Goal: Task Accomplishment & Management: Manage account settings

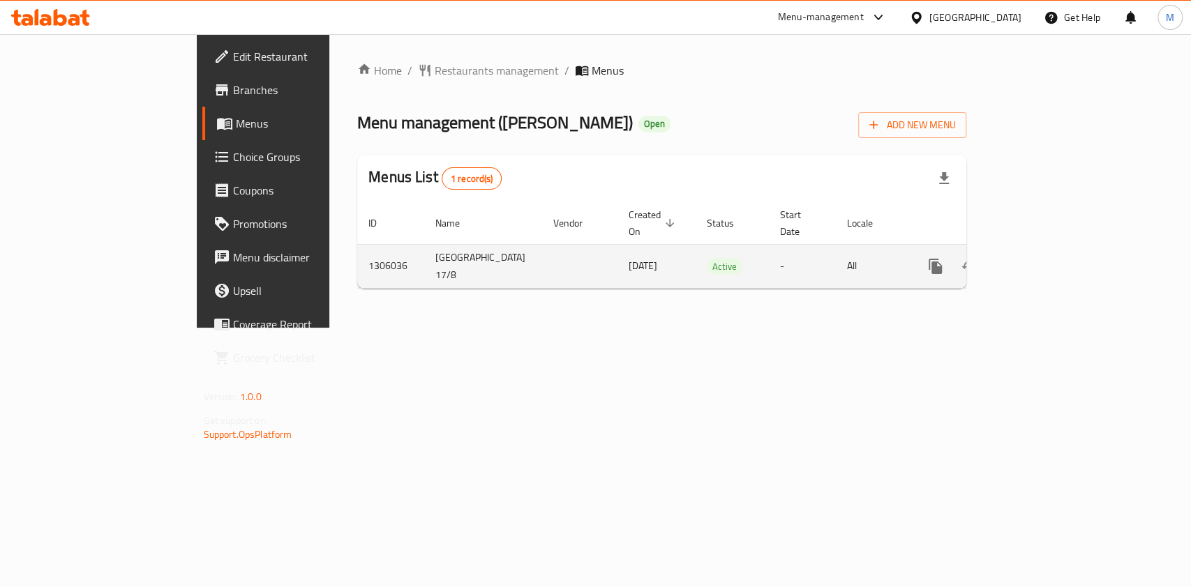
click at [1053, 250] on link "enhanced table" at bounding box center [1035, 266] width 33 height 33
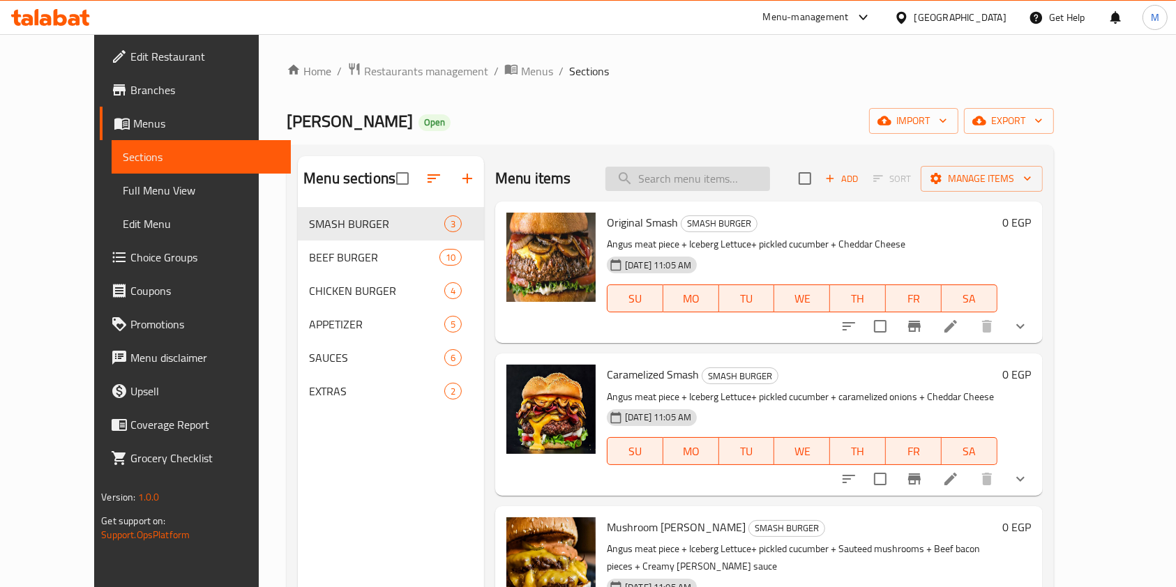
click at [739, 182] on input "search" at bounding box center [688, 179] width 165 height 24
type input "l"
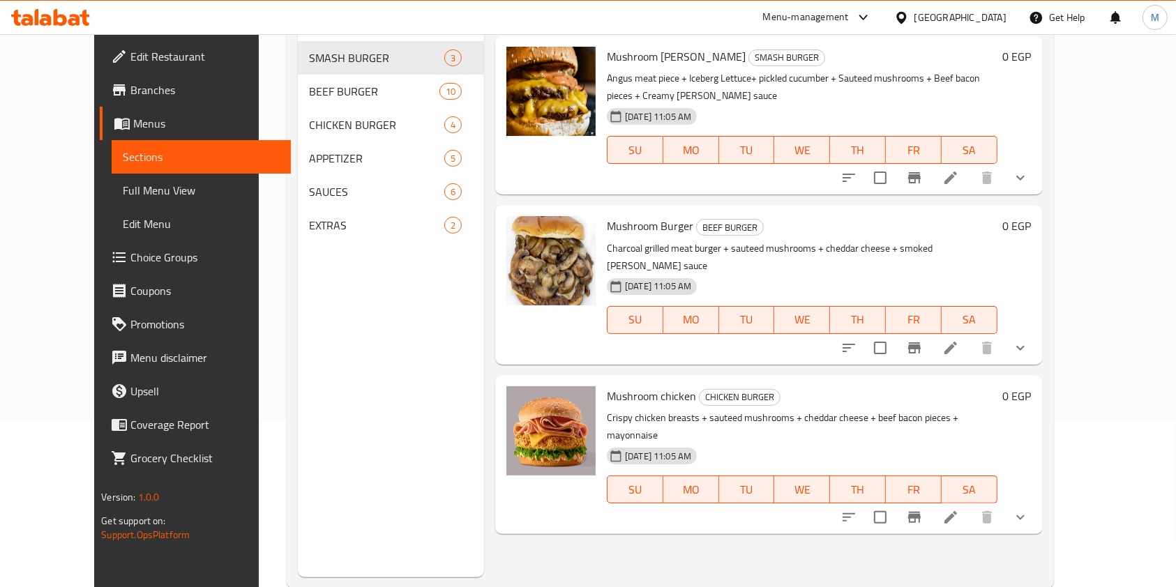
scroll to position [195, 0]
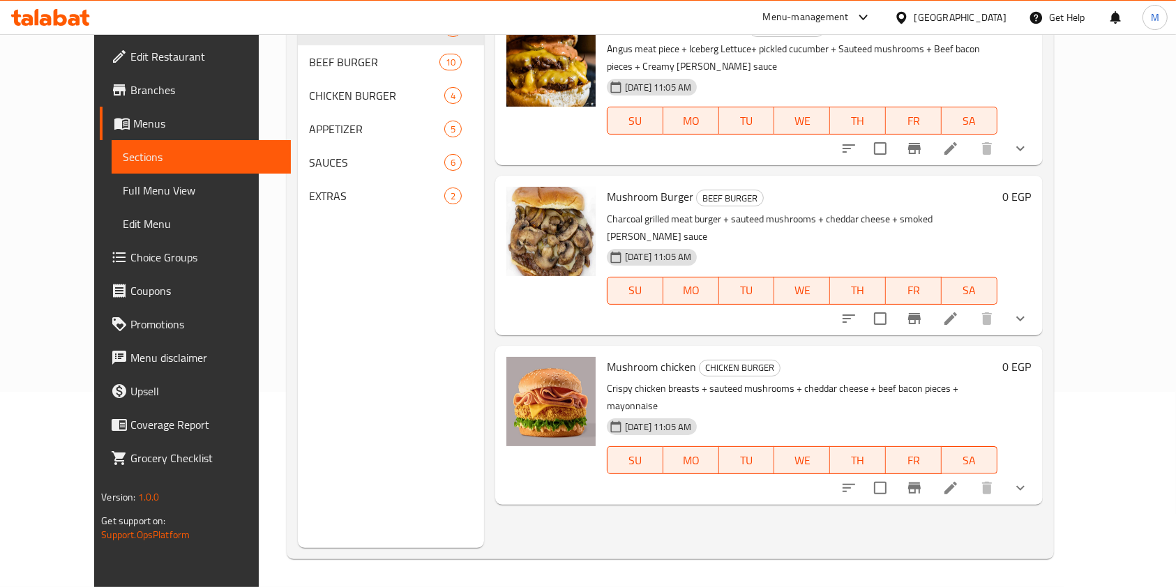
type input "مشروم"
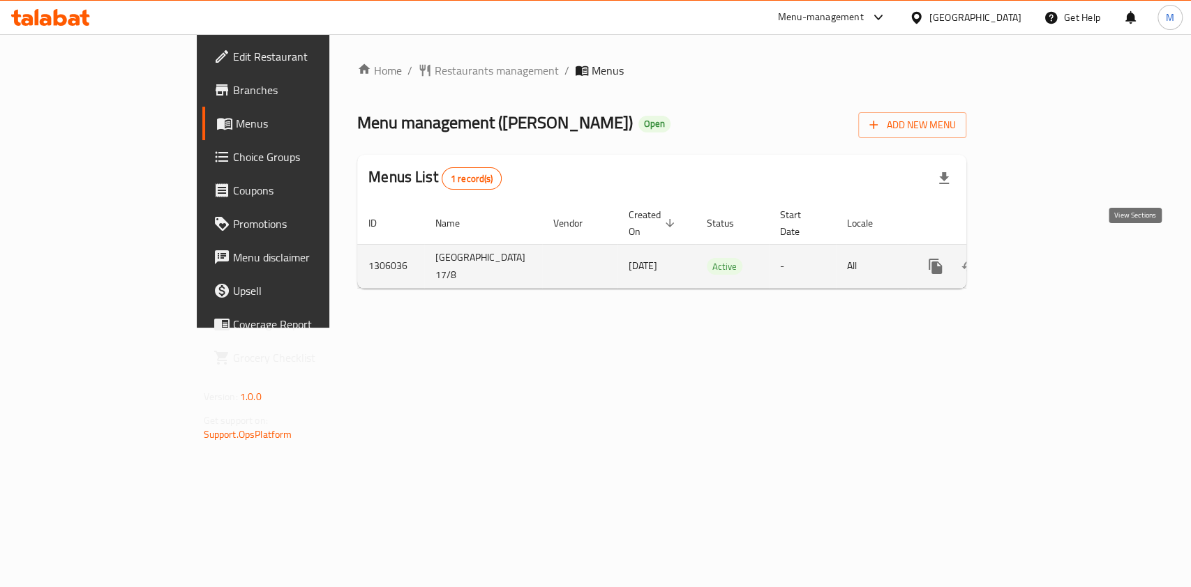
click at [1053, 259] on link "enhanced table" at bounding box center [1035, 266] width 33 height 33
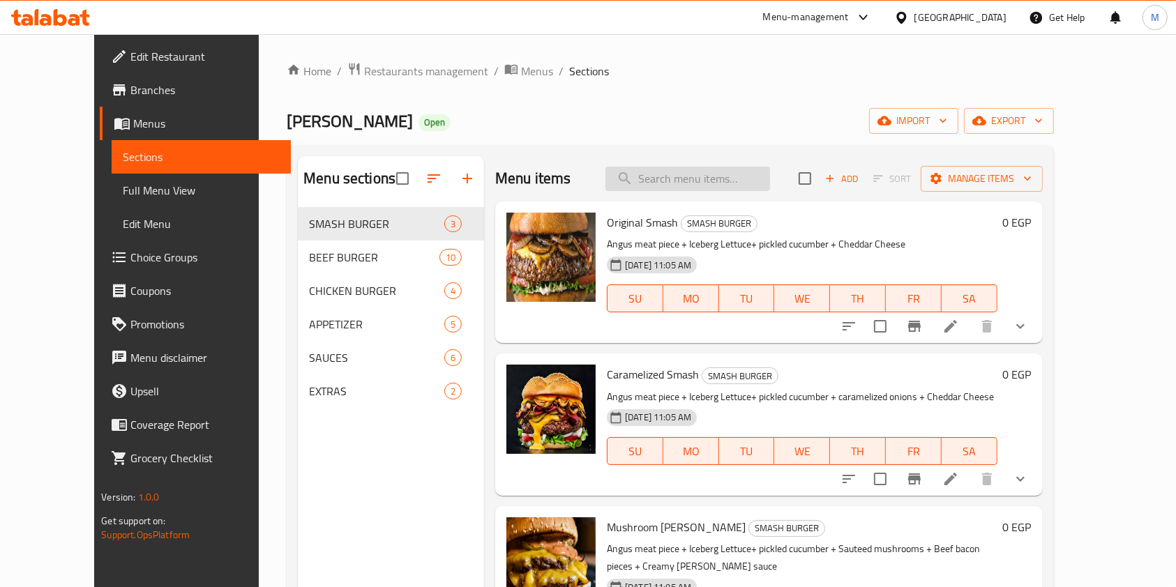
click at [725, 183] on input "search" at bounding box center [688, 179] width 165 height 24
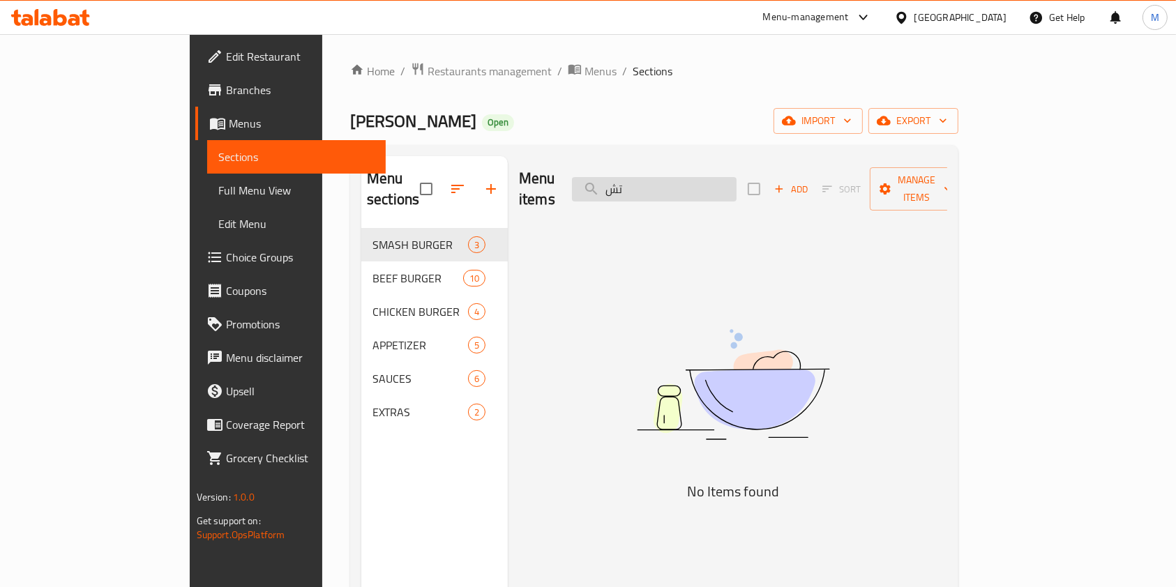
type input "ت"
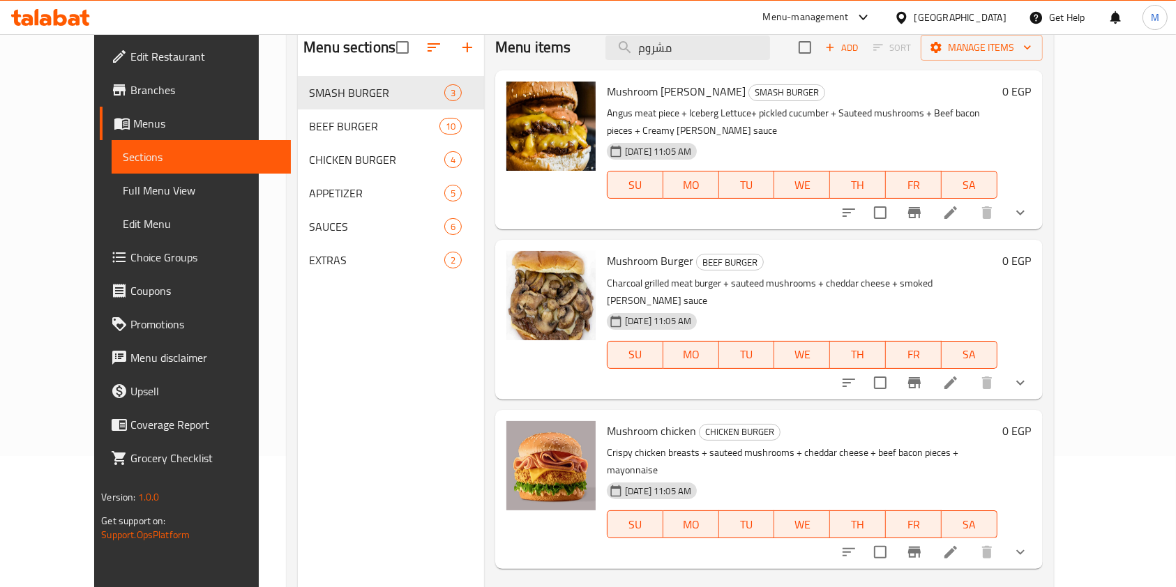
scroll to position [102, 0]
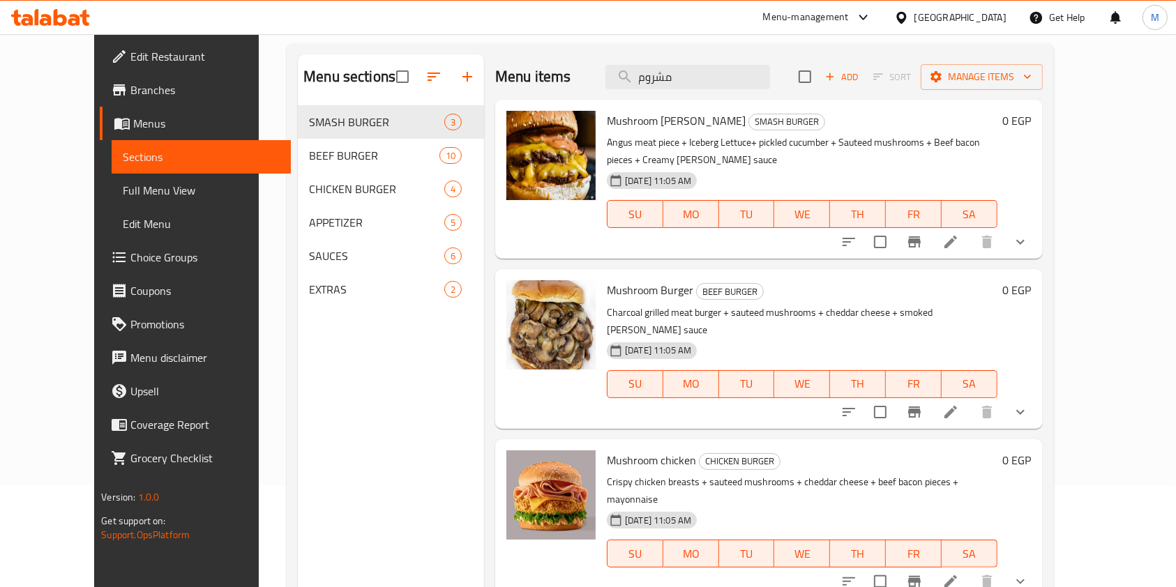
click at [803, 200] on button "WE" at bounding box center [802, 214] width 56 height 28
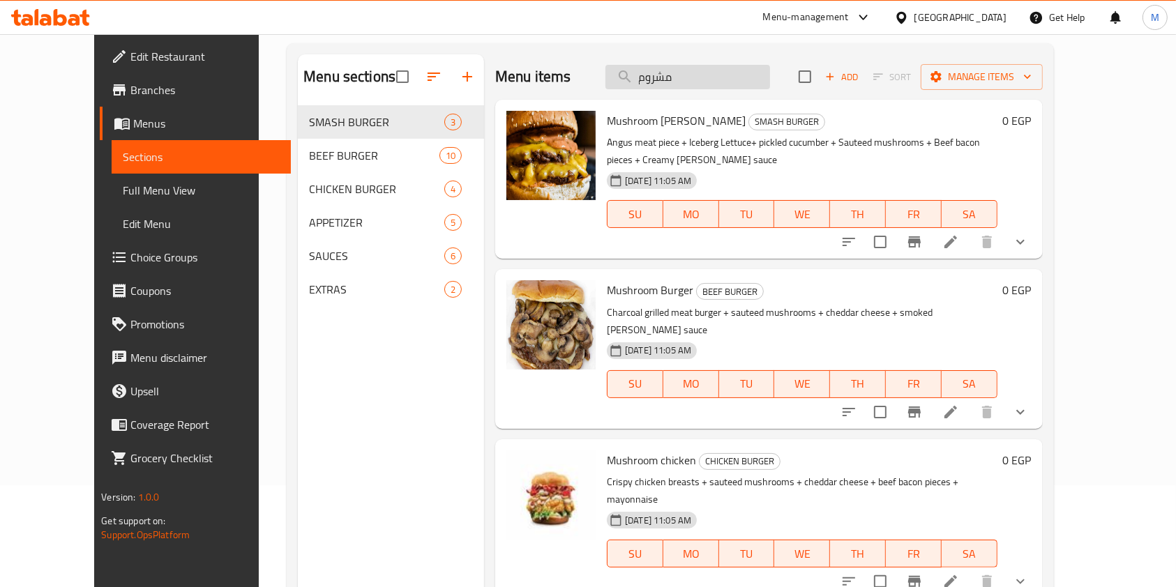
click at [723, 68] on input "مشروم" at bounding box center [688, 77] width 165 height 24
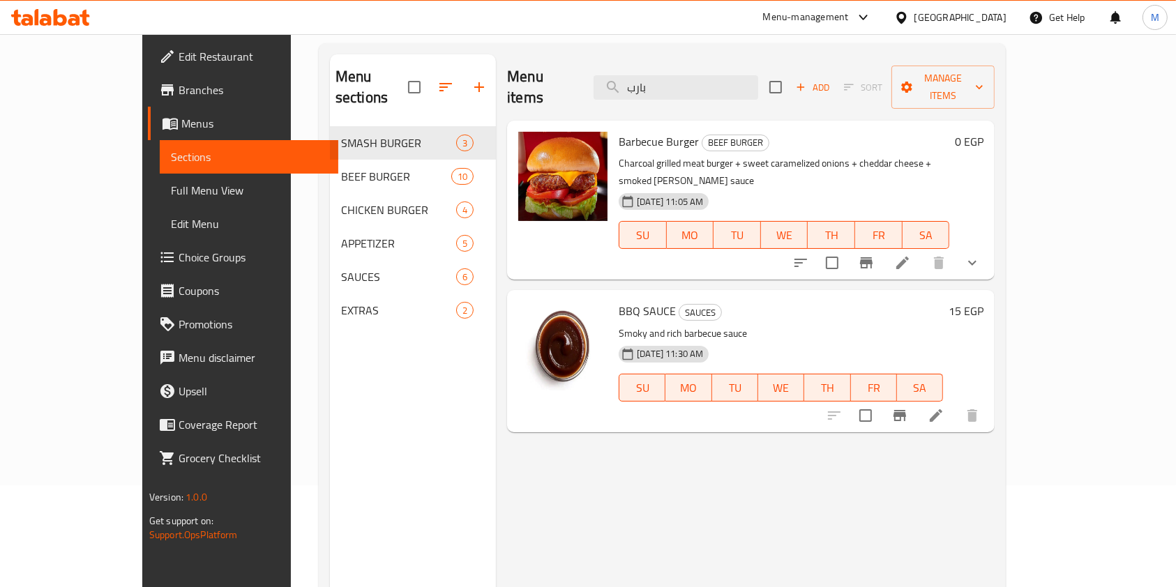
type input "بارب"
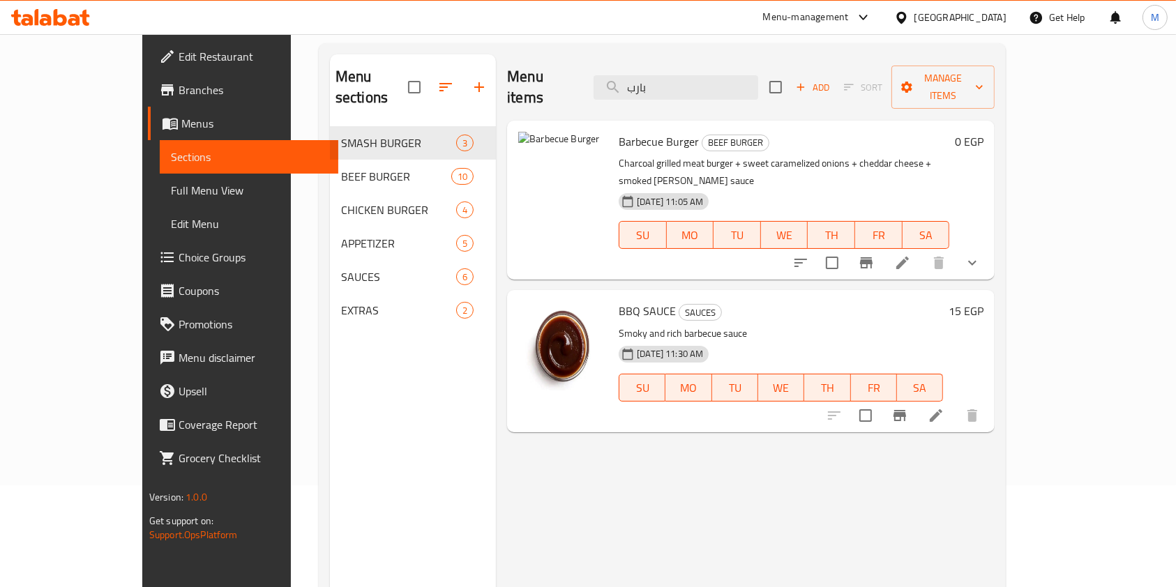
click at [995, 412] on div "Menu items بارب Add Sort Manage items Barbecue Burger BEEF BURGER Charcoal gril…" at bounding box center [745, 347] width 499 height 587
click at [518, 170] on div at bounding box center [562, 176] width 89 height 89
drag, startPoint x: 491, startPoint y: 148, endPoint x: 495, endPoint y: 136, distance: 12.6
click at [518, 136] on div at bounding box center [562, 176] width 89 height 89
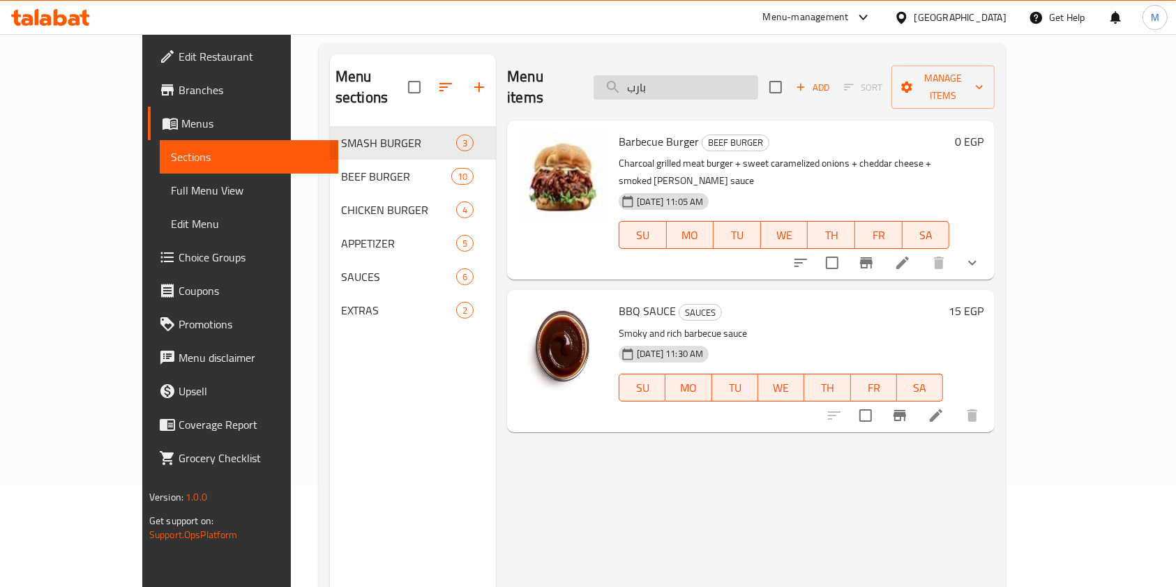
click at [726, 75] on input "بارب" at bounding box center [676, 87] width 165 height 24
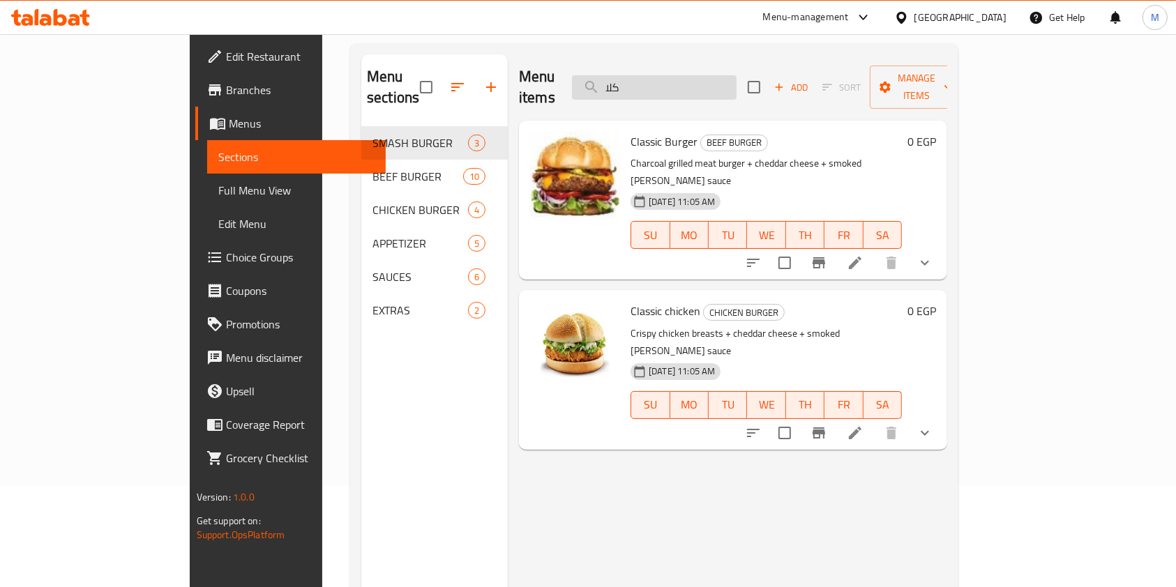
click at [726, 82] on input "كلا" at bounding box center [654, 87] width 165 height 24
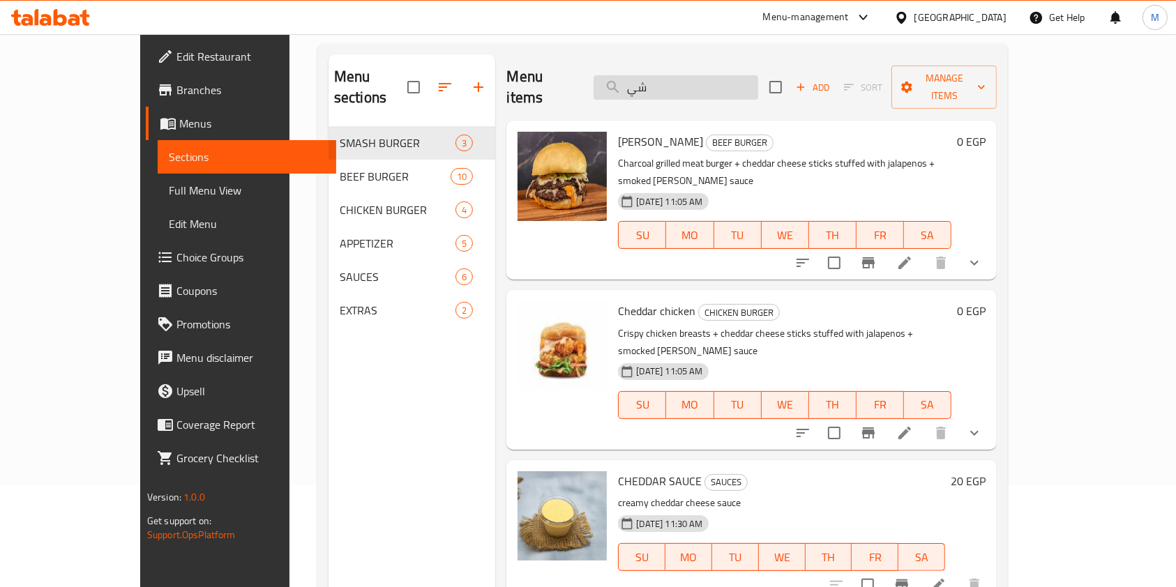
type input "ش"
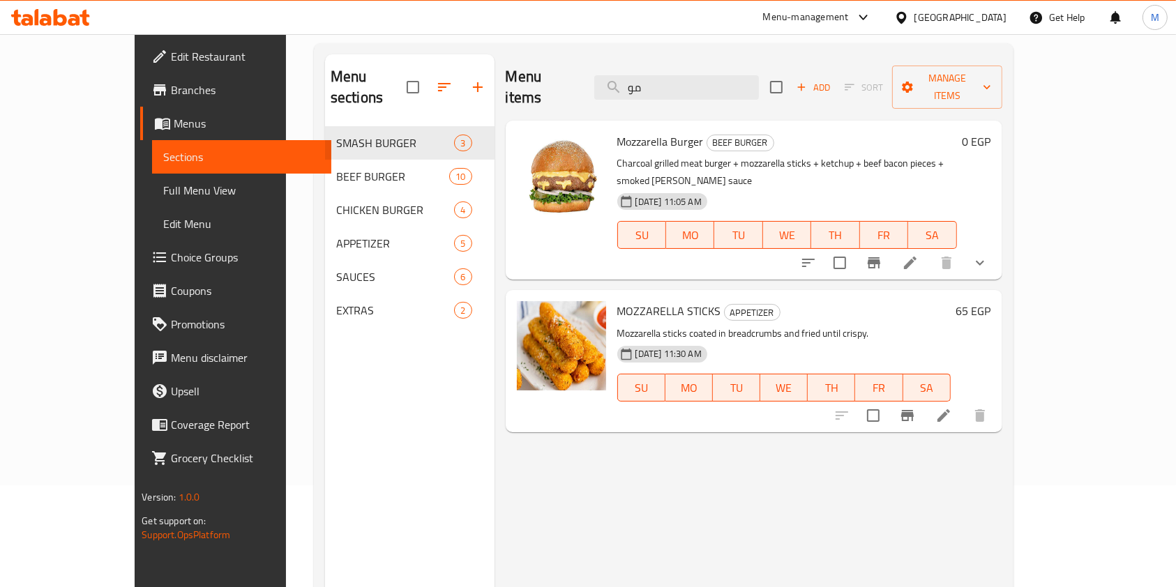
type input "مو"
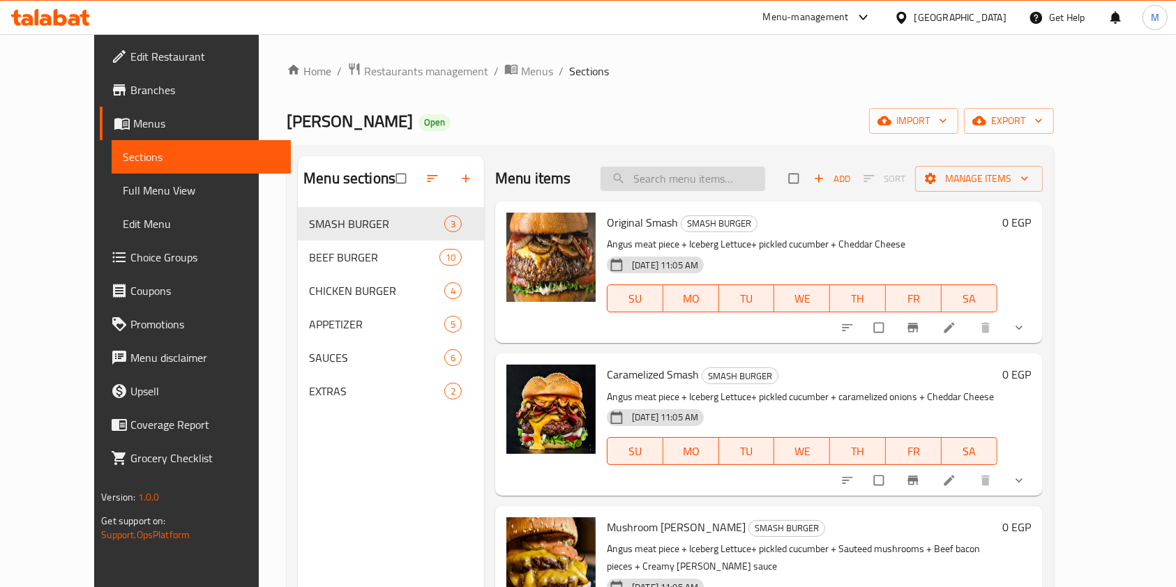
click at [762, 172] on input "search" at bounding box center [683, 179] width 165 height 24
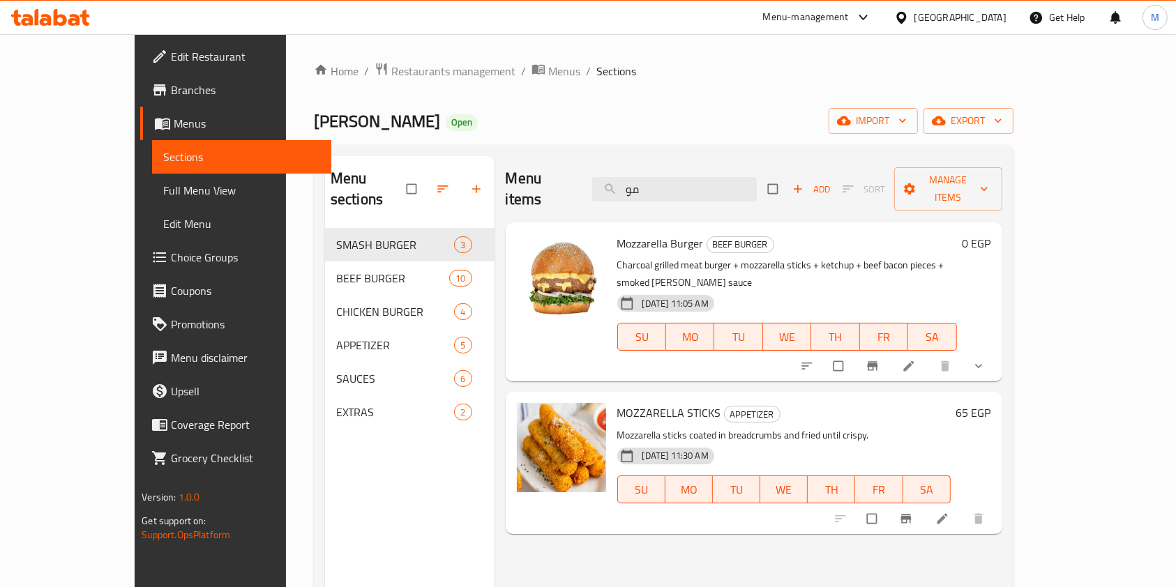
type input "مو"
click at [521, 247] on div at bounding box center [561, 278] width 89 height 89
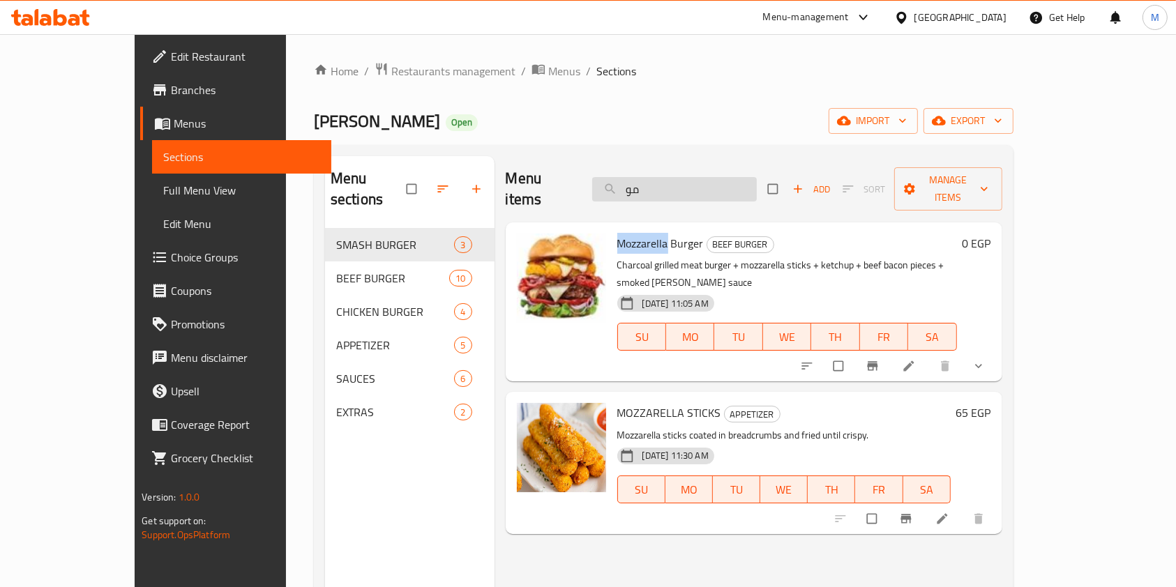
click at [707, 184] on input "مو" at bounding box center [674, 189] width 165 height 24
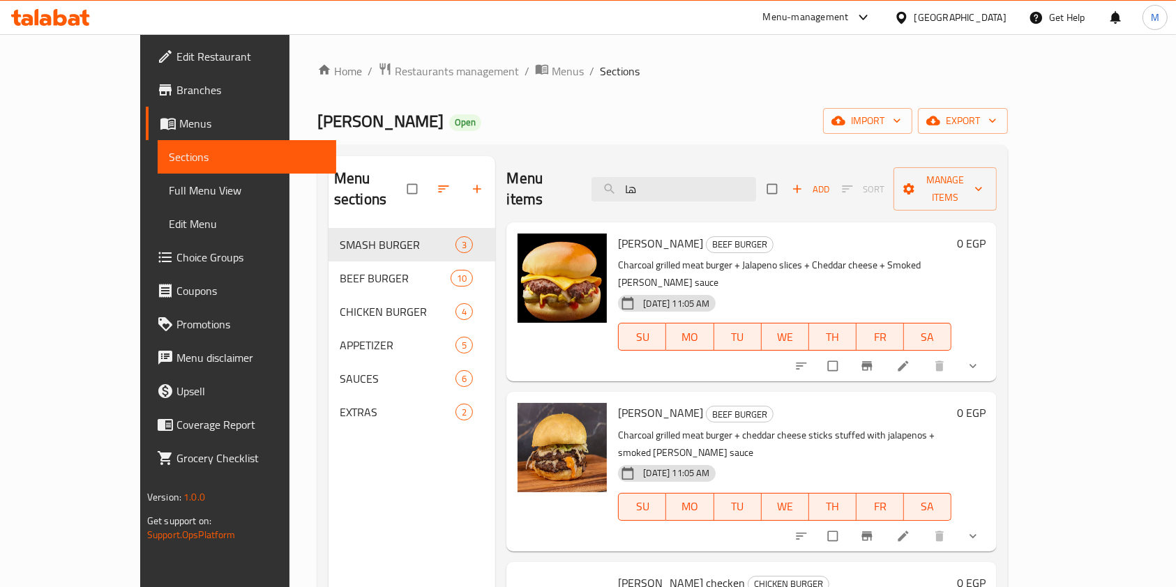
type input "ها"
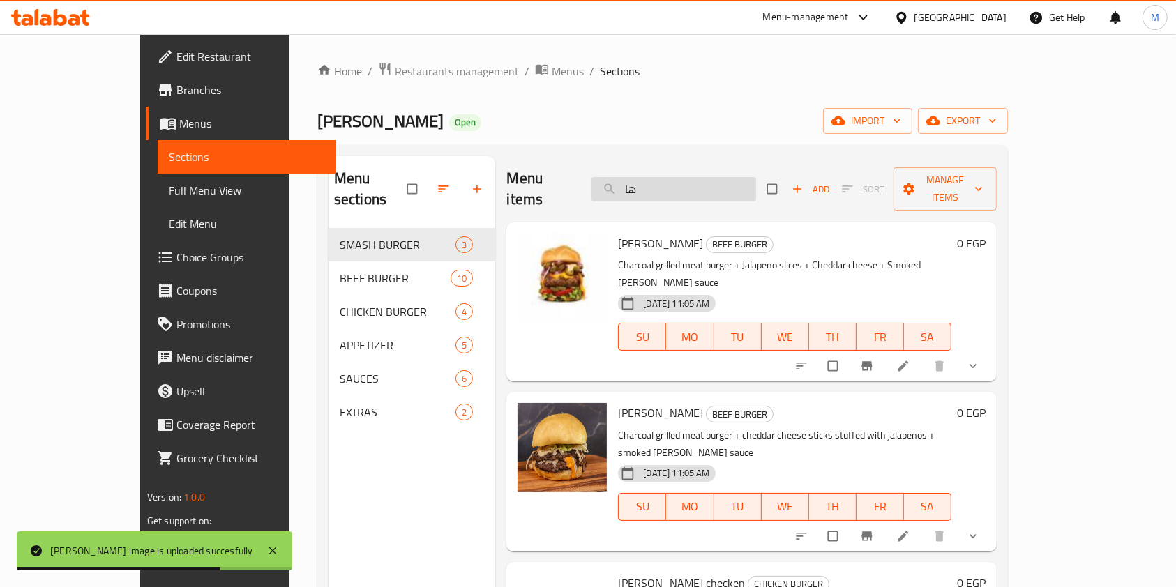
click at [704, 178] on input "ها" at bounding box center [674, 189] width 165 height 24
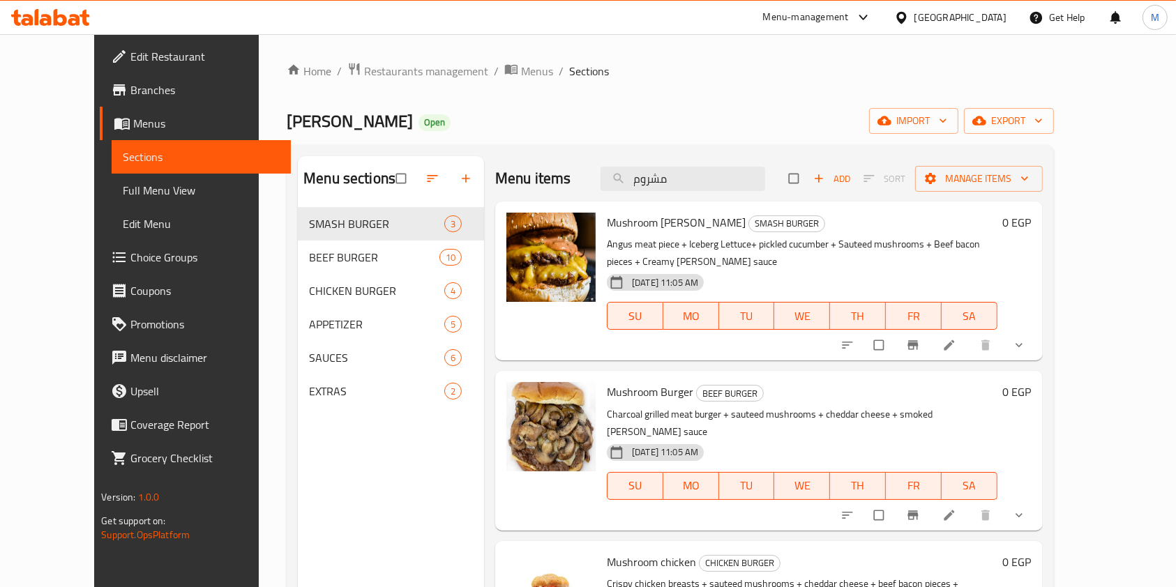
scroll to position [93, 0]
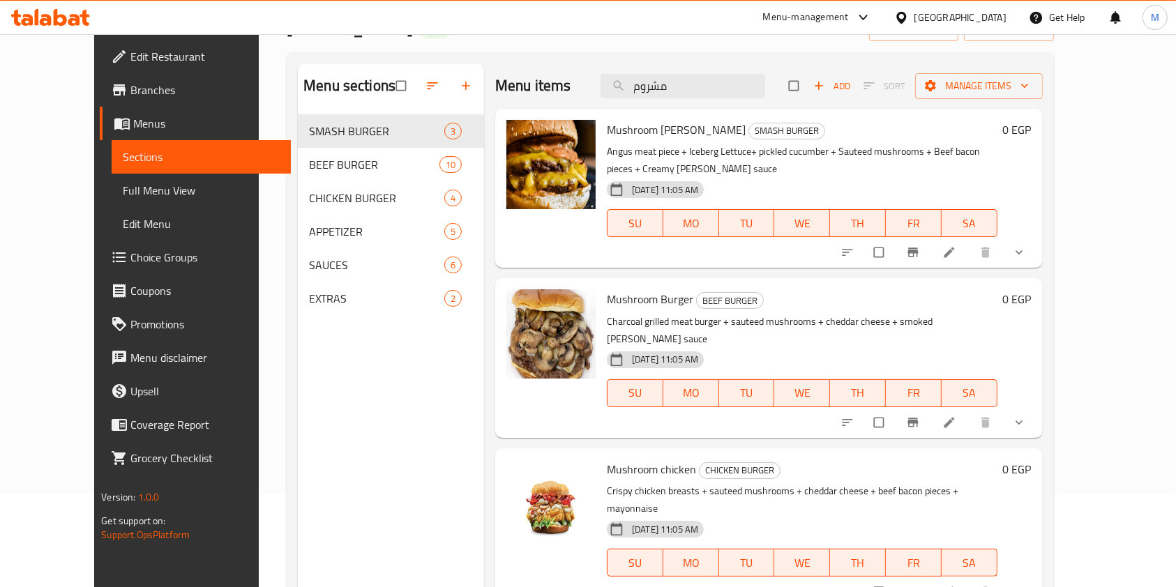
type input "مشروم"
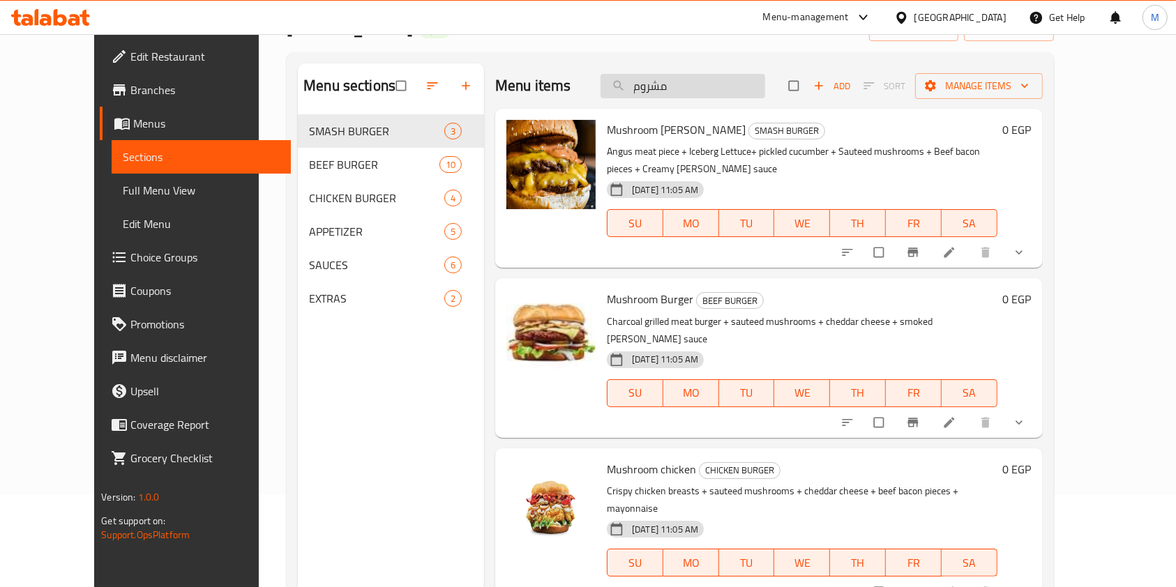
click at [748, 88] on input "مشروم" at bounding box center [683, 86] width 165 height 24
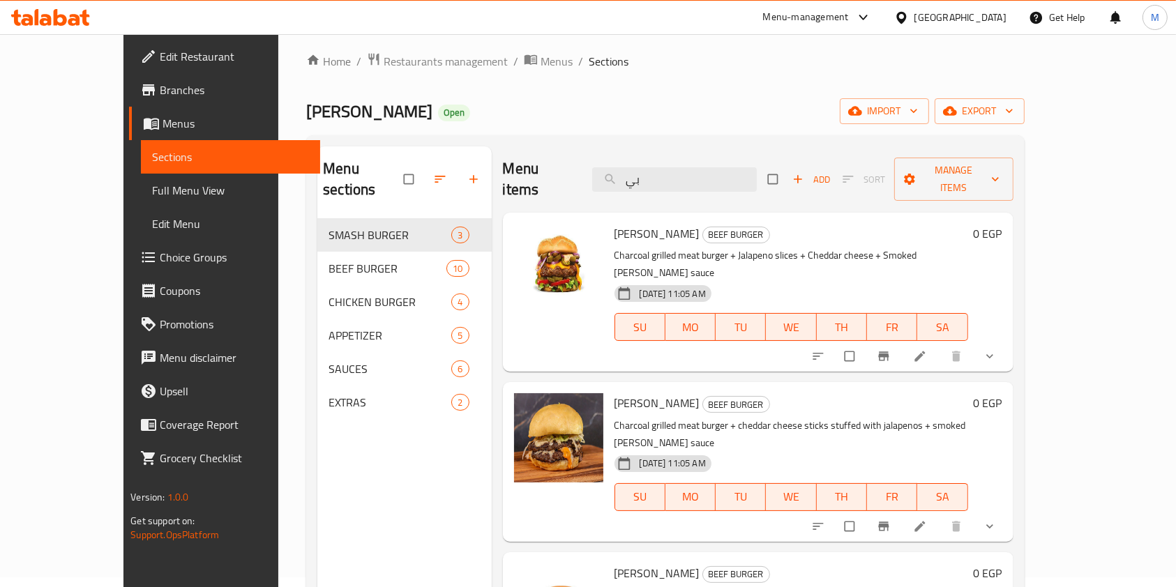
scroll to position [9, 0]
click at [725, 172] on input "بي" at bounding box center [674, 180] width 165 height 24
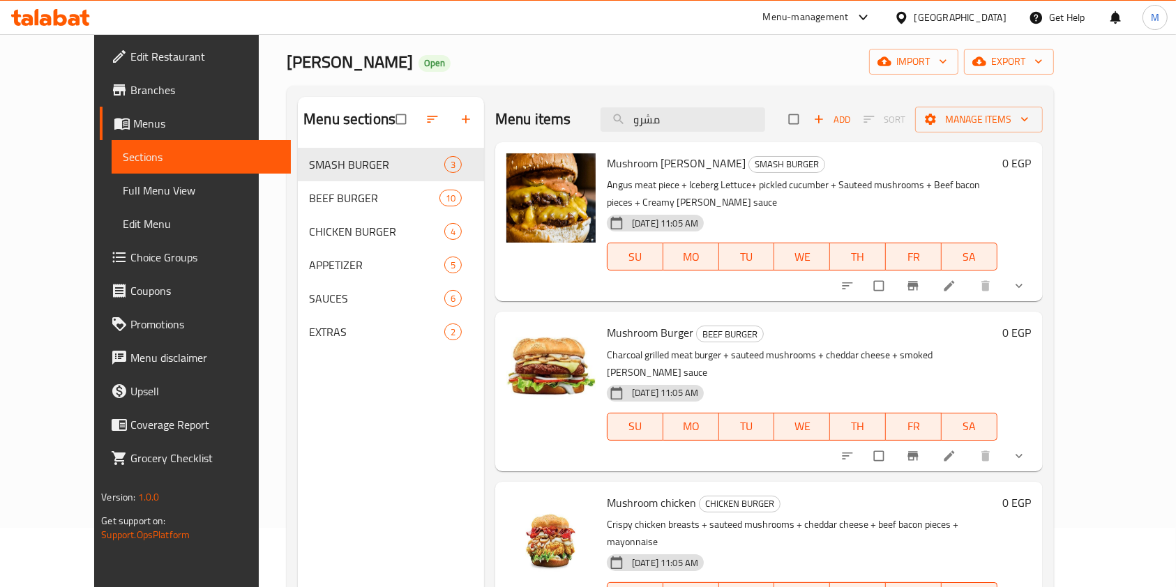
scroll to position [61, 0]
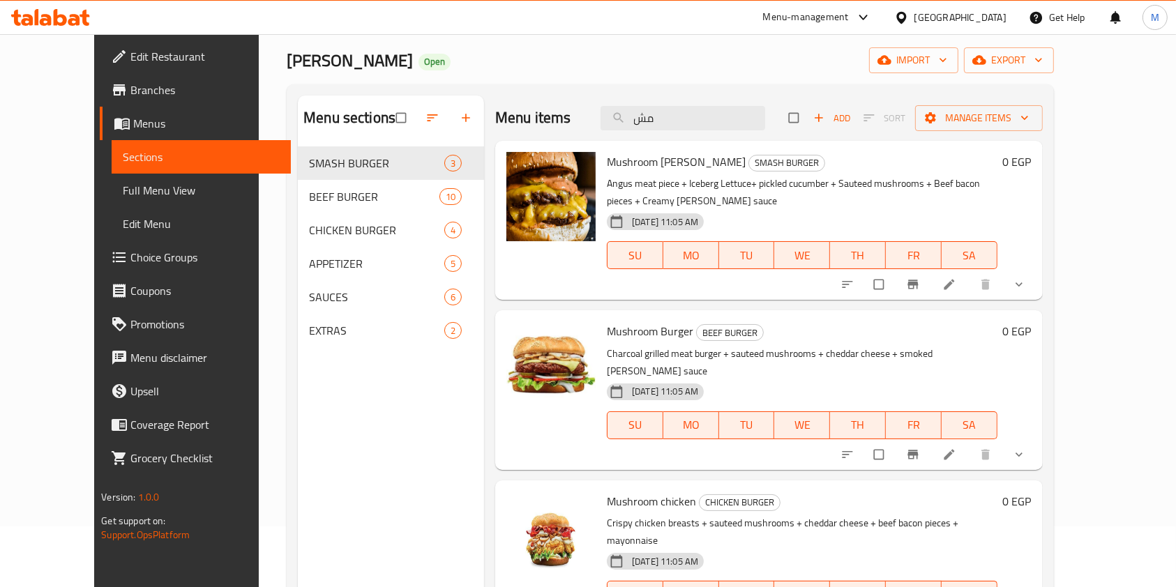
type input "مش"
click at [709, 87] on div "Menu sections SMASH BURGER 3 BEEF BURGER 10 CHICKEN BURGER 4 APPETIZER 5 SAUCES…" at bounding box center [670, 389] width 767 height 610
click at [756, 120] on input "مش" at bounding box center [683, 118] width 165 height 24
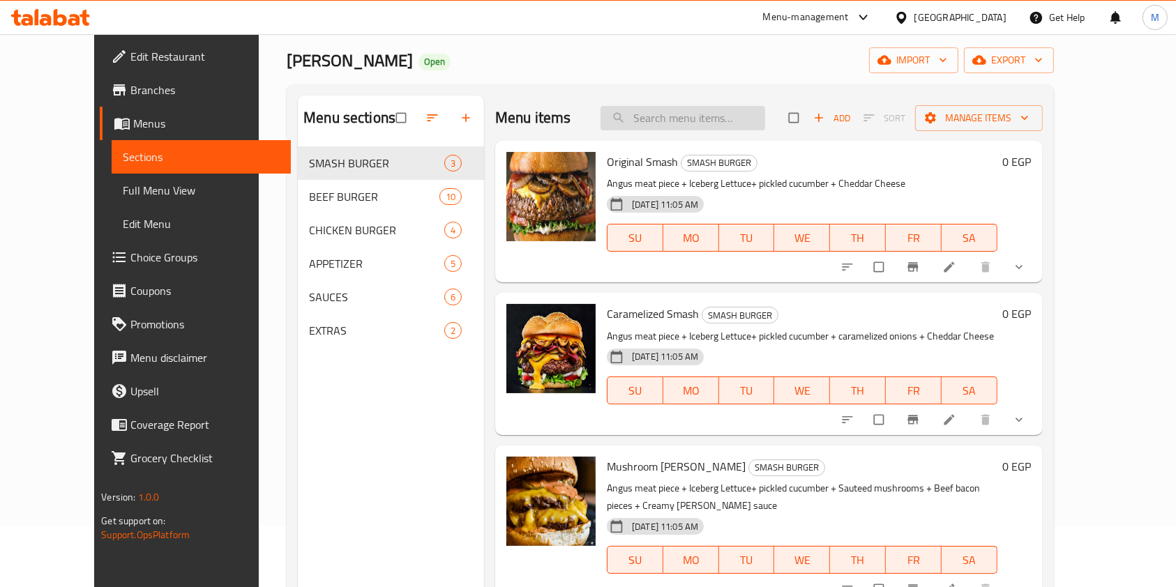
type input "ل"
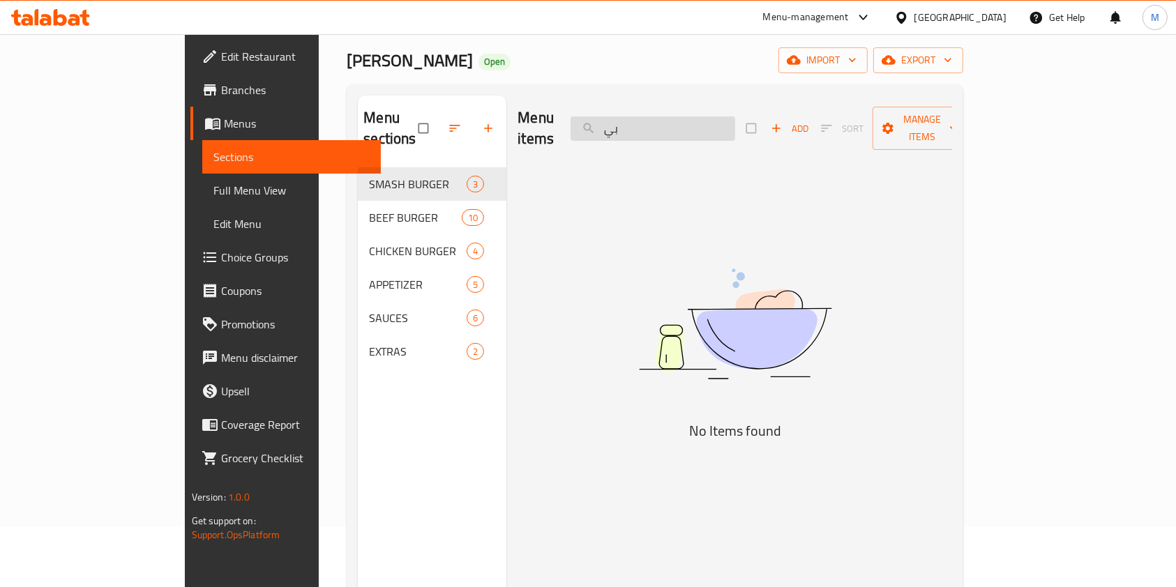
type input "ب"
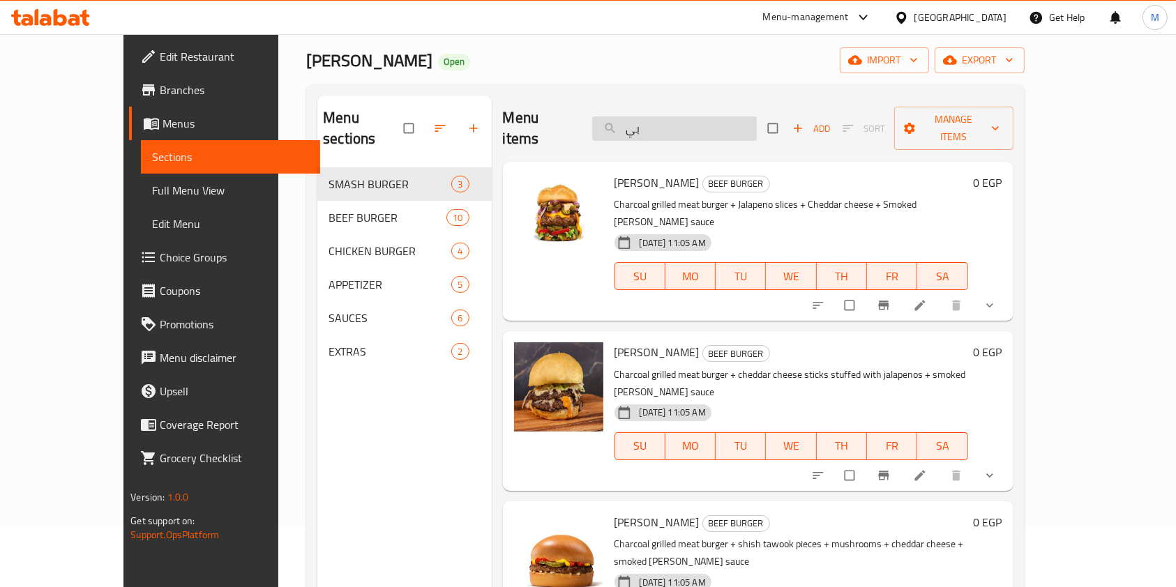
type input "ب"
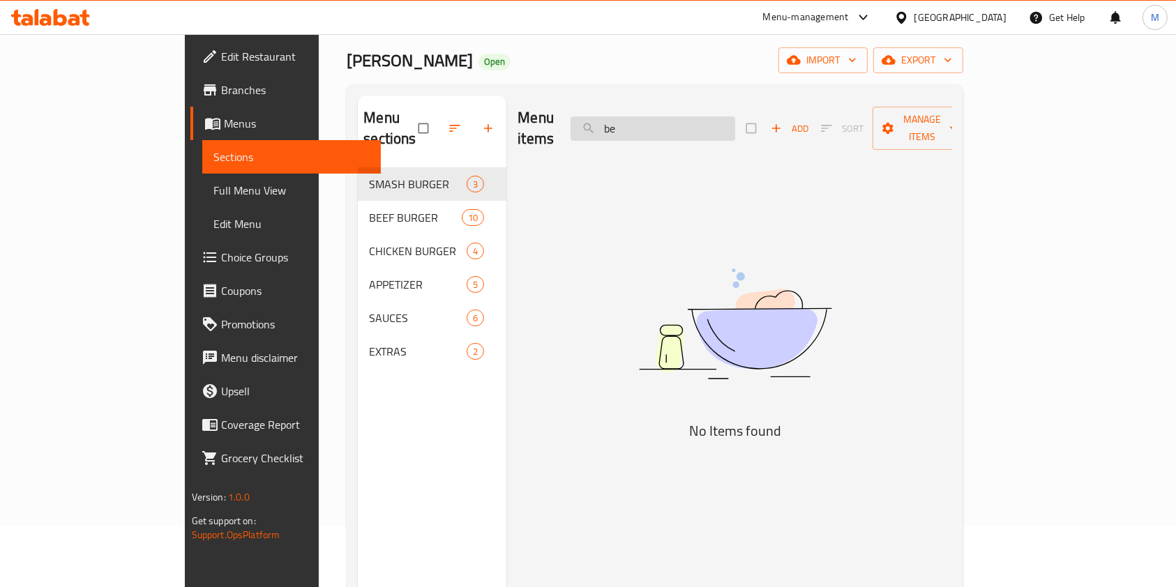
type input "bec"
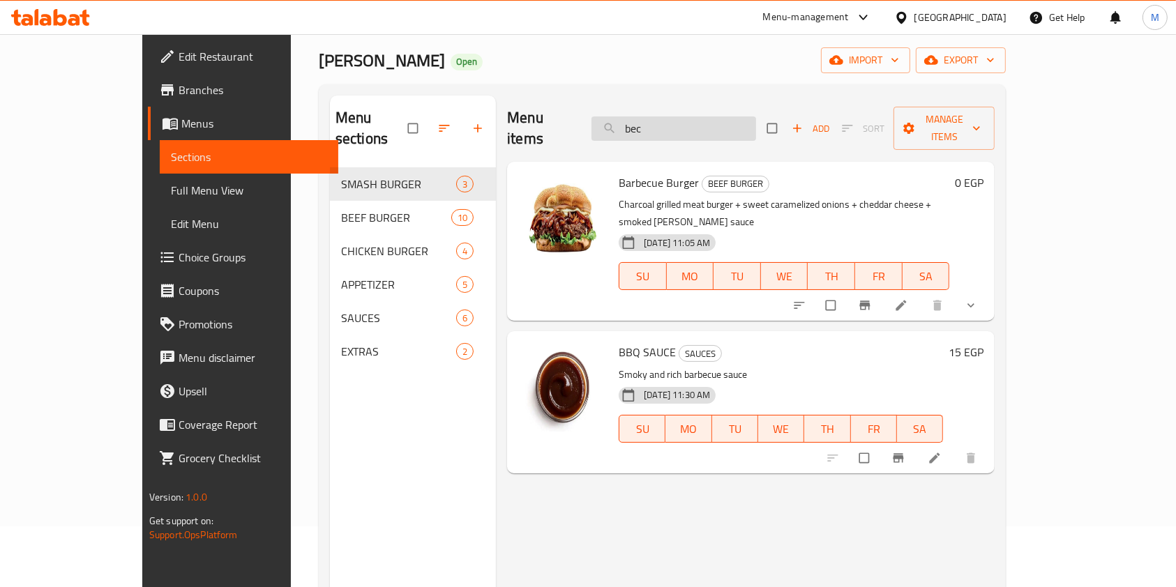
click at [677, 121] on input "bec" at bounding box center [674, 129] width 165 height 24
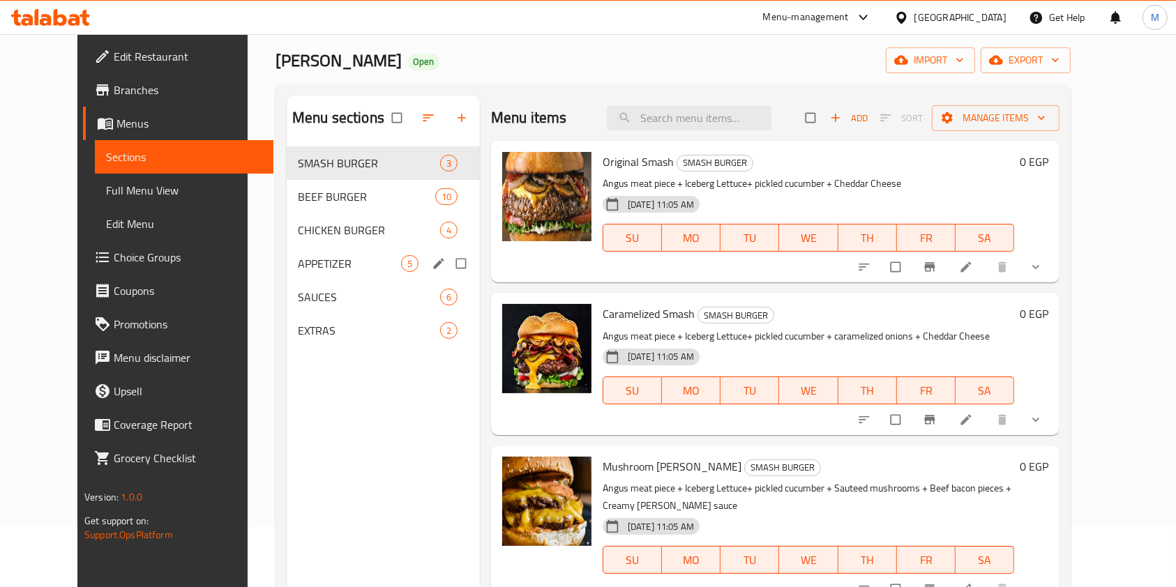
click at [351, 249] on div "APPETIZER 5" at bounding box center [383, 263] width 193 height 33
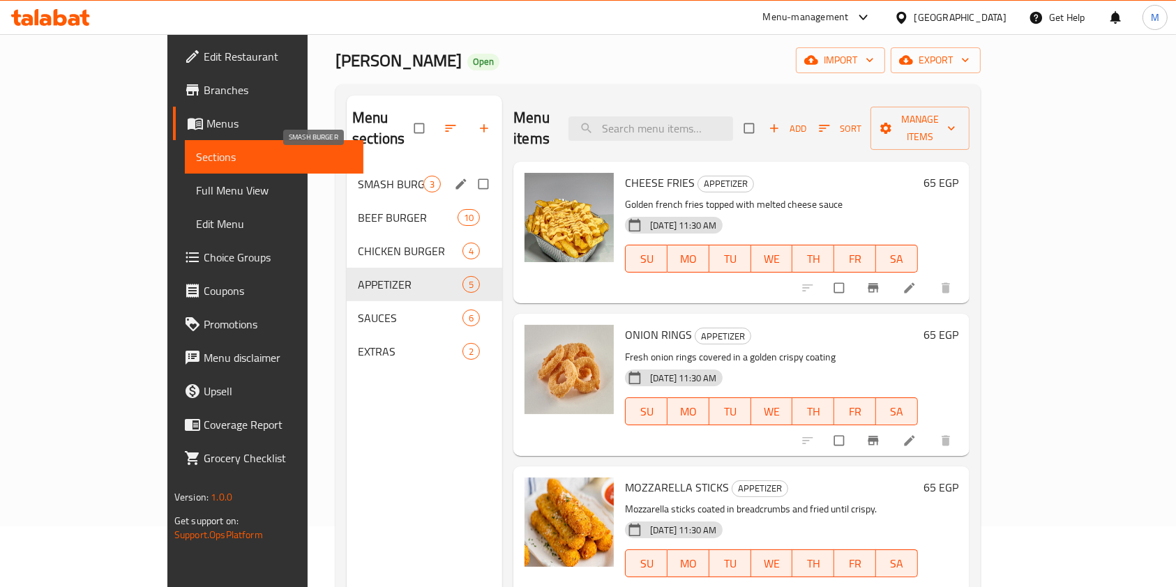
click at [358, 176] on span "SMASH BURGER" at bounding box center [391, 184] width 66 height 17
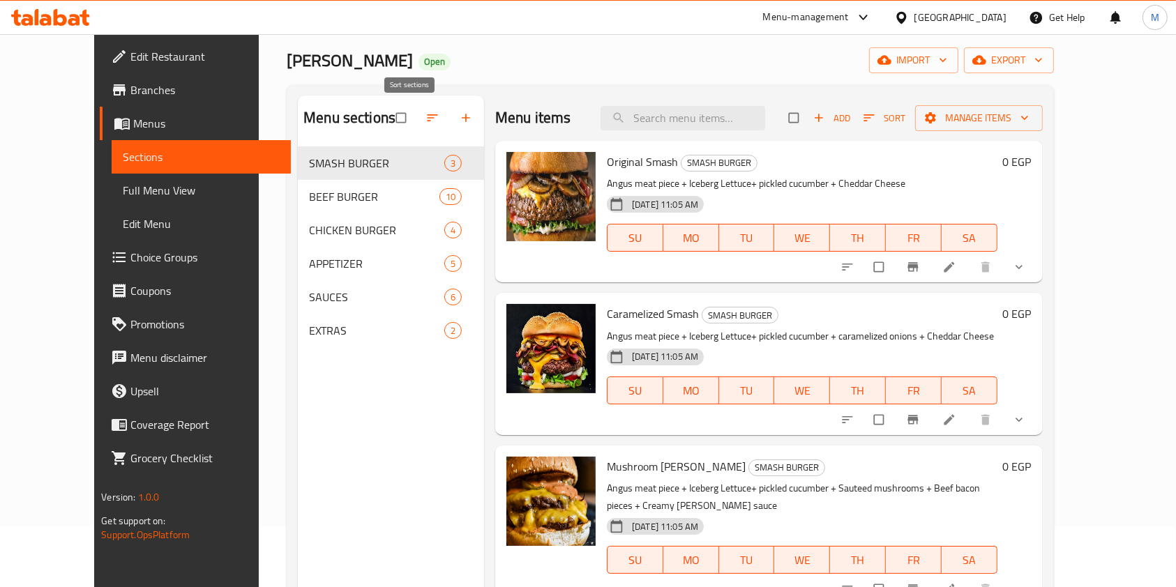
click at [459, 121] on icon "button" at bounding box center [466, 118] width 14 height 14
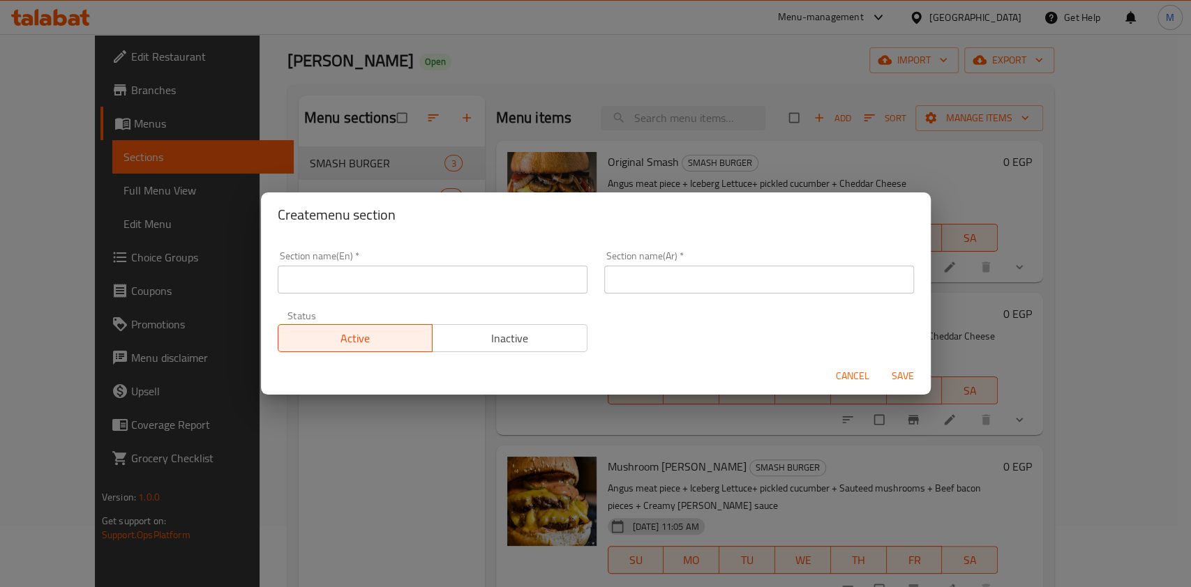
click at [390, 282] on input "text" at bounding box center [433, 280] width 310 height 28
type input "Offers"
drag, startPoint x: 631, startPoint y: 280, endPoint x: 636, endPoint y: 286, distance: 7.4
click at [631, 280] on input "text" at bounding box center [759, 280] width 310 height 28
type input "عروض"
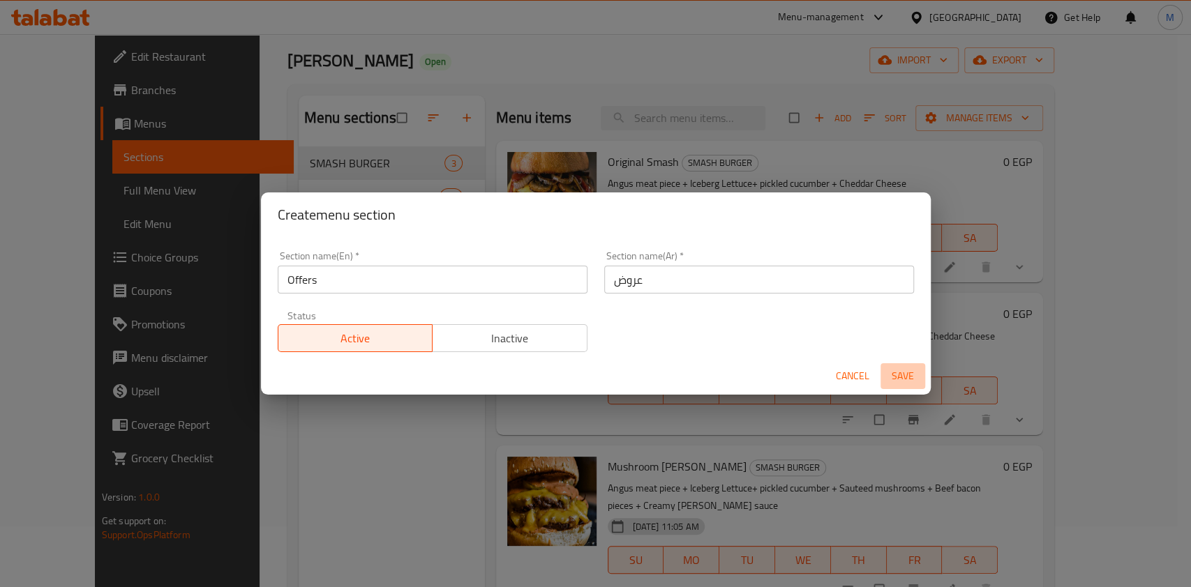
click at [894, 371] on span "Save" at bounding box center [902, 376] width 33 height 17
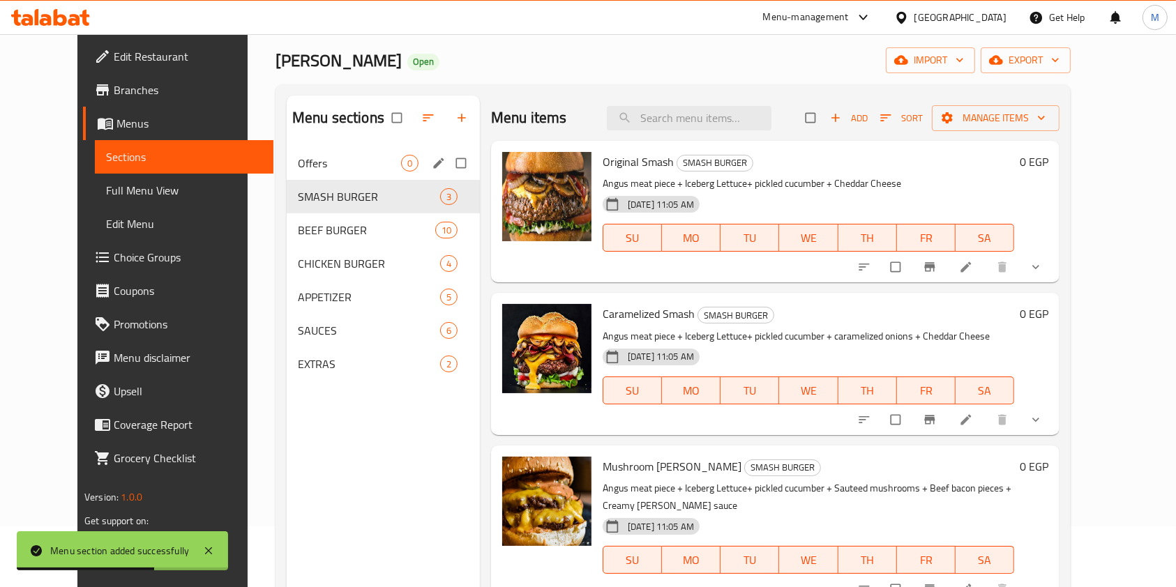
click at [370, 159] on span "Offers" at bounding box center [349, 163] width 103 height 17
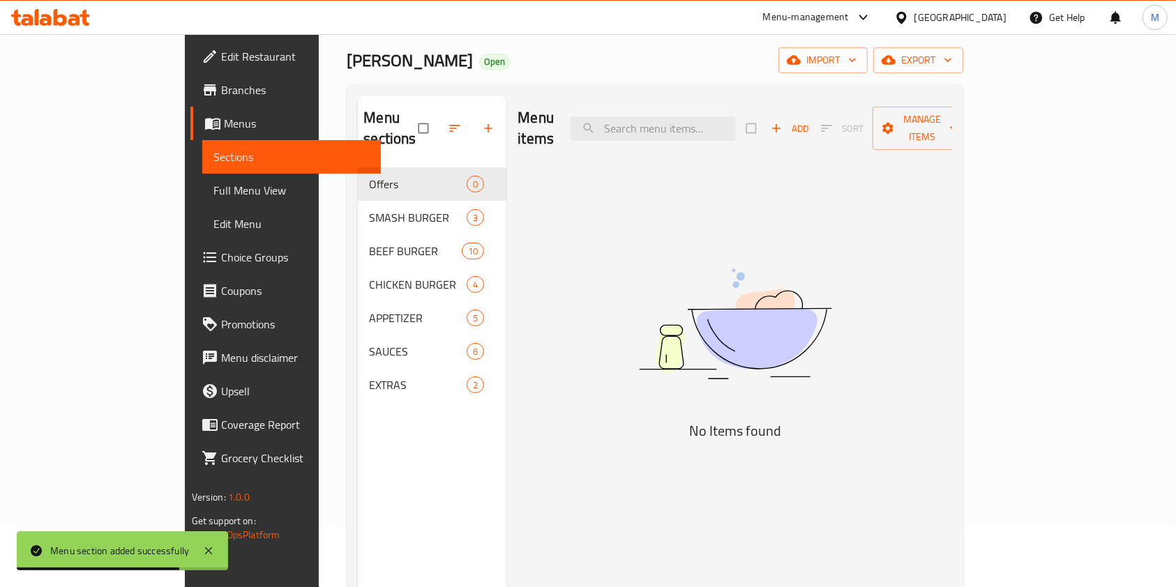
click at [809, 123] on span "Add" at bounding box center [790, 129] width 38 height 16
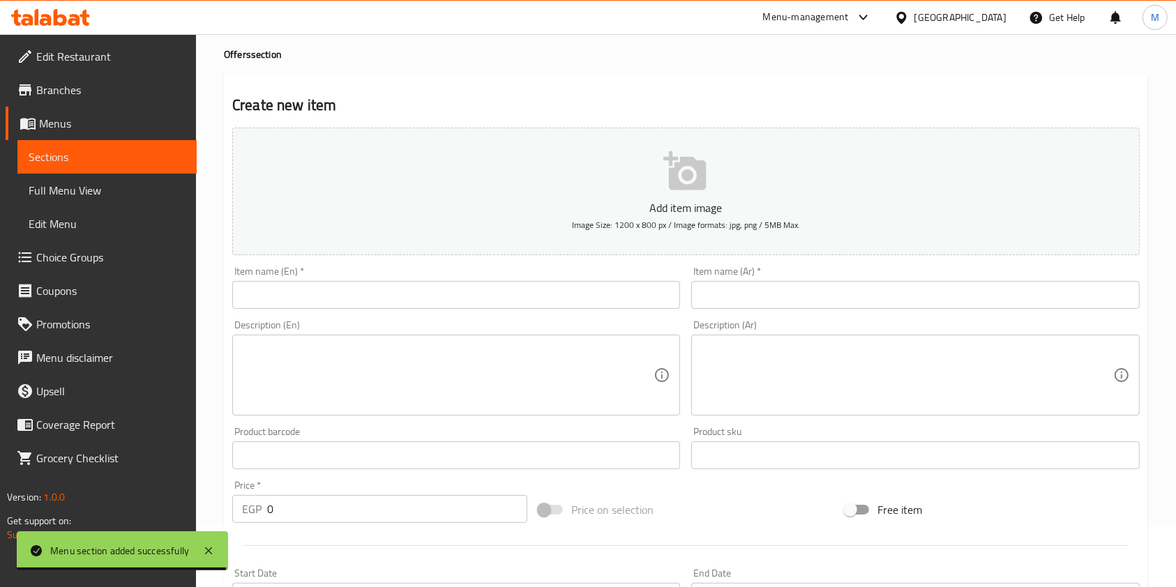
click at [715, 305] on input "text" at bounding box center [915, 295] width 448 height 28
click at [716, 306] on input "text" at bounding box center [915, 295] width 448 height 28
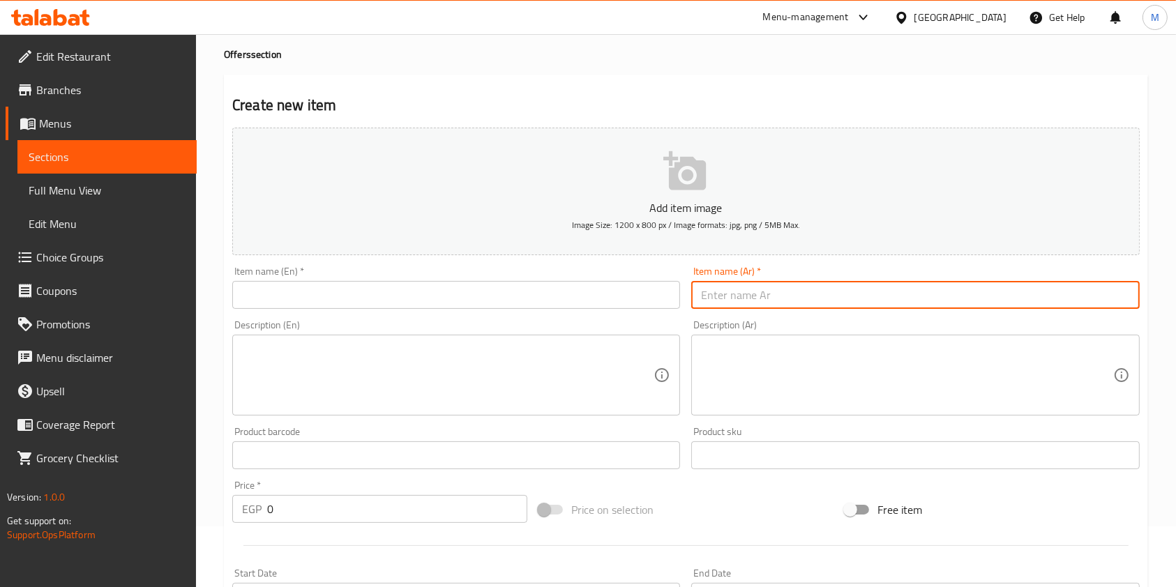
paste input "عرض الفاير"
type input "عرض الفاير"
click at [745, 368] on textarea at bounding box center [907, 376] width 412 height 66
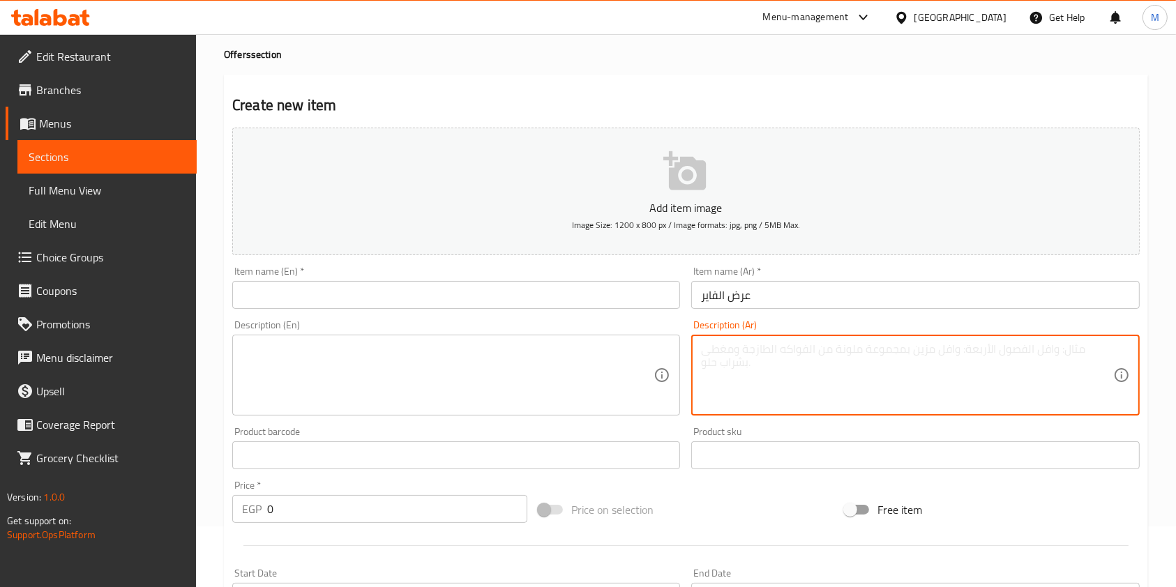
paste textarea "ساندوتش كومبو بطاطس+ بيج كولا"
type textarea "ساندوتش كومبو بطاطس+ بيج كولا"
click at [623, 333] on div "Description (En) Description (En)" at bounding box center [456, 368] width 448 height 96
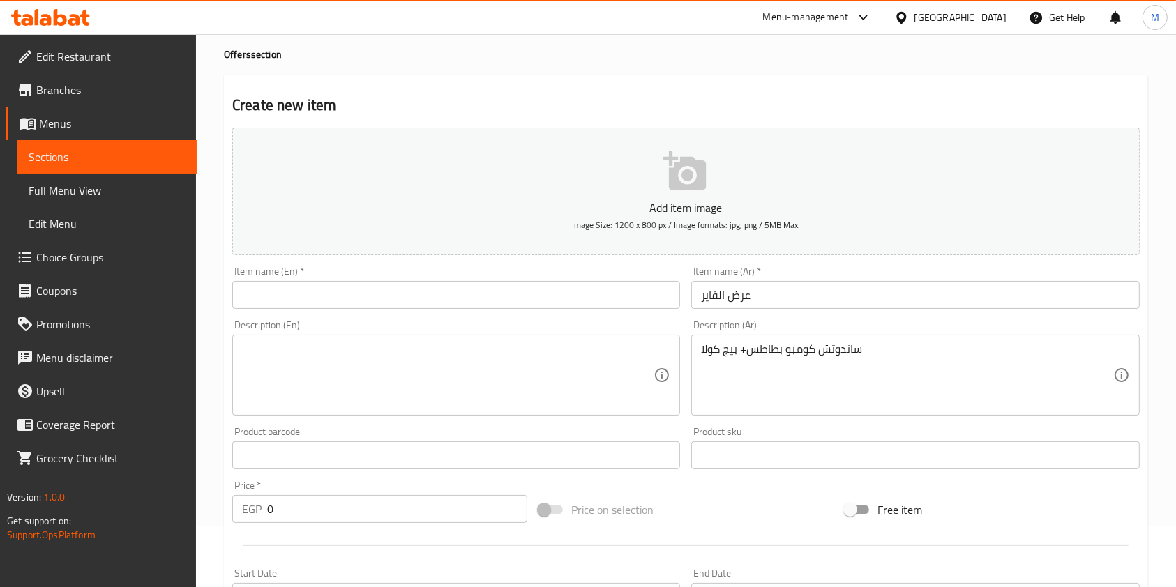
drag, startPoint x: 610, startPoint y: 342, endPoint x: 592, endPoint y: 344, distance: 18.3
click at [591, 354] on textarea at bounding box center [448, 376] width 412 height 66
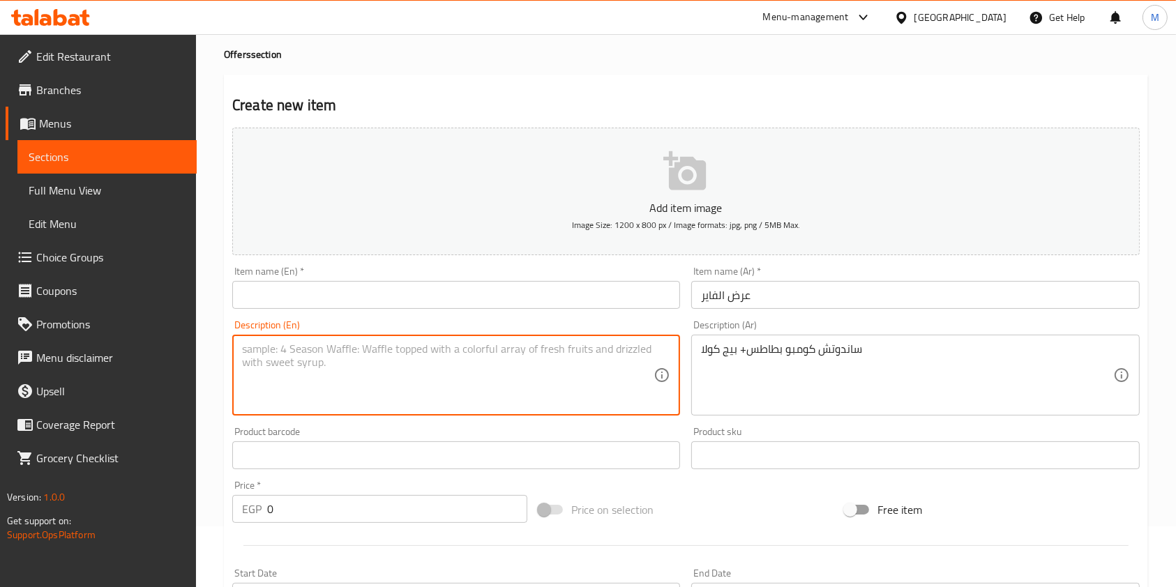
click at [550, 363] on textarea at bounding box center [448, 376] width 412 height 66
paste textarea "Fries + Big Cola Combo Sandwich"
type textarea "Fries + Big Cola Combo Sandwich"
click at [343, 258] on div "Add item image Image Size: 1200 x 800 px / Image formats: jpg, png / 5MB Max." at bounding box center [686, 191] width 919 height 139
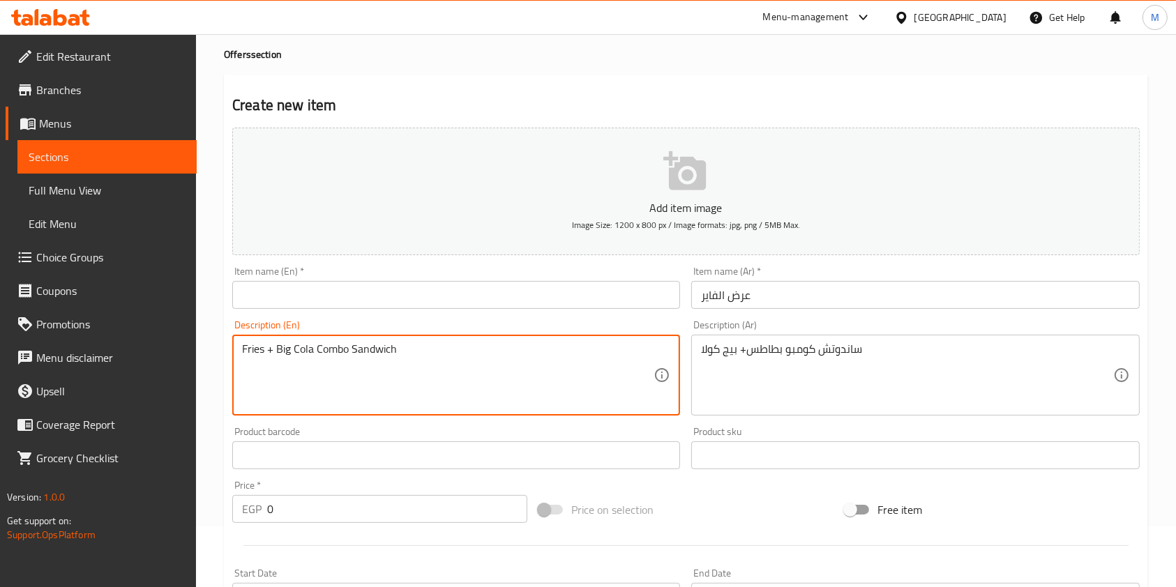
click at [343, 258] on div "Add item image Image Size: 1200 x 800 px / Image formats: jpg, png / 5MB Max." at bounding box center [686, 191] width 919 height 139
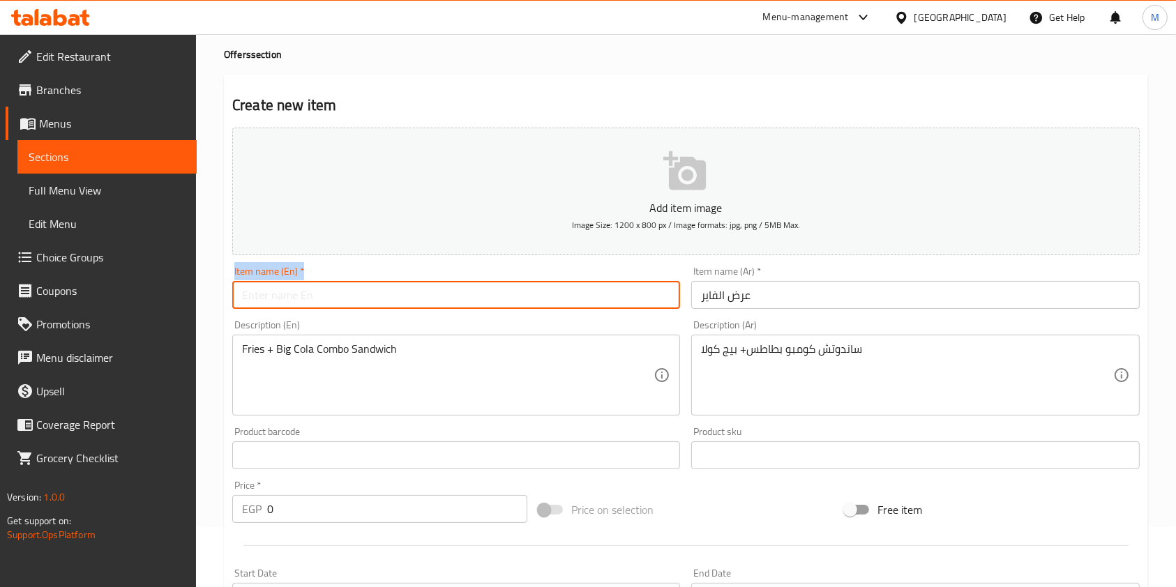
click at [347, 288] on input "text" at bounding box center [456, 295] width 448 height 28
paste input "Fire Show"
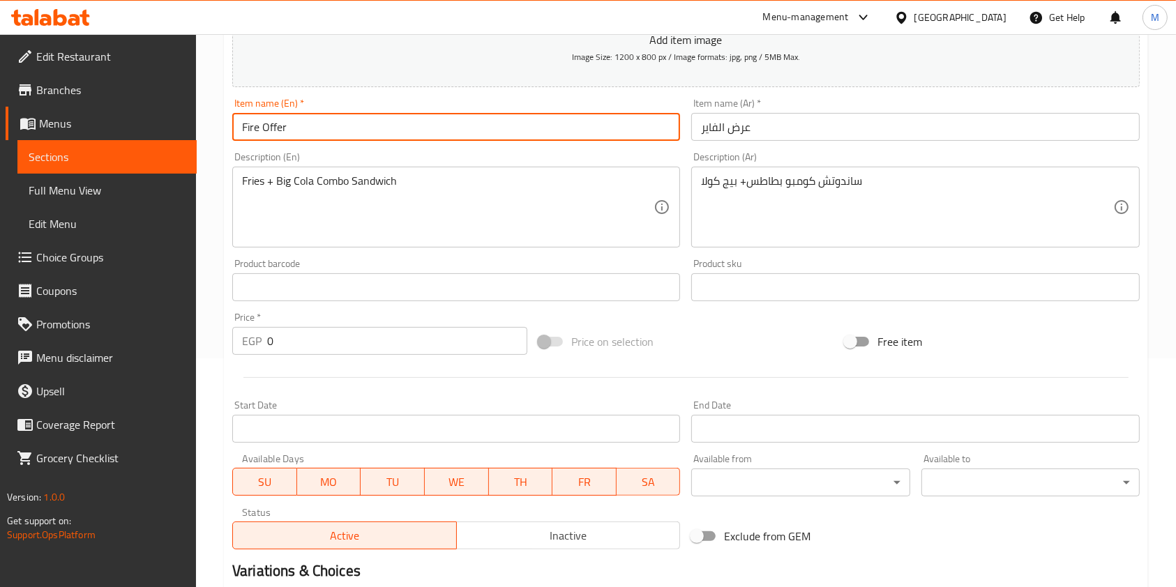
scroll to position [246, 0]
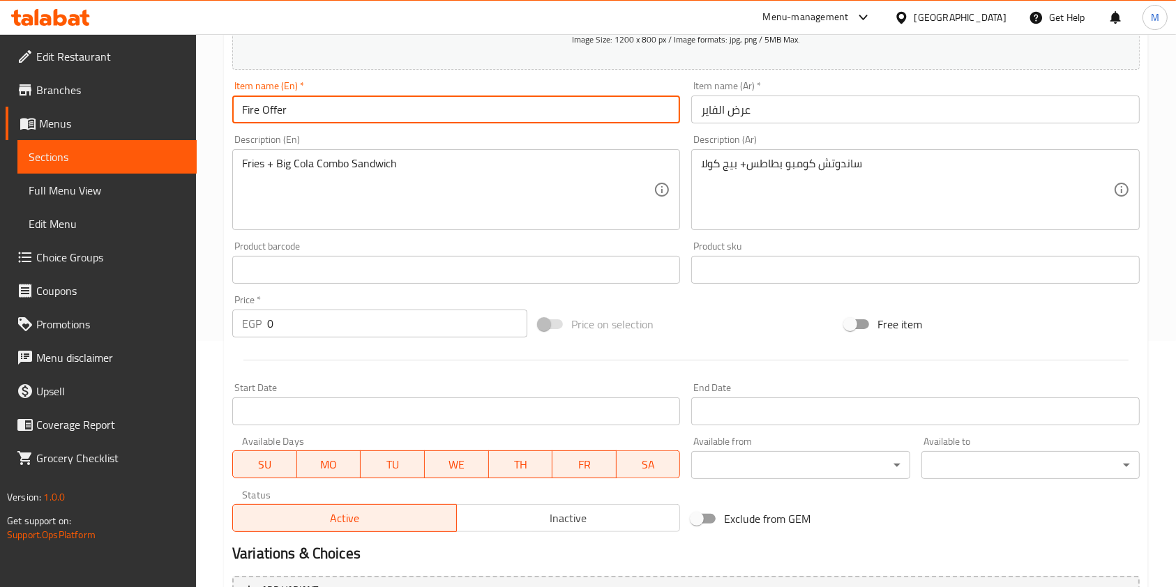
type input "Fire Offer"
click at [320, 329] on input "0" at bounding box center [397, 324] width 260 height 28
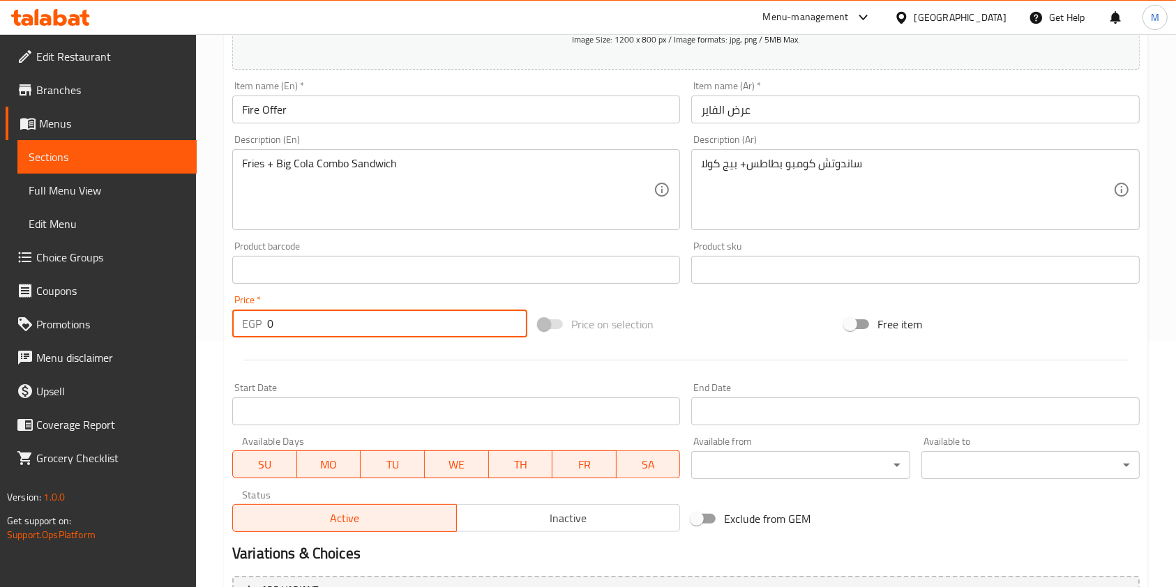
click at [320, 329] on input "0" at bounding box center [397, 324] width 260 height 28
click at [318, 329] on input "0" at bounding box center [397, 324] width 260 height 28
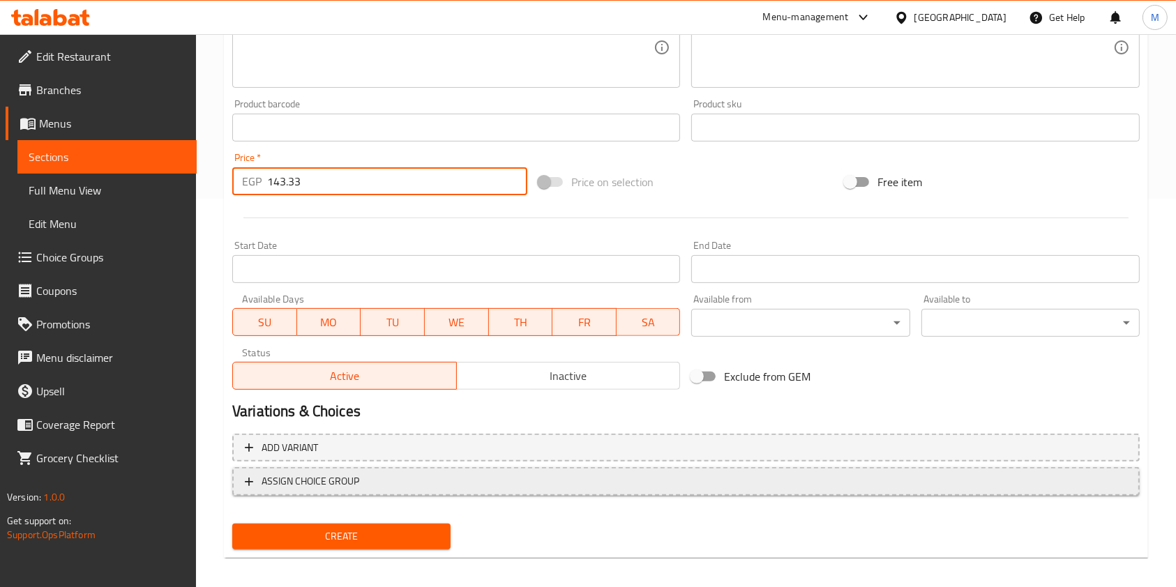
scroll to position [398, 0]
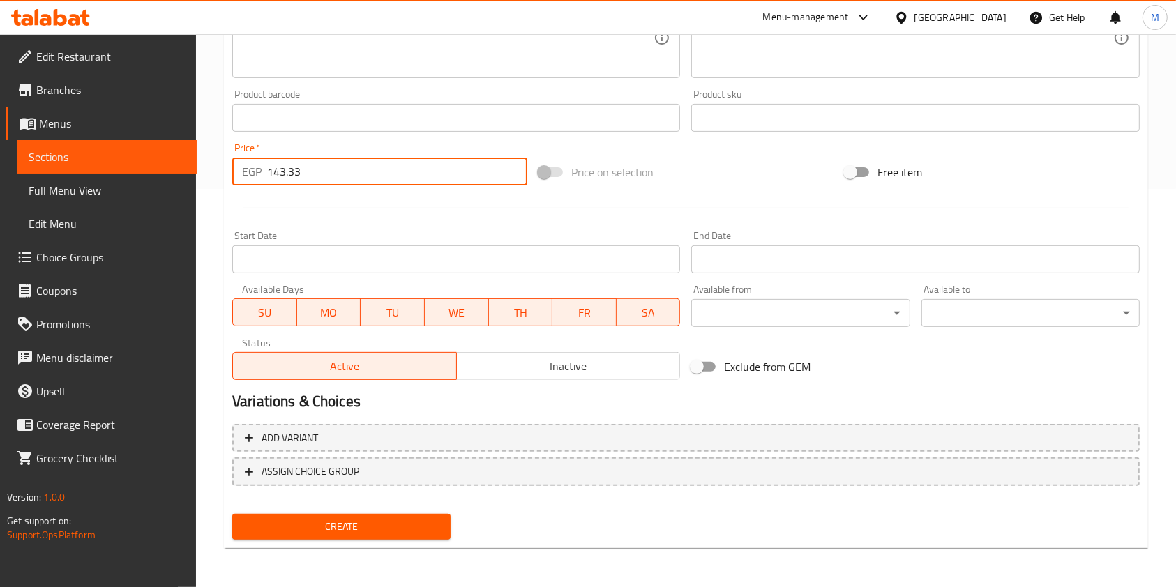
type input "143.33"
click at [377, 515] on button "Create" at bounding box center [341, 527] width 218 height 26
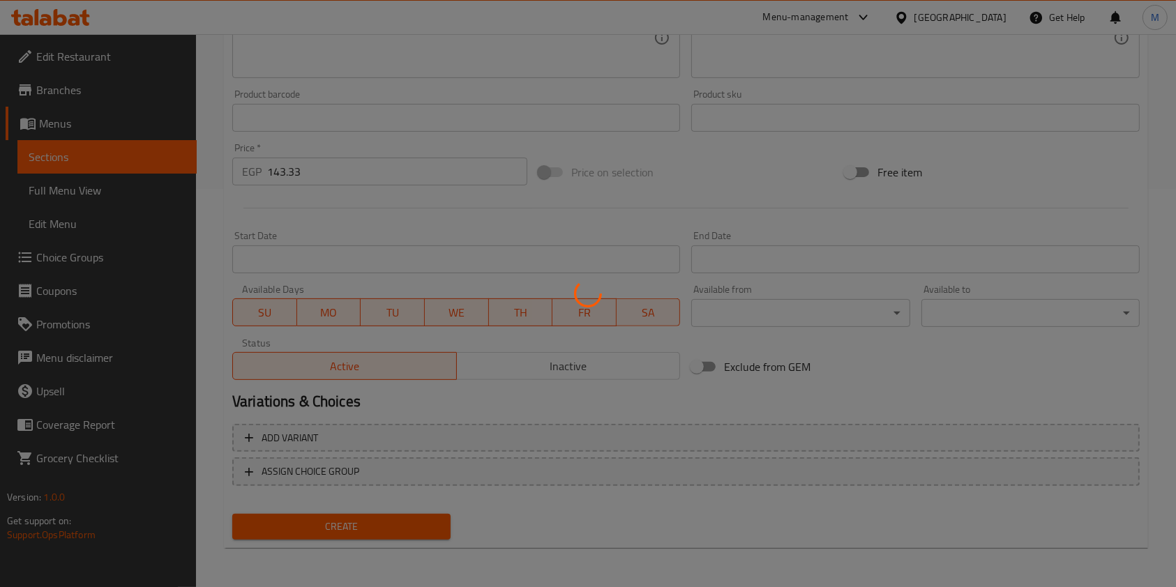
type input "0"
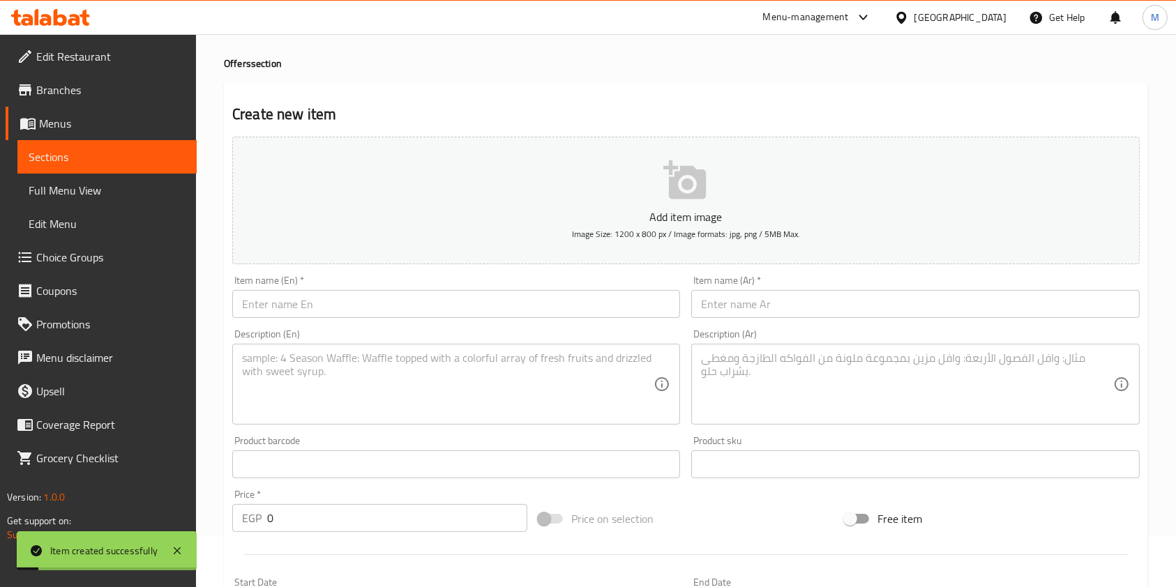
scroll to position [0, 0]
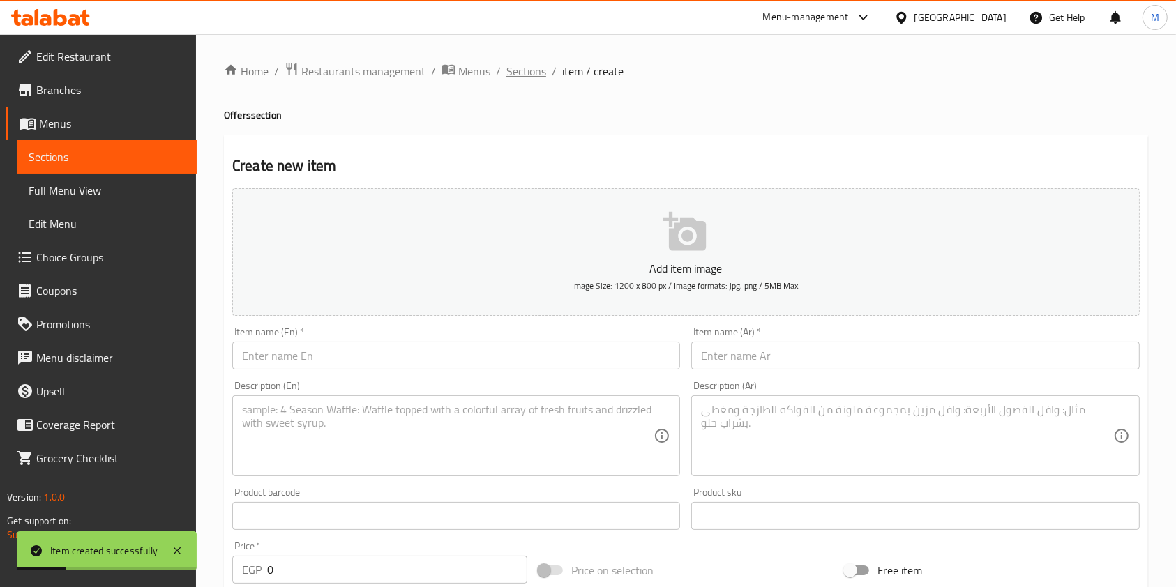
click at [541, 77] on span "Sections" at bounding box center [526, 71] width 40 height 17
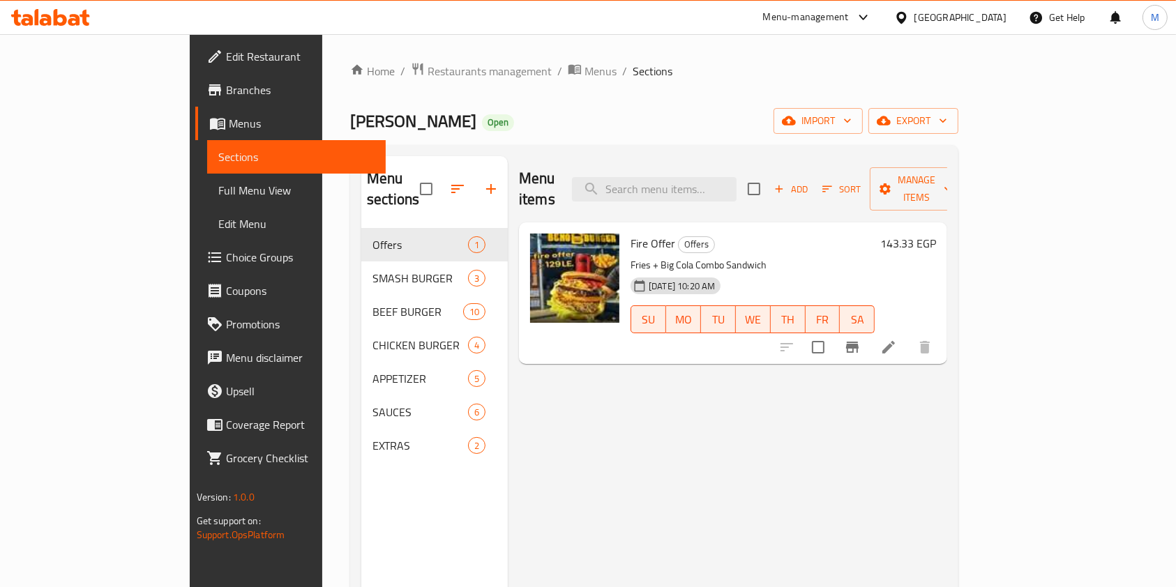
drag, startPoint x: 728, startPoint y: 490, endPoint x: 749, endPoint y: 490, distance: 20.9
click at [728, 490] on div "Menu items Add Sort Manage items Fire Offer Offers Fries + Big Cola Combo Sandw…" at bounding box center [728, 449] width 440 height 587
click at [226, 255] on span "Choice Groups" at bounding box center [300, 257] width 149 height 17
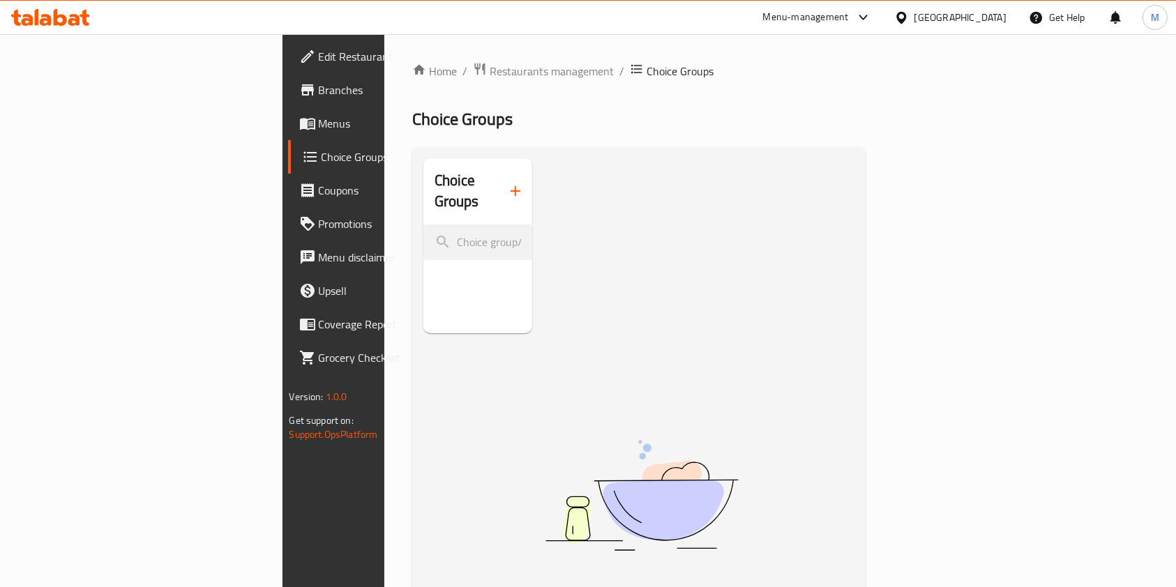
click at [499, 192] on button "button" at bounding box center [515, 190] width 33 height 33
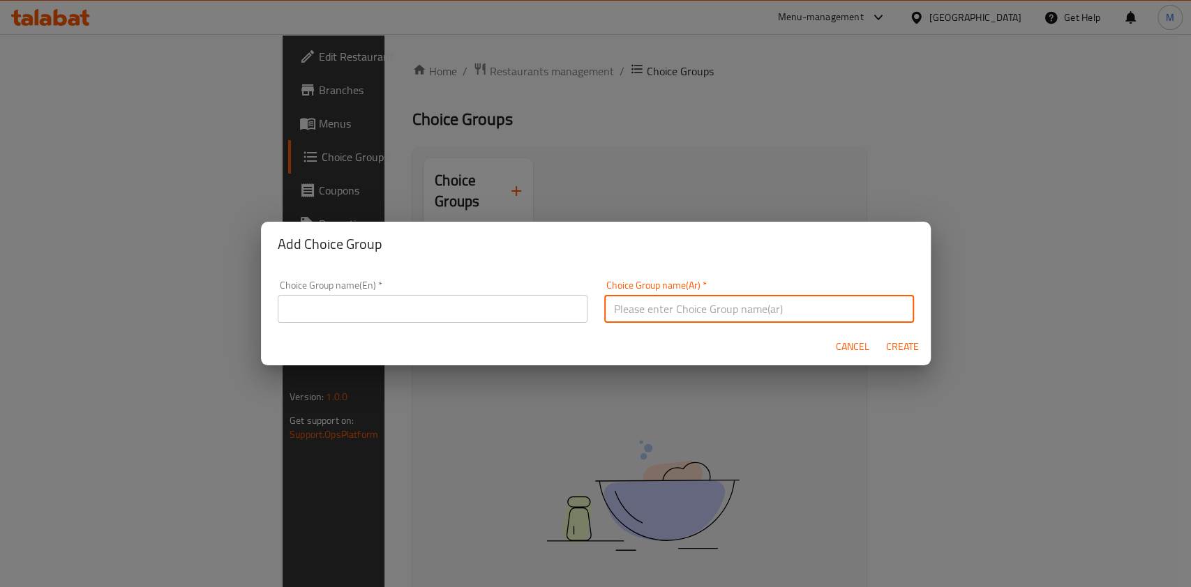
click at [666, 317] on input "text" at bounding box center [759, 309] width 310 height 28
paste input "اختيارك من الساندوتش"
type input "اختيارك من الساندوتش"
click at [474, 313] on input "text" at bounding box center [433, 309] width 310 height 28
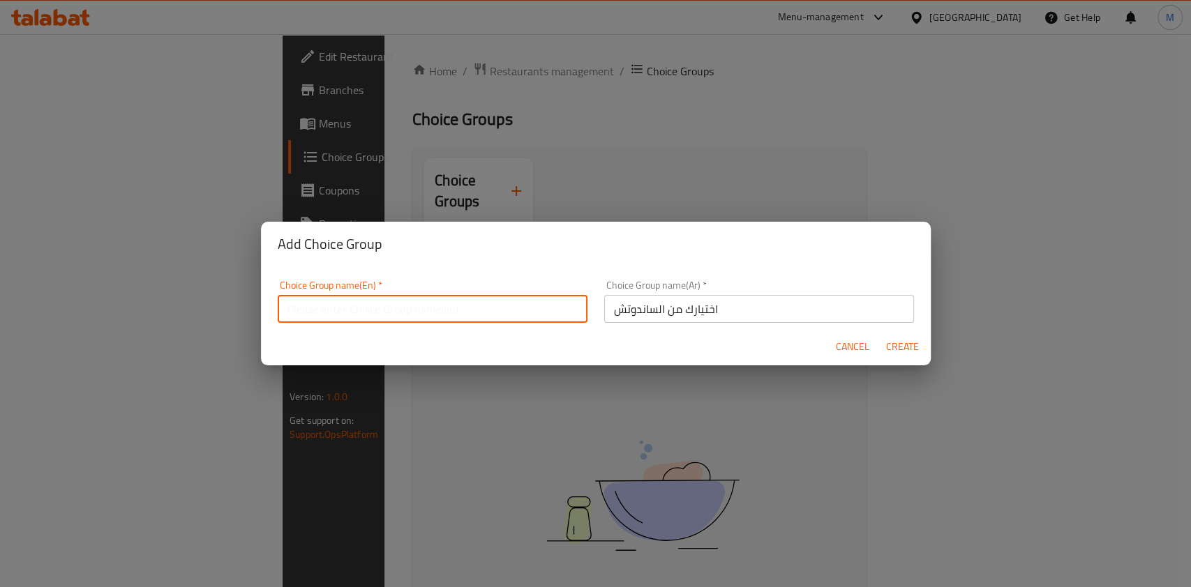
paste input "Your choice of sandwich"
type input "Your choice of sandwichYour choice of sandwich"
click at [922, 351] on button "Create" at bounding box center [902, 347] width 45 height 26
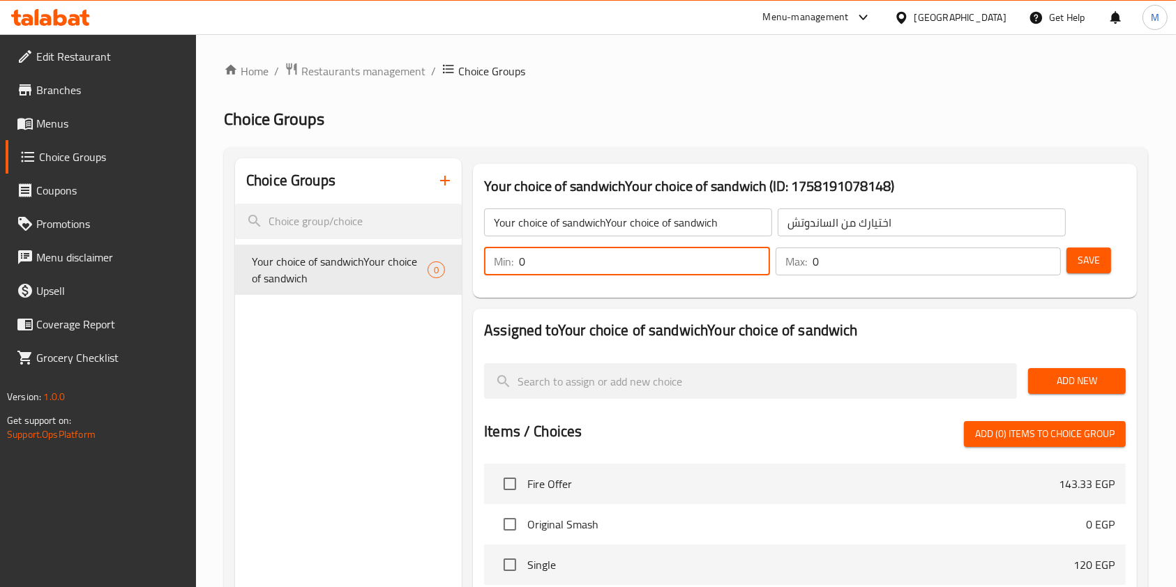
click at [527, 267] on input "0" at bounding box center [644, 262] width 251 height 28
click at [520, 267] on input "0" at bounding box center [644, 262] width 251 height 28
click at [517, 267] on div "Min: 0 ​" at bounding box center [627, 262] width 286 height 28
click at [529, 270] on input "0" at bounding box center [644, 262] width 251 height 28
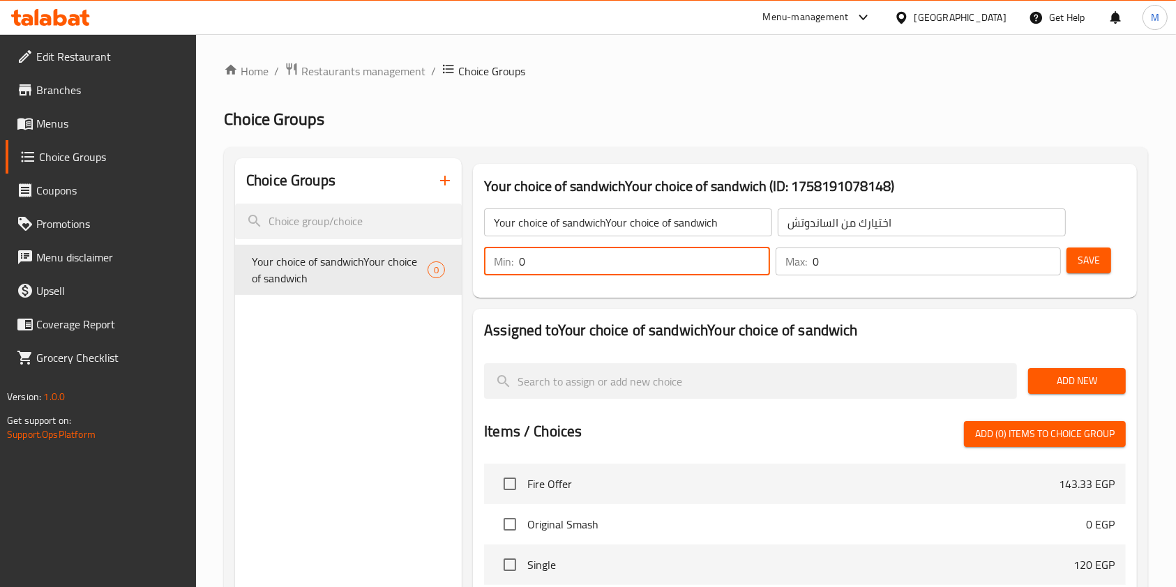
click at [529, 270] on input "0" at bounding box center [644, 262] width 251 height 28
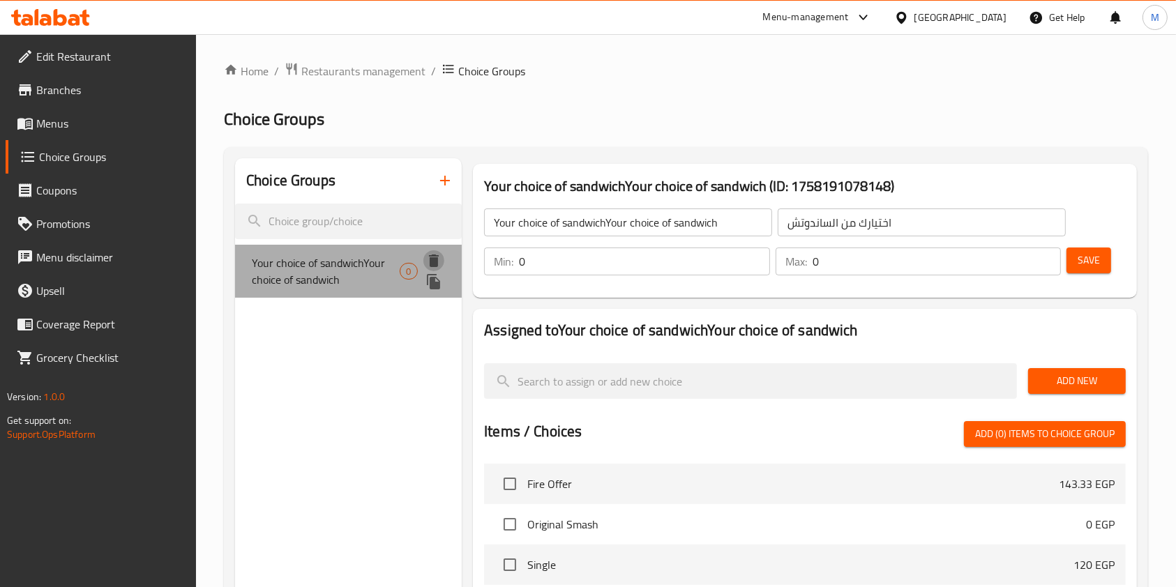
click at [431, 260] on icon "delete" at bounding box center [434, 261] width 10 height 13
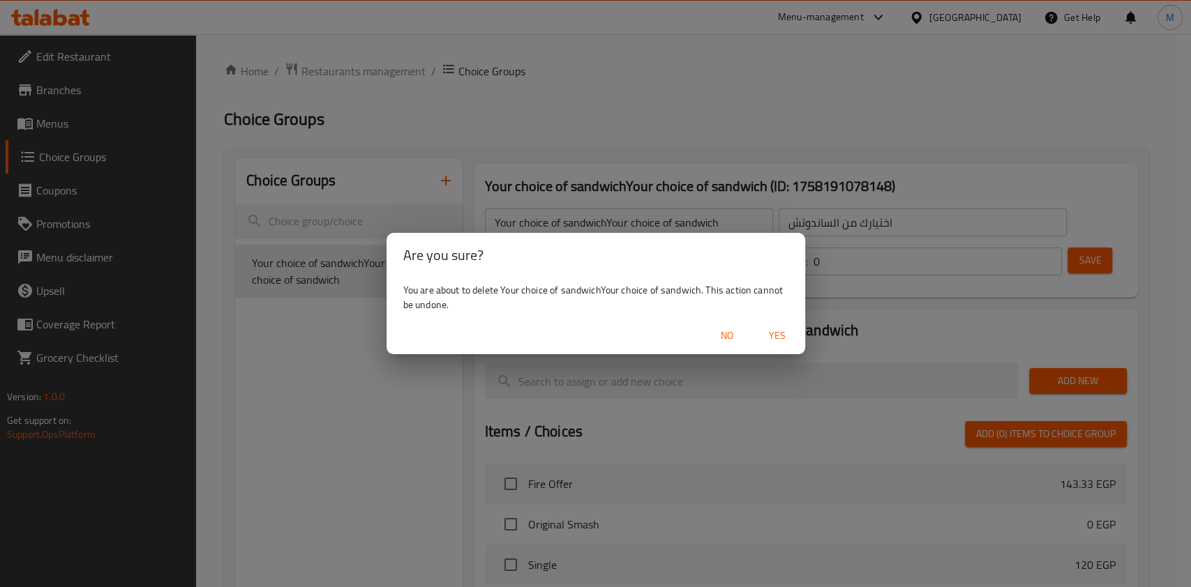
click at [798, 329] on div "No Yes" at bounding box center [595, 335] width 419 height 37
click at [794, 331] on button "Yes" at bounding box center [777, 336] width 45 height 26
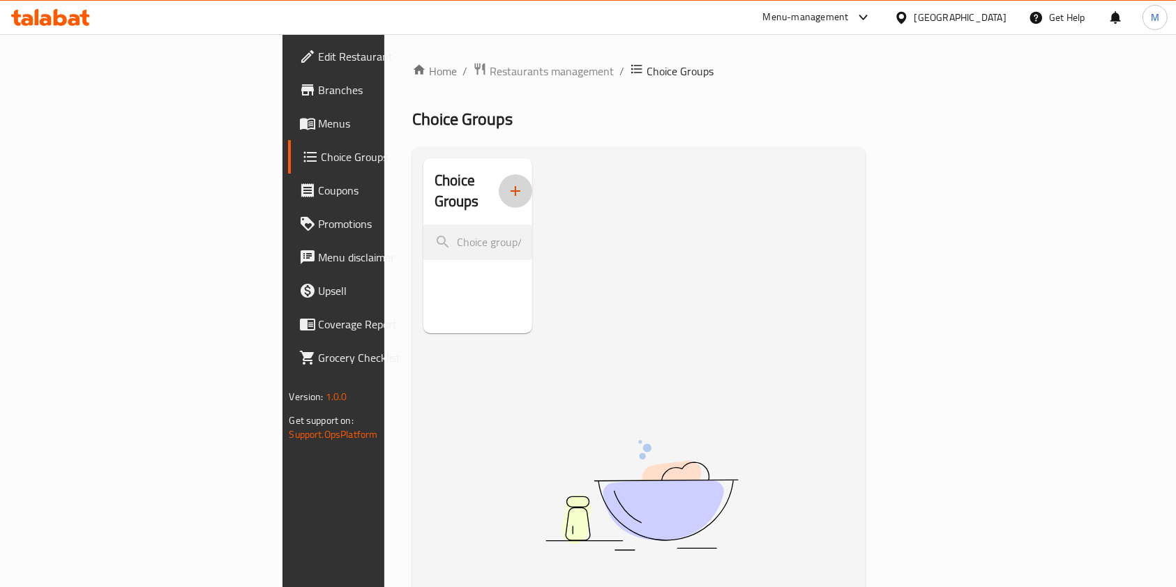
click at [507, 183] on icon "button" at bounding box center [515, 191] width 17 height 17
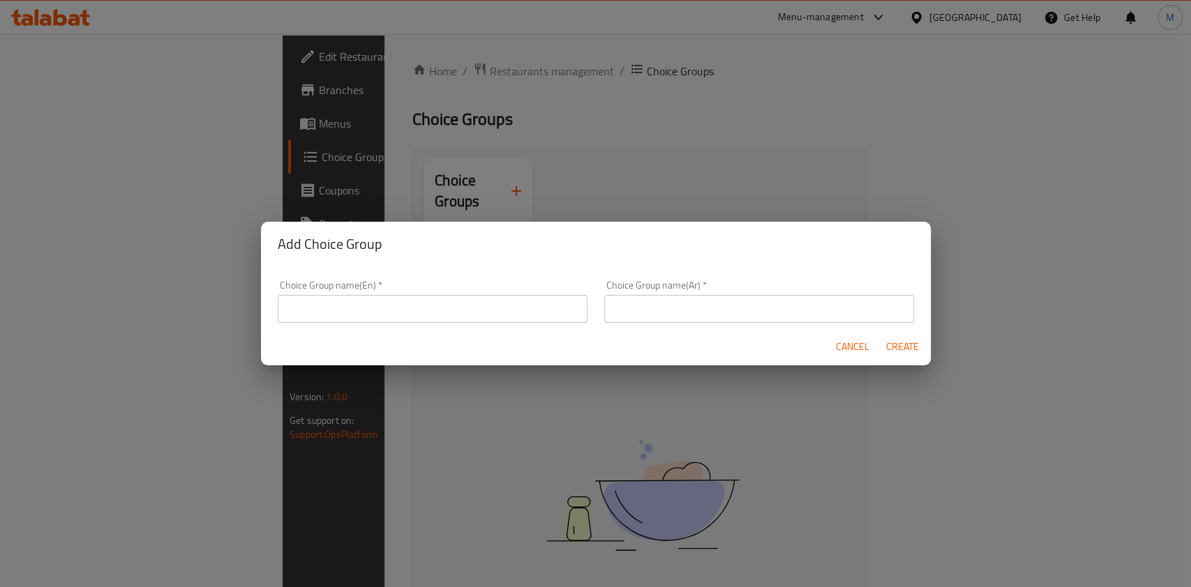
click at [431, 299] on input "text" at bounding box center [433, 309] width 310 height 28
paste input "Your choice of sandwich"
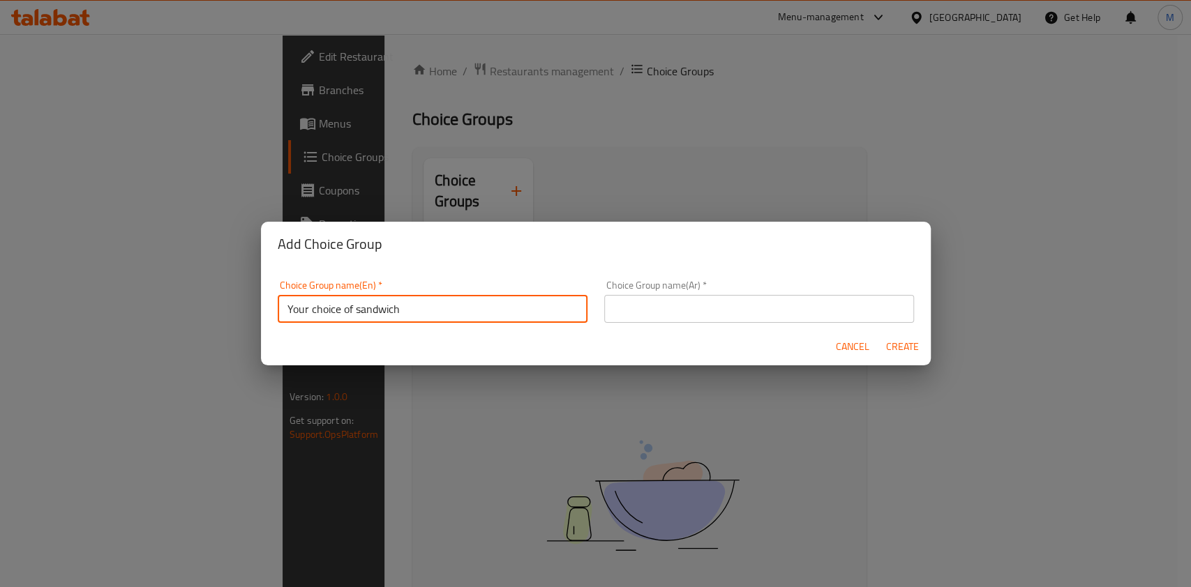
type input "Your choice of sandwich"
click at [659, 301] on input "text" at bounding box center [759, 309] width 310 height 28
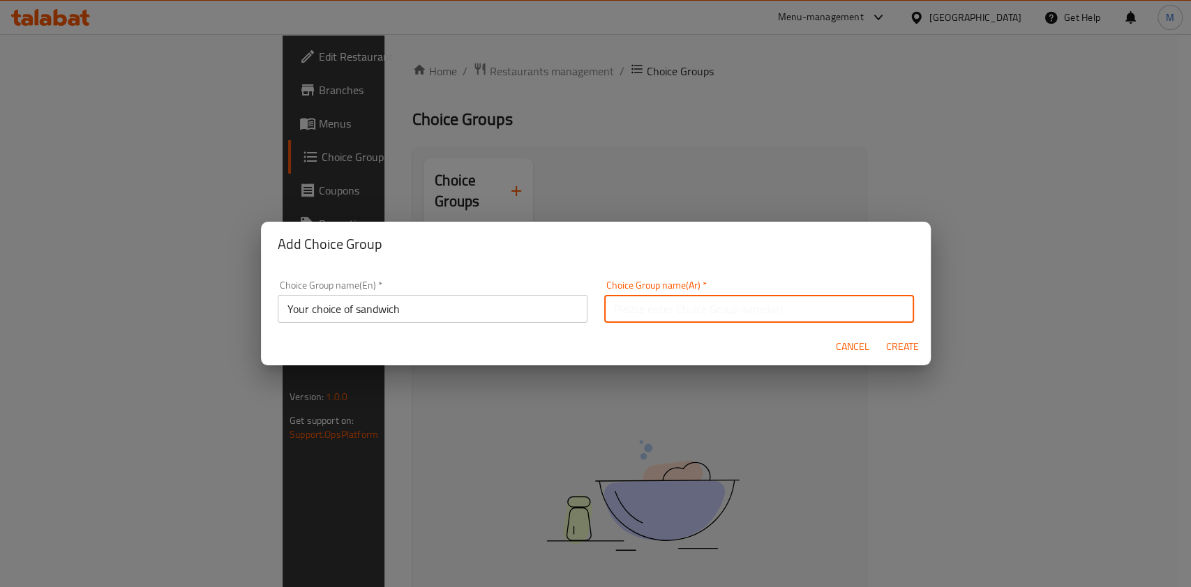
paste input "اختيارك من الساندوتش"
type input "اختيارك من الساندوتش"
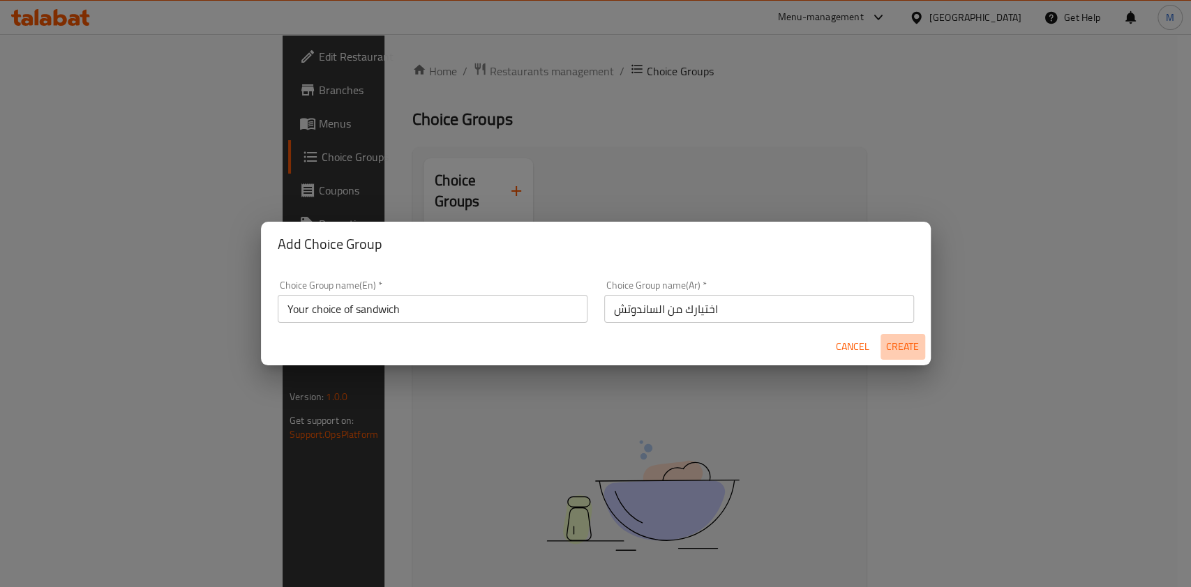
click at [904, 347] on span "Create" at bounding box center [902, 346] width 33 height 17
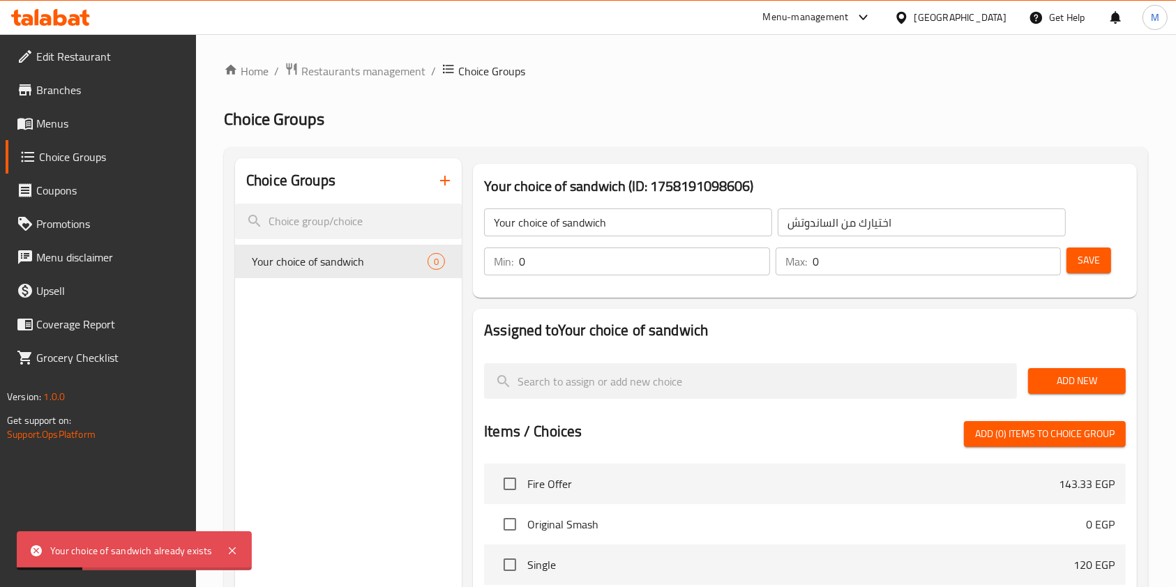
click at [532, 261] on input "0" at bounding box center [644, 262] width 251 height 28
drag, startPoint x: 532, startPoint y: 262, endPoint x: 520, endPoint y: 260, distance: 11.2
click at [531, 260] on input "0" at bounding box center [644, 262] width 251 height 28
click at [516, 262] on div "Min: 0 ​" at bounding box center [627, 262] width 286 height 28
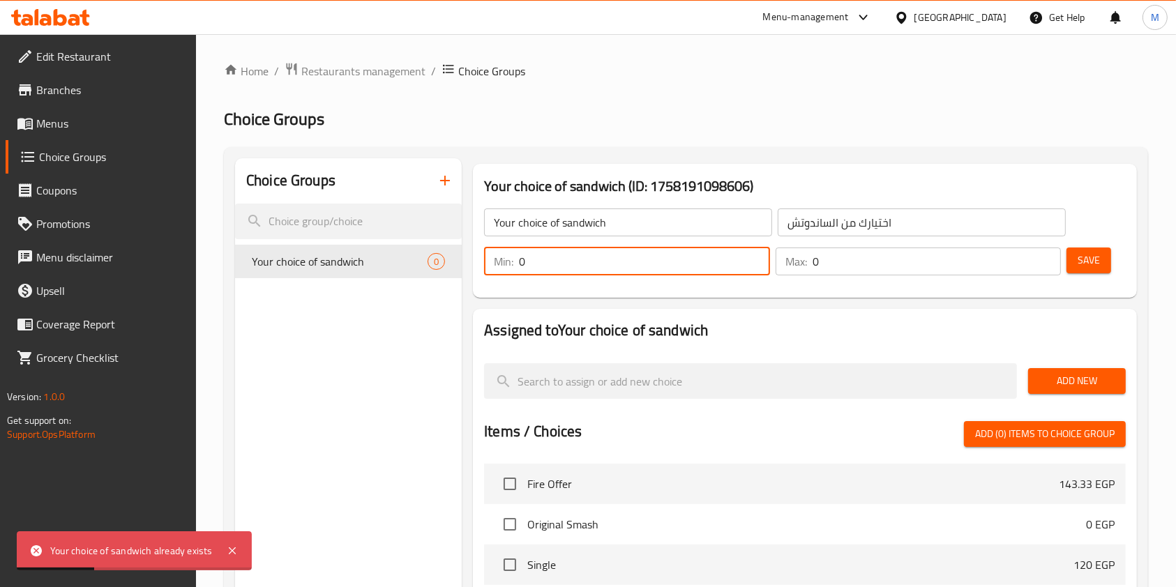
click at [516, 262] on div "Min: 0 ​" at bounding box center [627, 262] width 286 height 28
type input "1"
click at [837, 260] on input "0" at bounding box center [937, 262] width 249 height 28
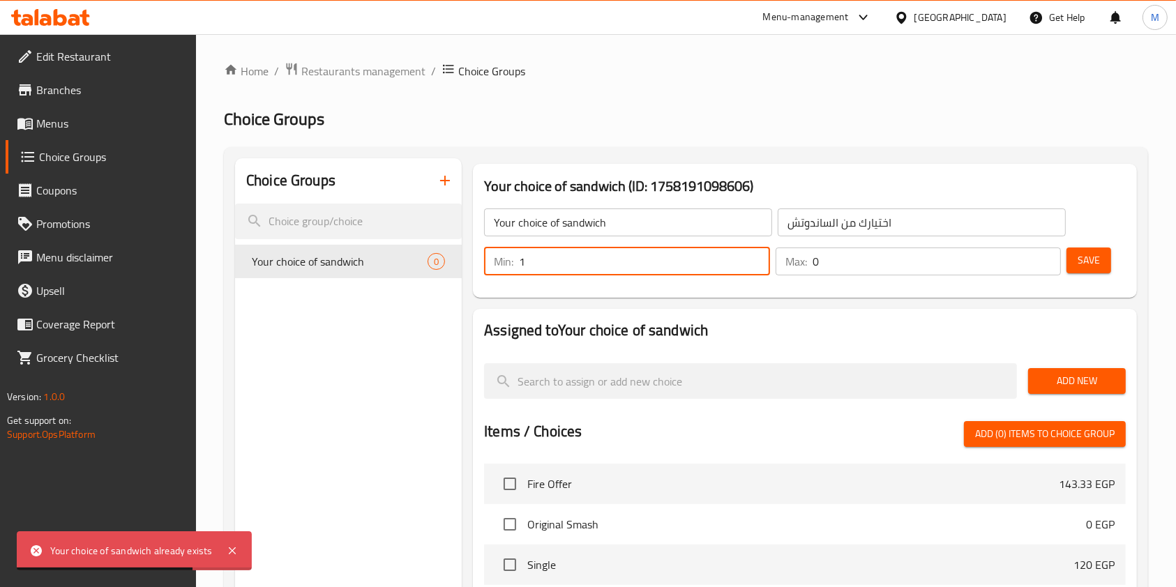
click at [837, 260] on input "0" at bounding box center [937, 262] width 249 height 28
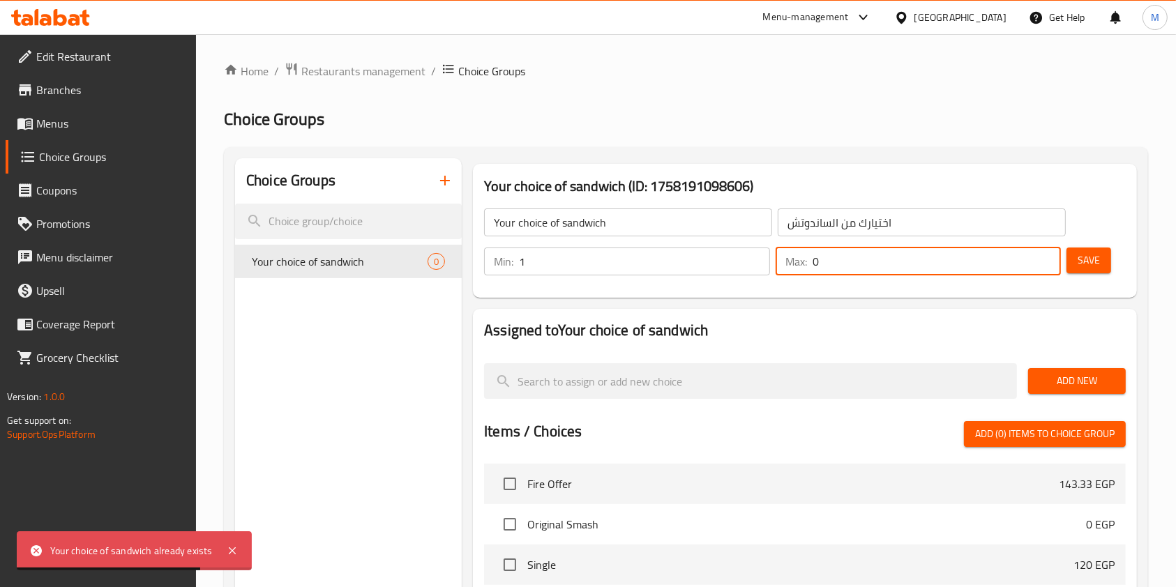
click at [837, 260] on input "0" at bounding box center [937, 262] width 249 height 28
type input "1"
click at [1071, 260] on button "Save" at bounding box center [1089, 261] width 45 height 26
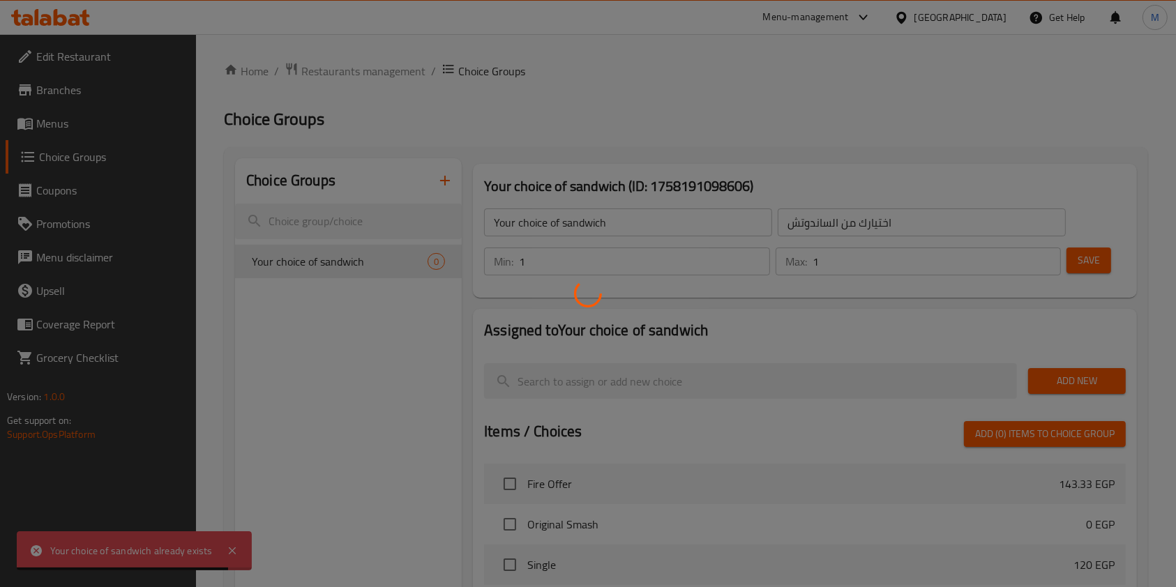
click at [1071, 260] on div at bounding box center [588, 293] width 1176 height 587
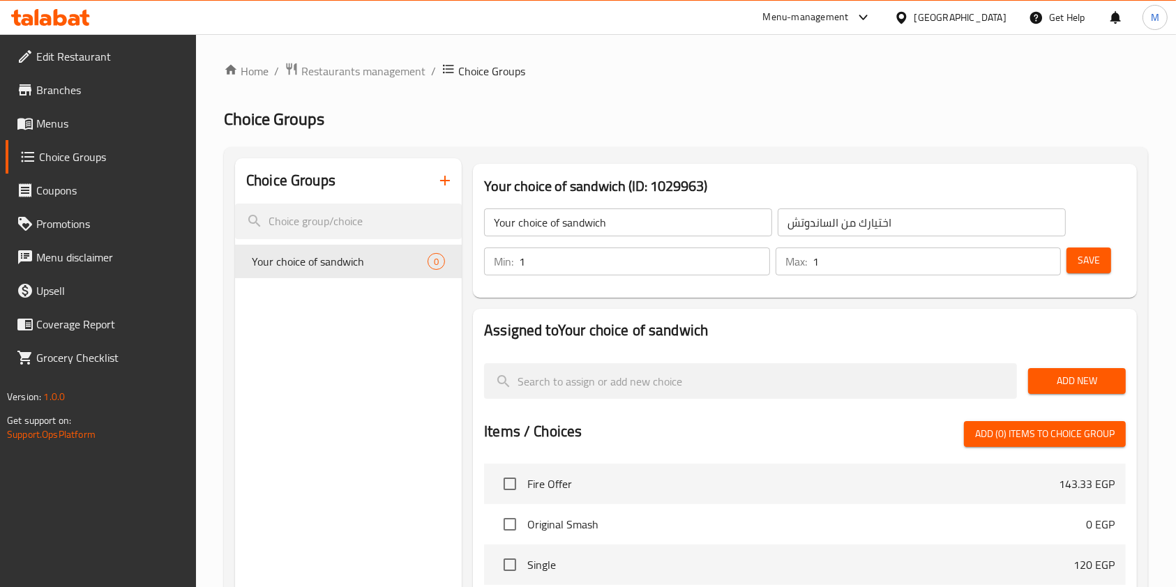
click at [1101, 261] on button "Save" at bounding box center [1089, 261] width 45 height 26
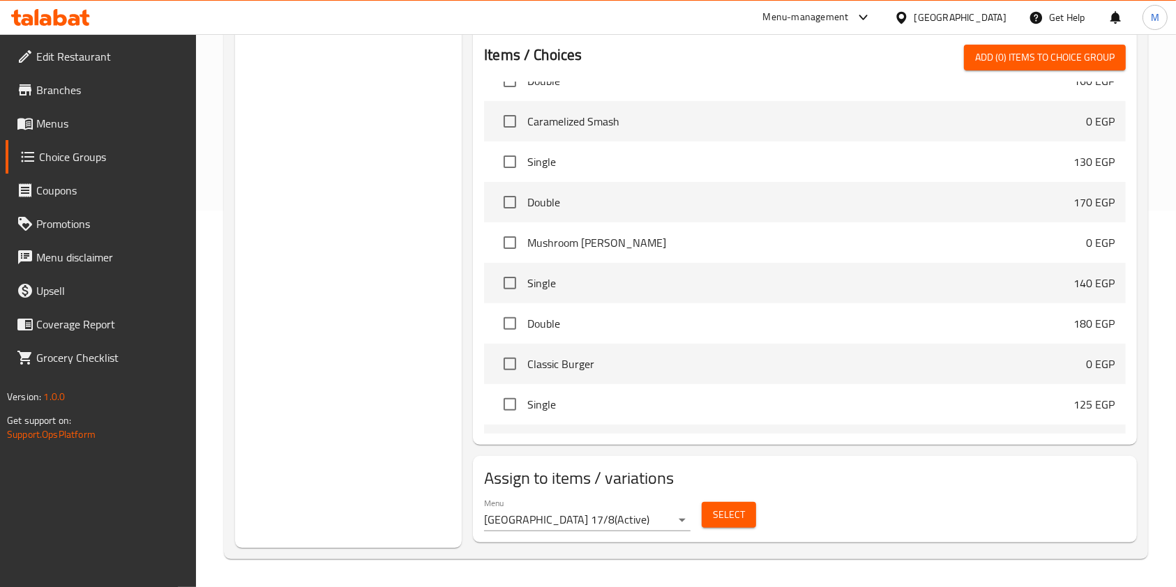
scroll to position [186, 0]
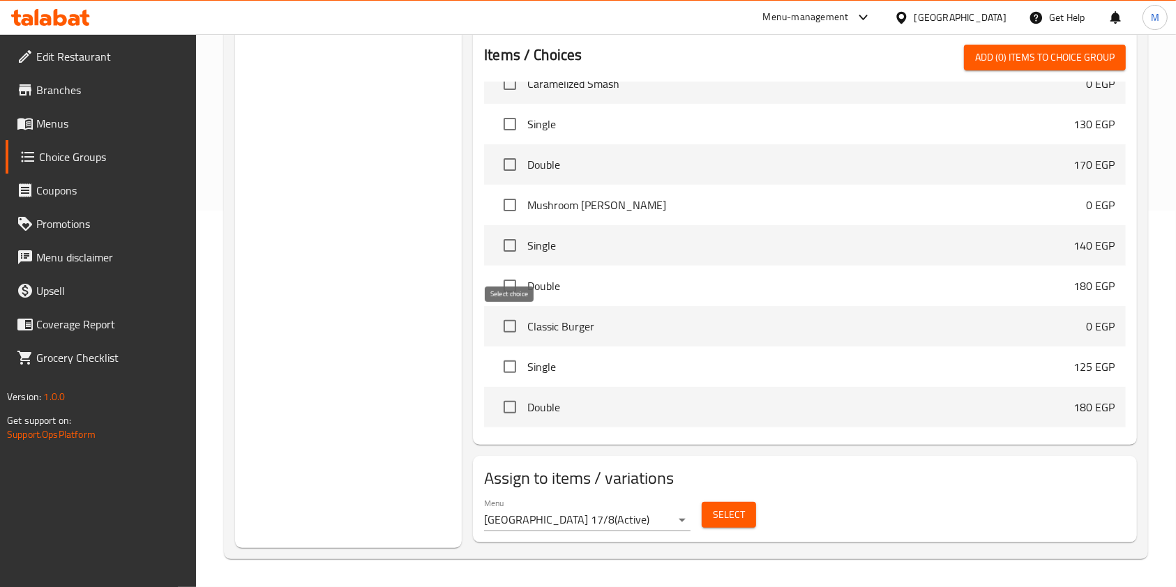
click at [516, 331] on input "checkbox" at bounding box center [509, 326] width 29 height 29
checkbox input "true"
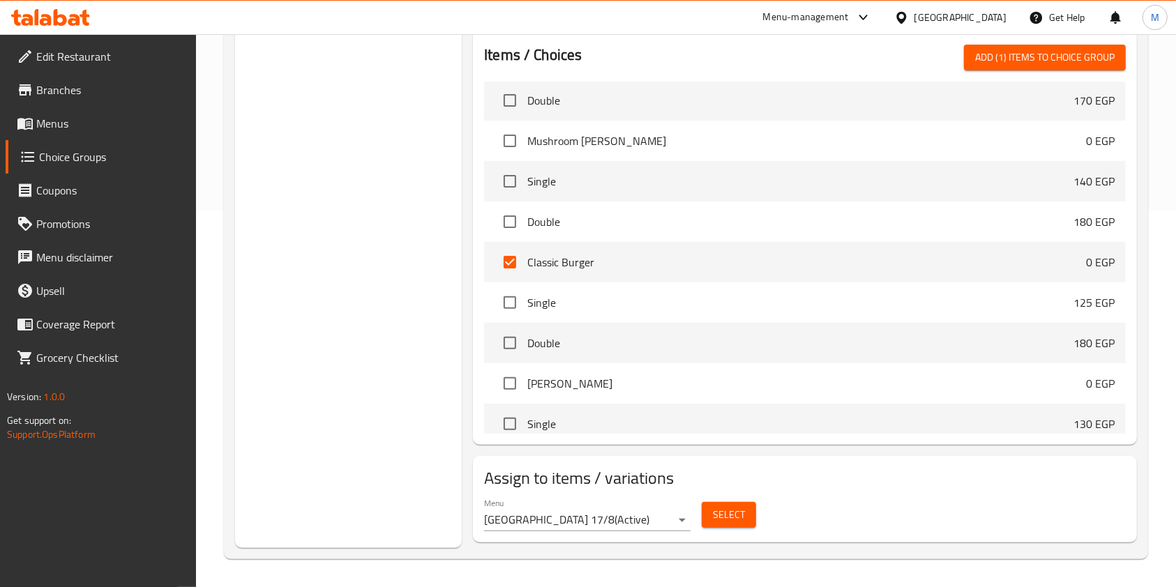
scroll to position [279, 0]
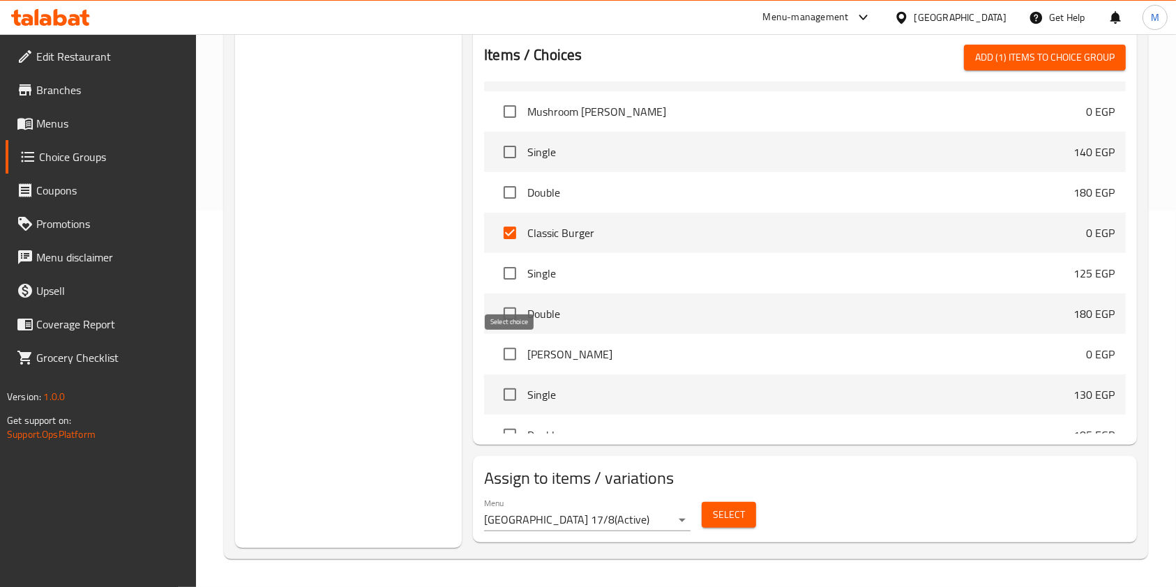
click at [514, 351] on input "checkbox" at bounding box center [509, 354] width 29 height 29
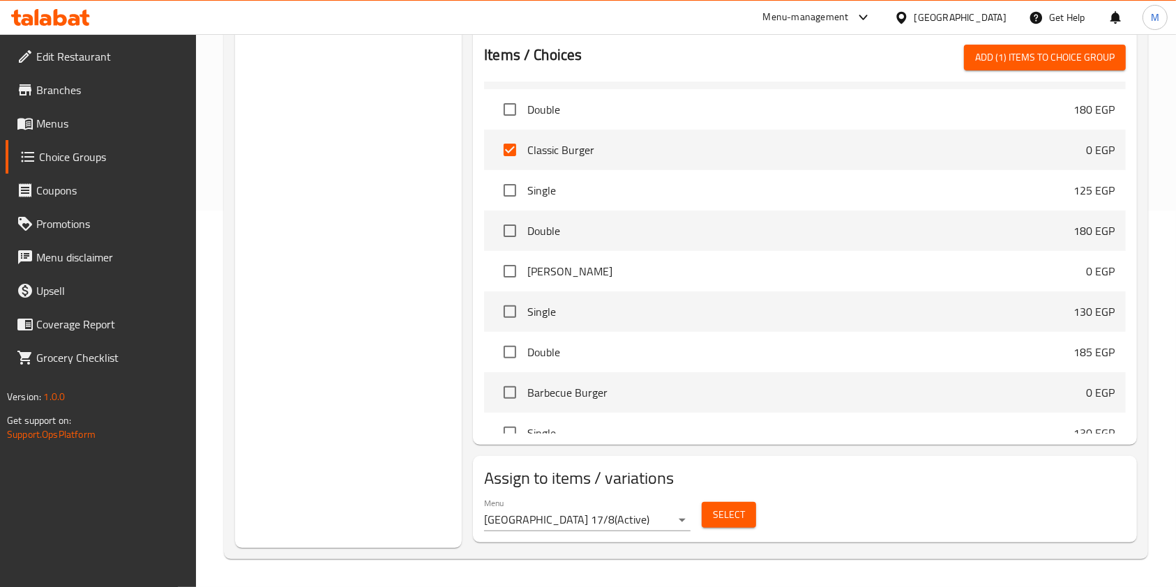
scroll to position [465, 0]
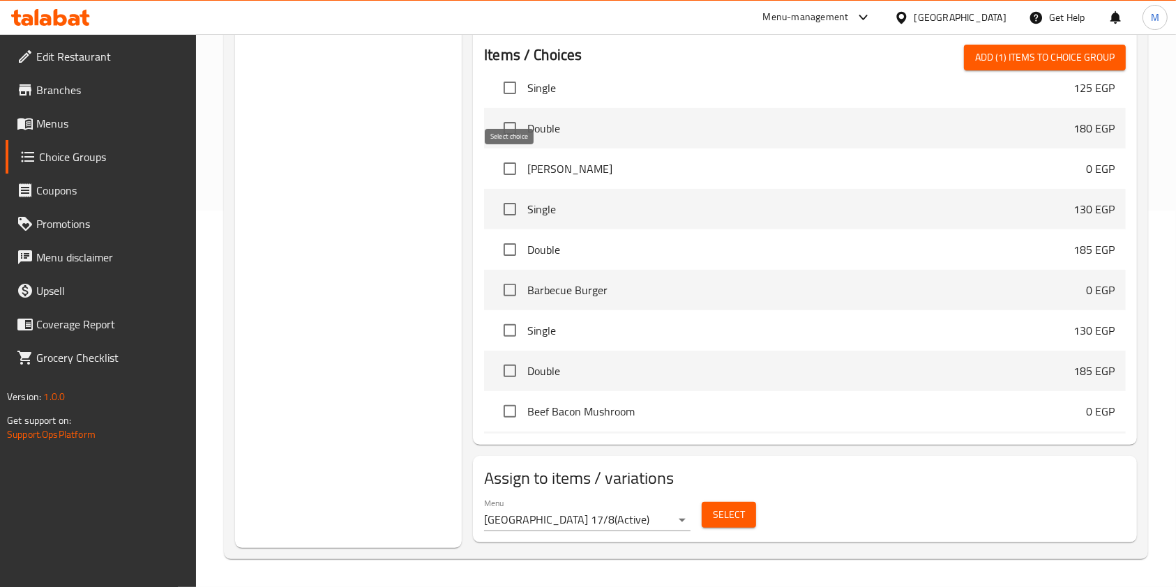
click at [515, 169] on input "checkbox" at bounding box center [509, 168] width 29 height 29
checkbox input "true"
click at [511, 285] on input "checkbox" at bounding box center [509, 290] width 29 height 29
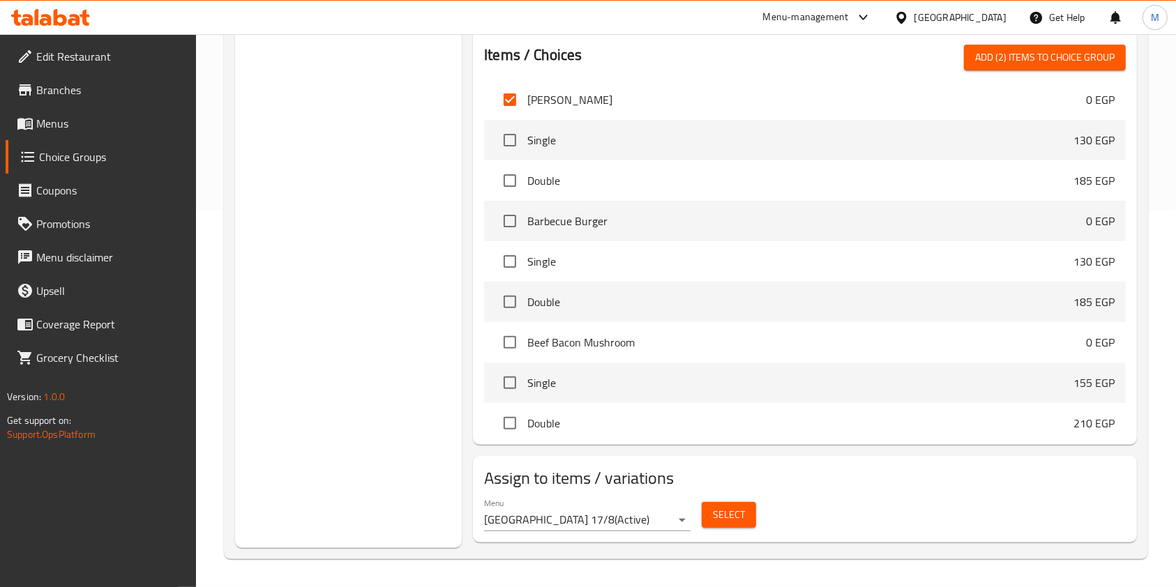
scroll to position [558, 0]
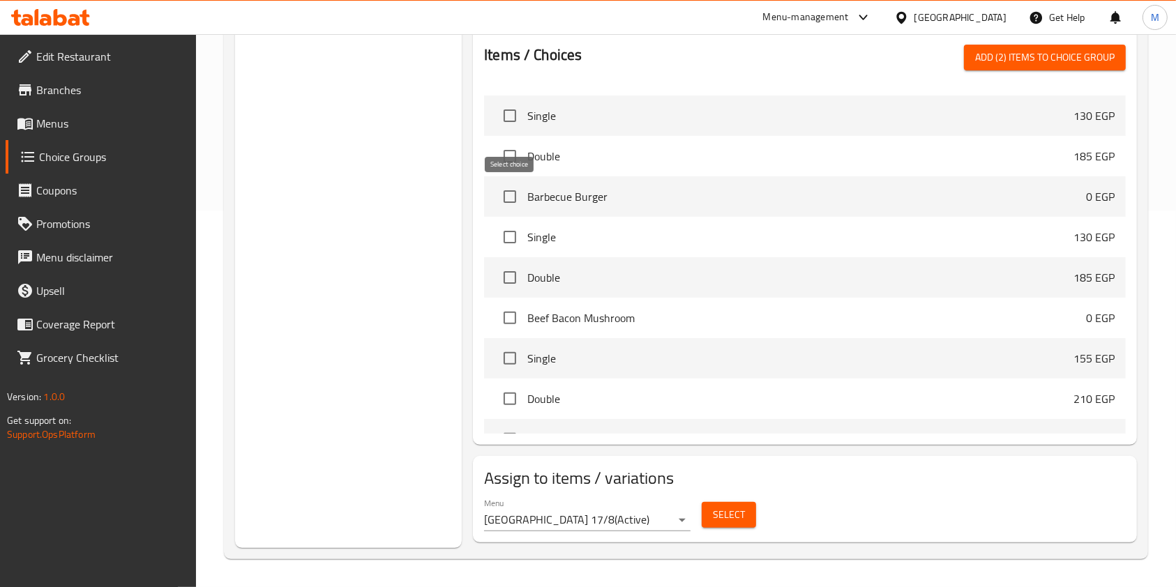
click at [516, 204] on input "checkbox" at bounding box center [509, 196] width 29 height 29
checkbox input "true"
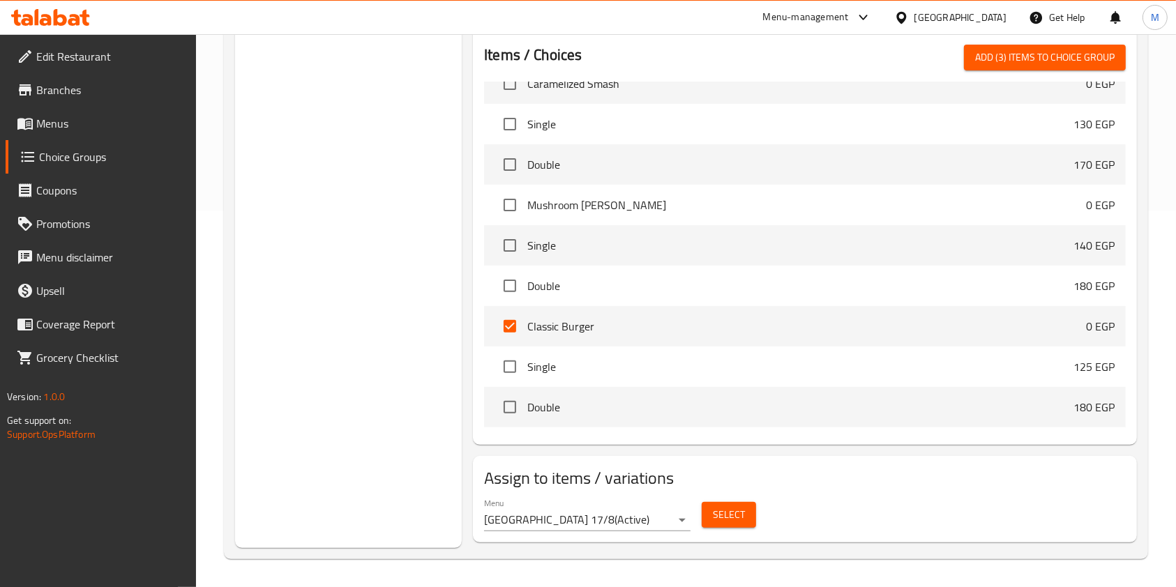
scroll to position [0, 0]
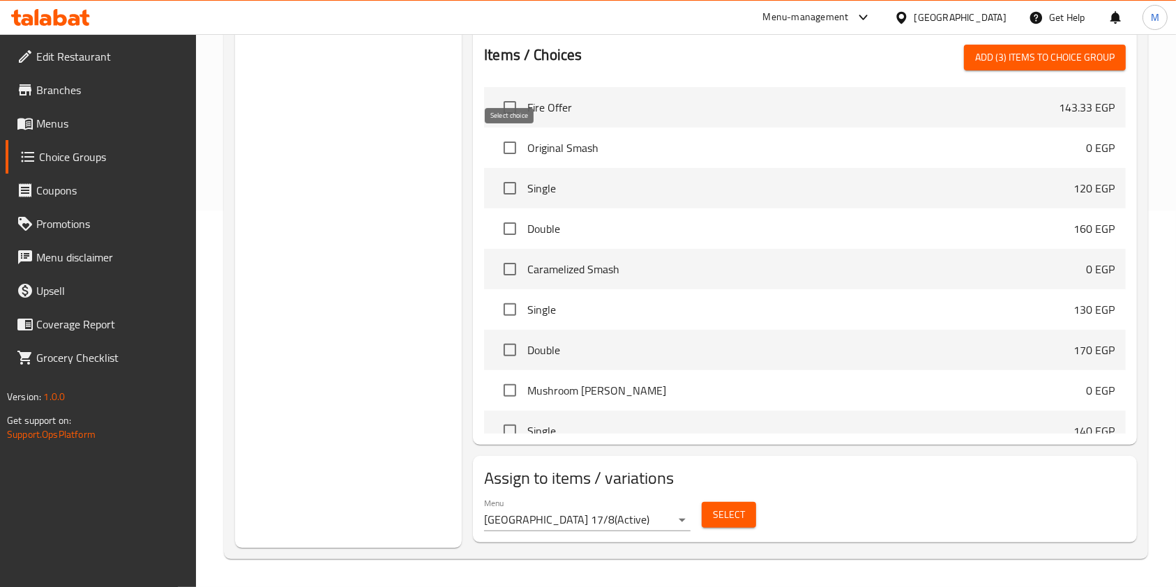
click at [513, 149] on input "checkbox" at bounding box center [509, 147] width 29 height 29
click at [513, 151] on input "checkbox" at bounding box center [509, 147] width 29 height 29
checkbox input "true"
click at [519, 271] on input "checkbox" at bounding box center [509, 269] width 29 height 29
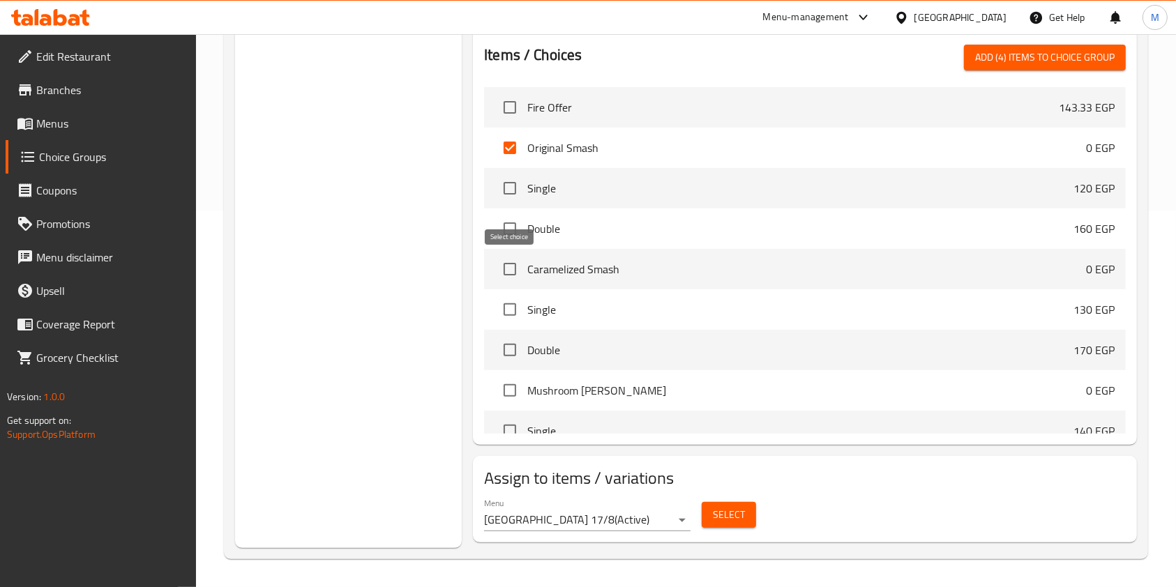
click at [519, 271] on input "checkbox" at bounding box center [509, 269] width 29 height 29
click at [504, 269] on input "checkbox" at bounding box center [509, 269] width 29 height 29
click at [518, 266] on input "checkbox" at bounding box center [509, 269] width 29 height 29
checkbox input "true"
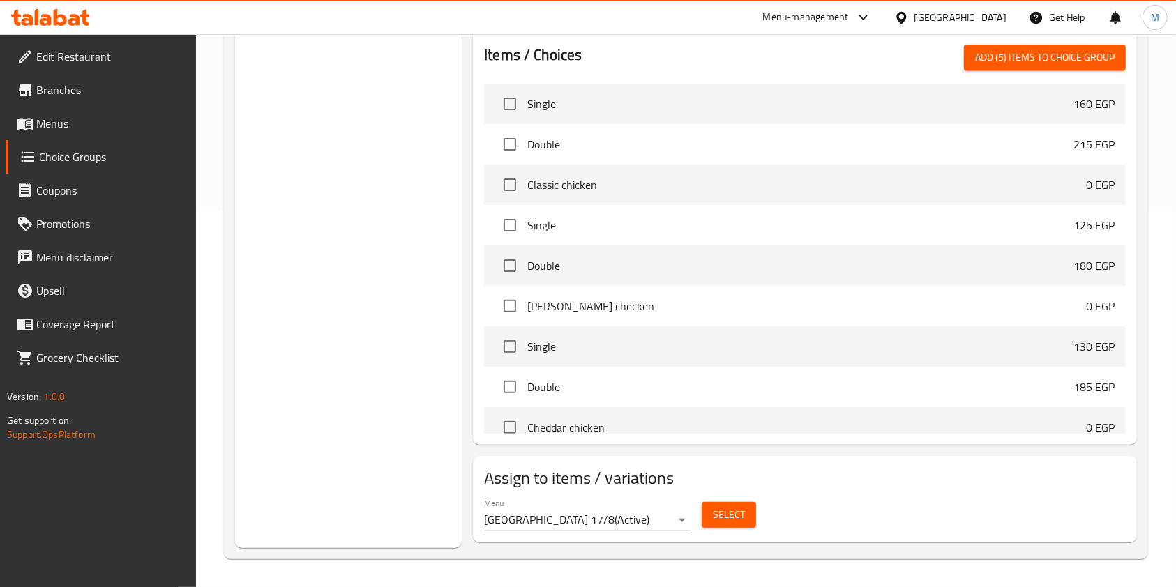
scroll to position [1488, 0]
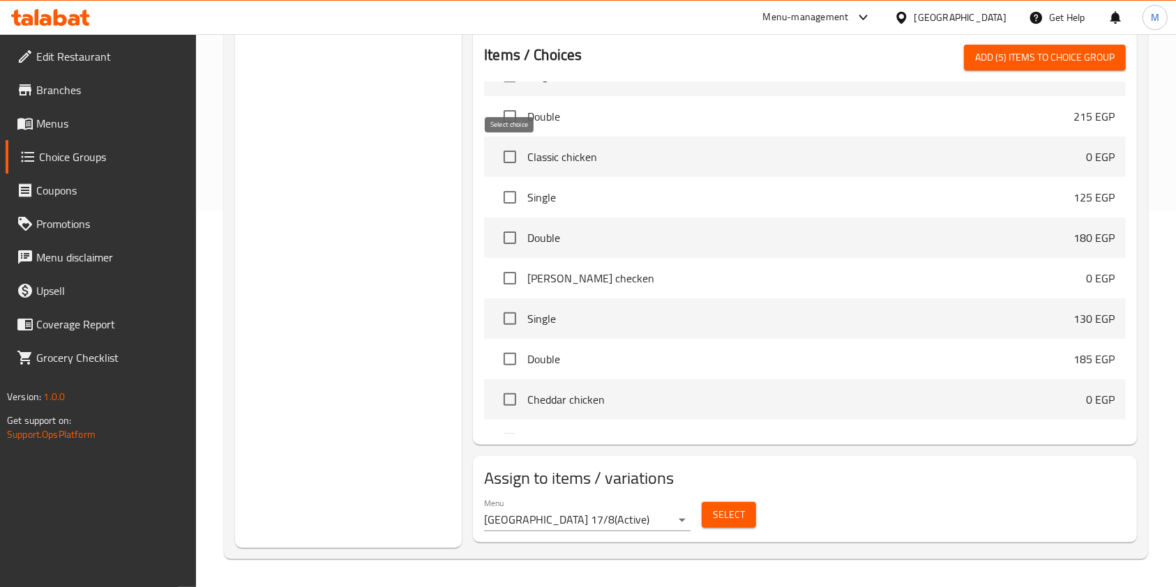
click at [501, 160] on input "checkbox" at bounding box center [509, 156] width 29 height 29
checkbox input "true"
click at [505, 278] on input "checkbox" at bounding box center [509, 278] width 29 height 29
checkbox input "true"
click at [1060, 64] on span "Add (7) items to choice group" at bounding box center [1045, 57] width 140 height 17
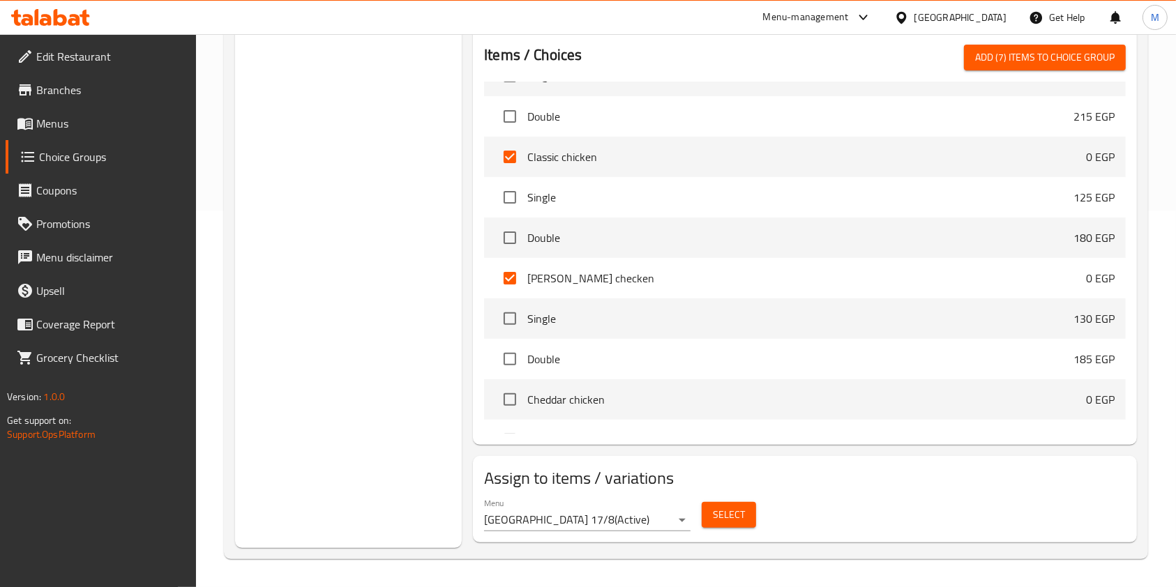
checkbox input "false"
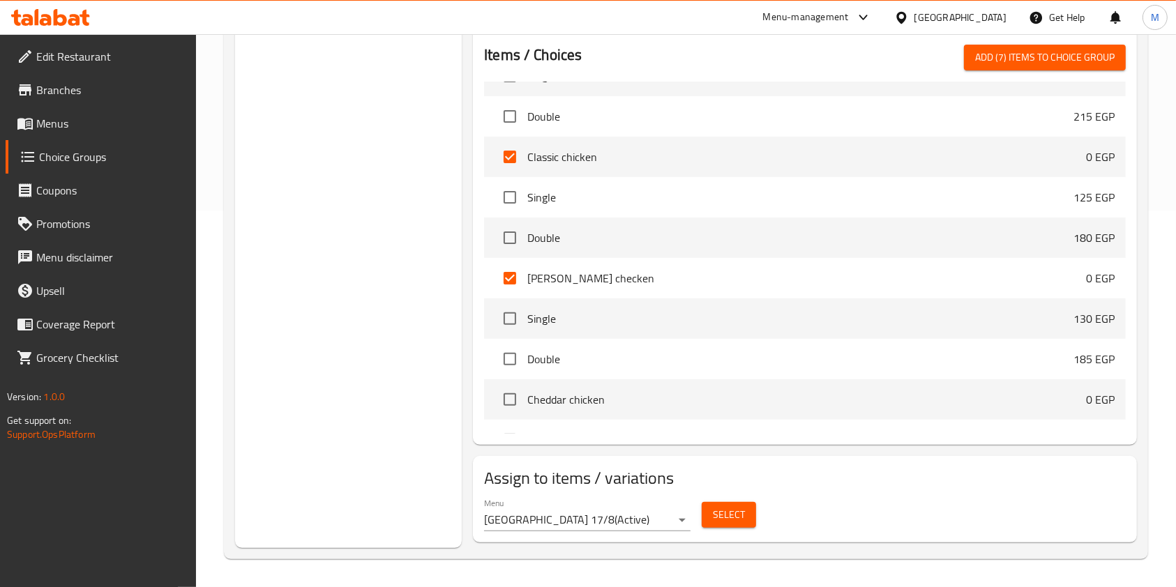
checkbox input "false"
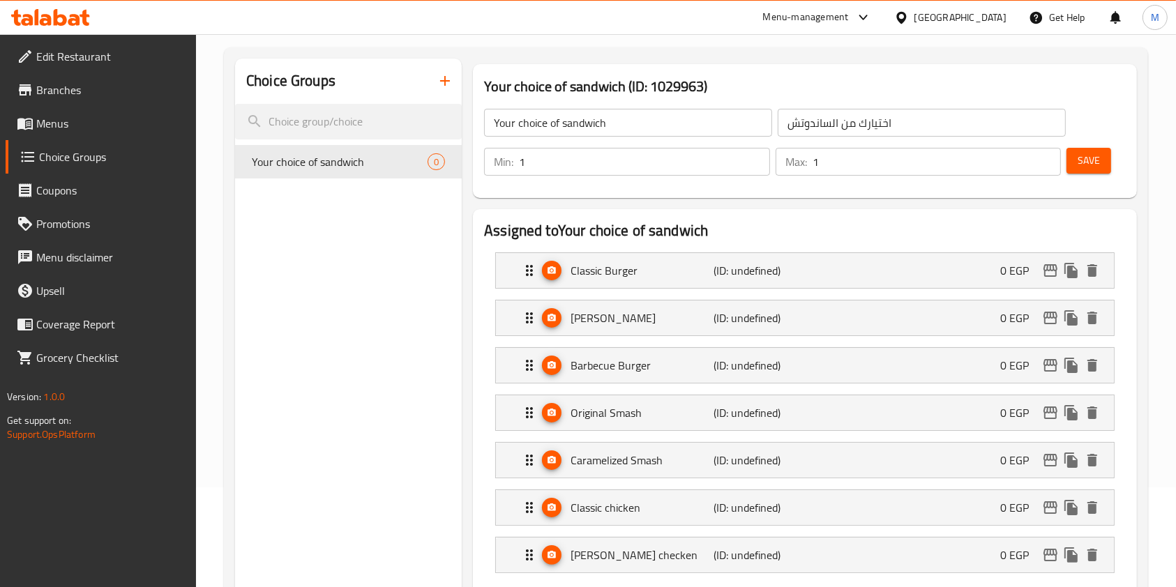
scroll to position [98, 0]
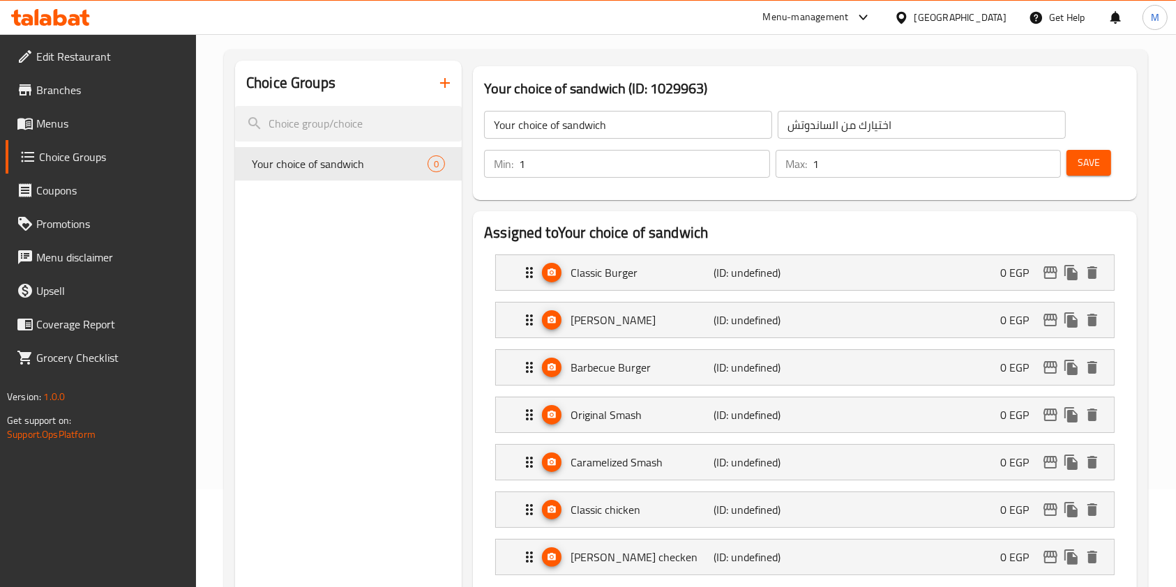
click at [1081, 163] on span "Save" at bounding box center [1089, 162] width 22 height 17
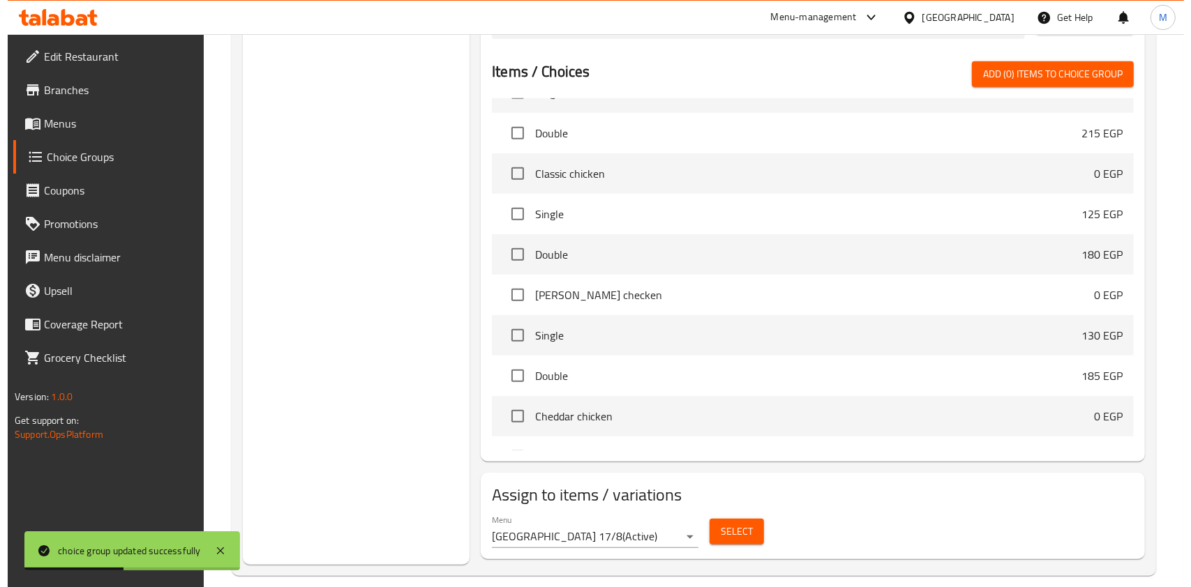
scroll to position [708, 0]
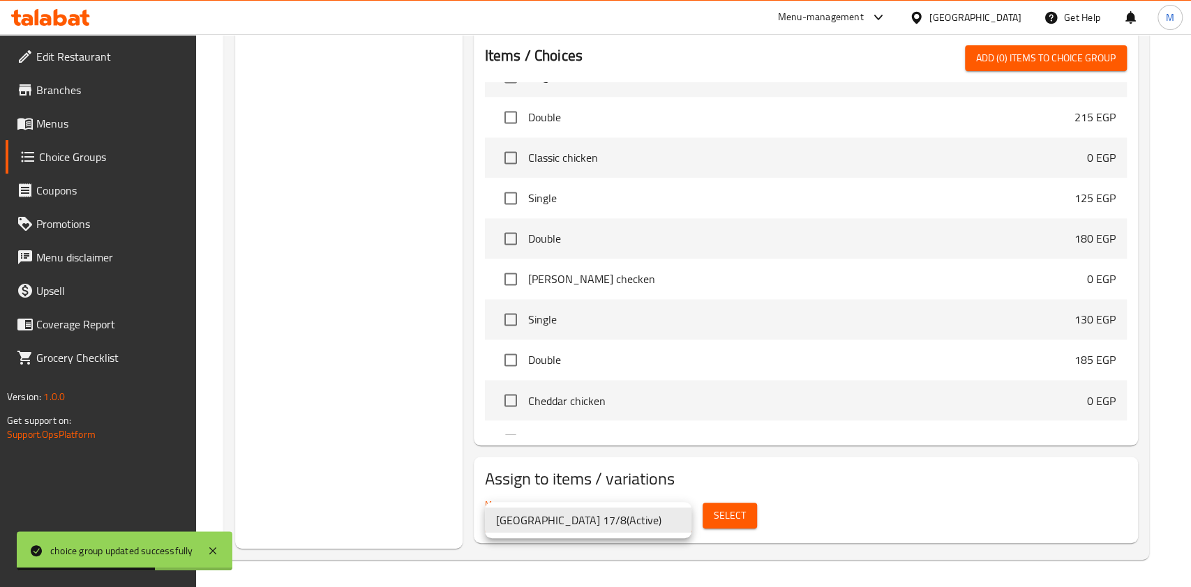
click at [716, 524] on div at bounding box center [595, 293] width 1191 height 587
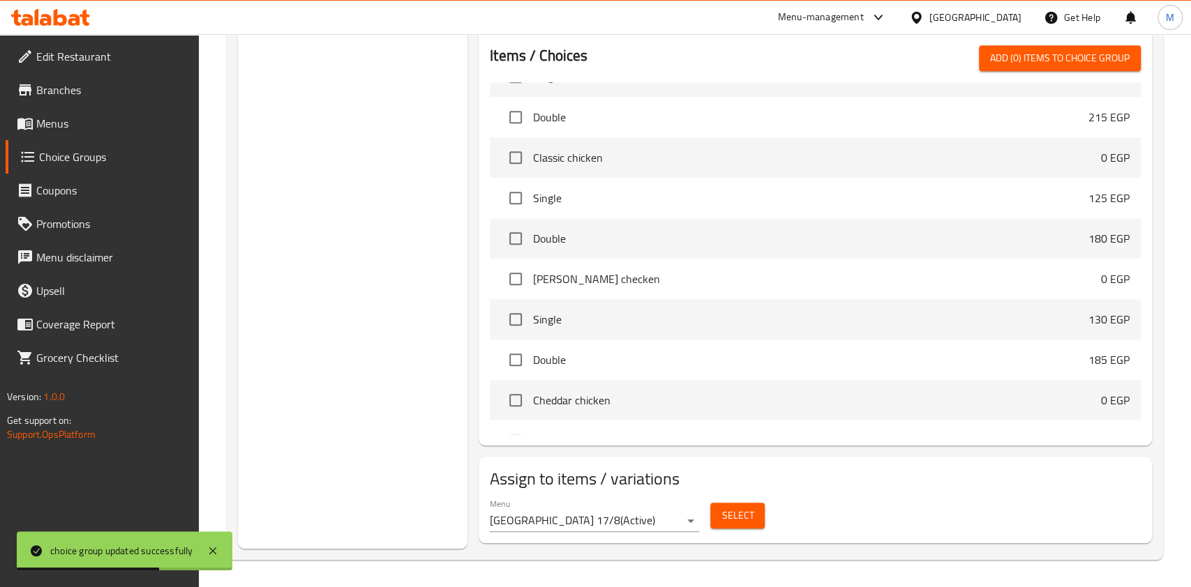
click at [716, 524] on div "Tokyo 17/8 ( Active )" at bounding box center [595, 293] width 1191 height 587
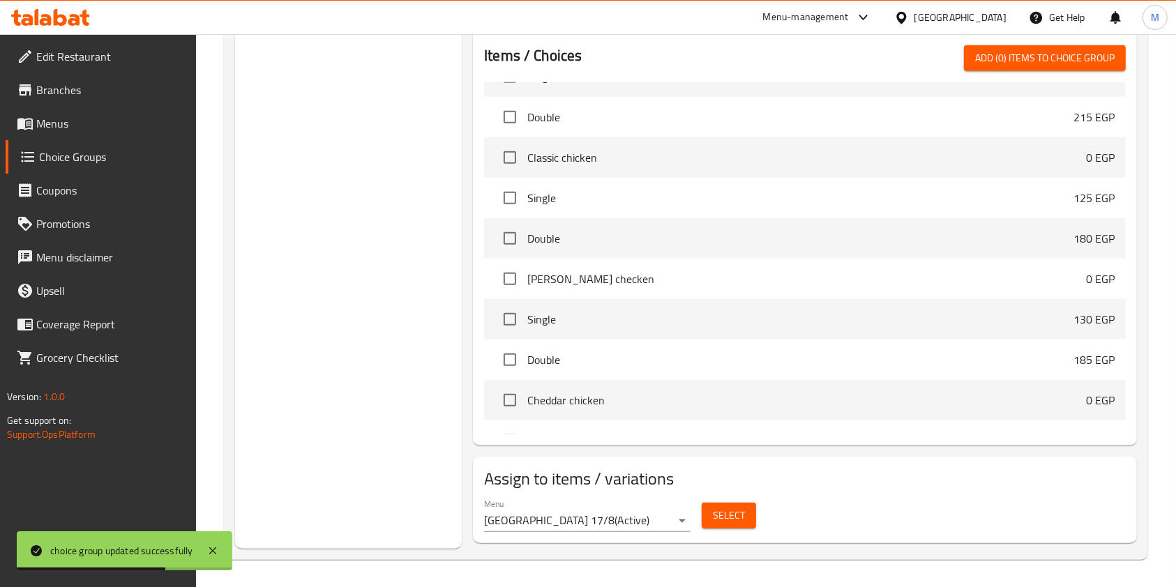
click at [721, 521] on span "Select" at bounding box center [729, 515] width 32 height 17
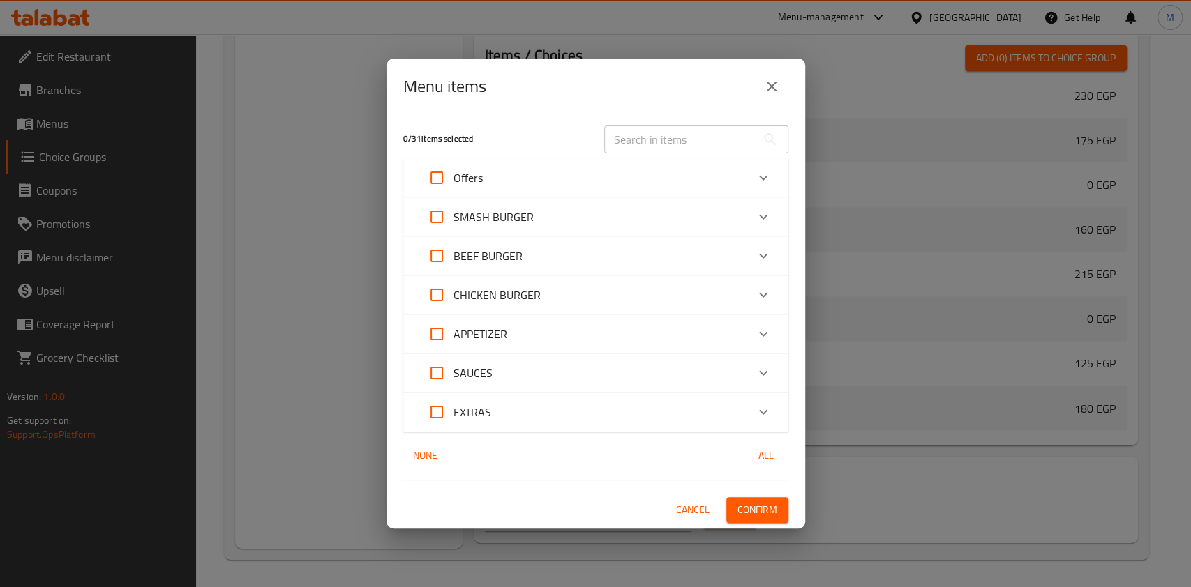
click at [763, 170] on icon "Expand" at bounding box center [763, 178] width 17 height 17
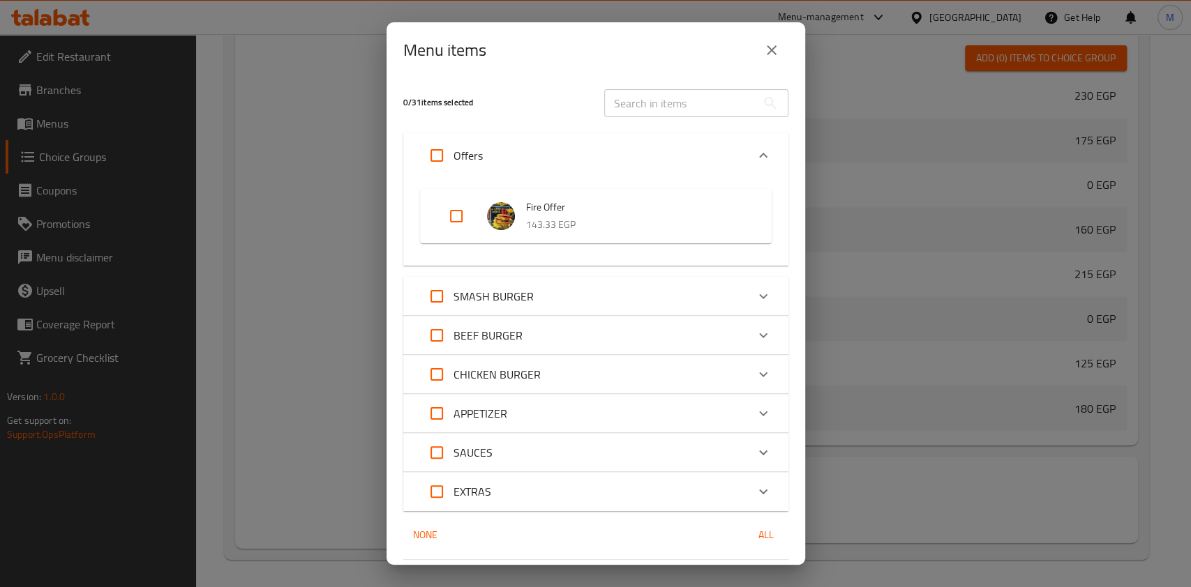
click at [466, 216] on input "Expand" at bounding box center [456, 216] width 33 height 33
checkbox input "true"
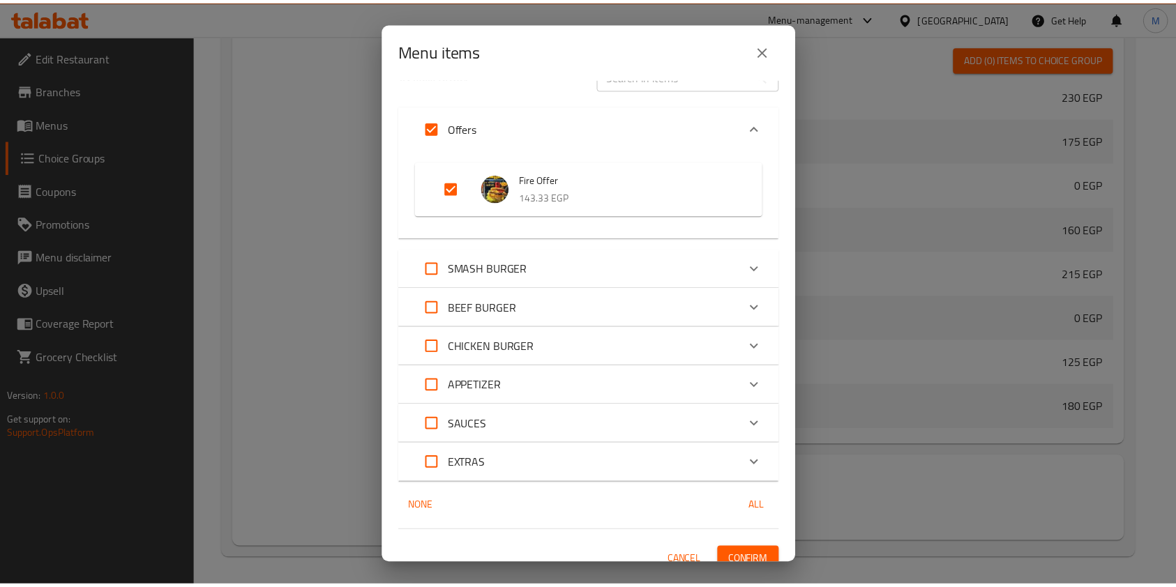
scroll to position [43, 0]
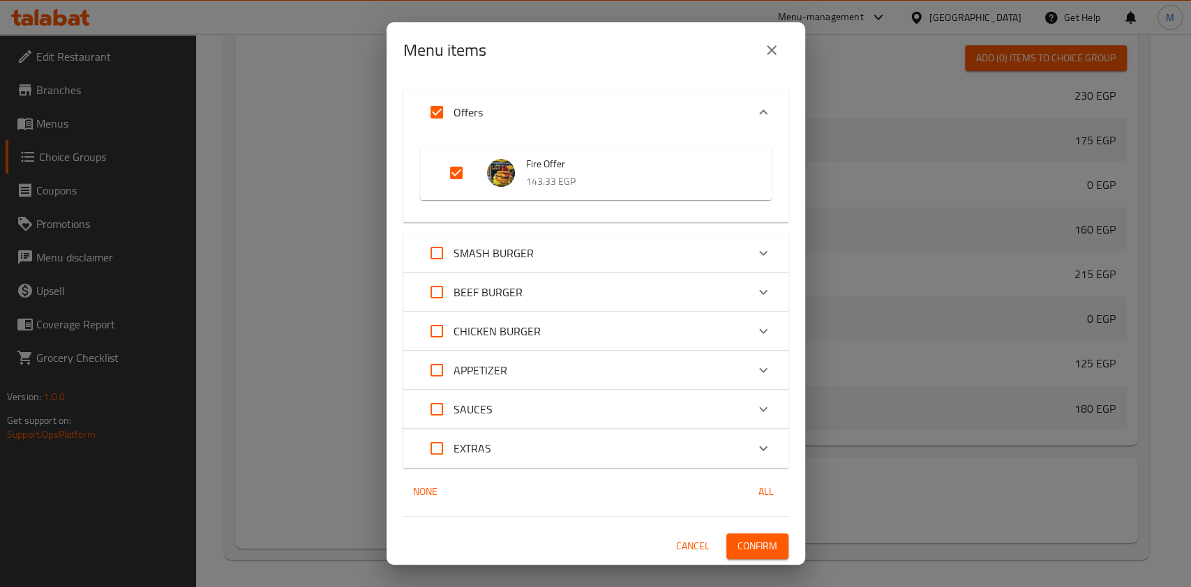
click at [742, 559] on button "Confirm" at bounding box center [757, 547] width 62 height 26
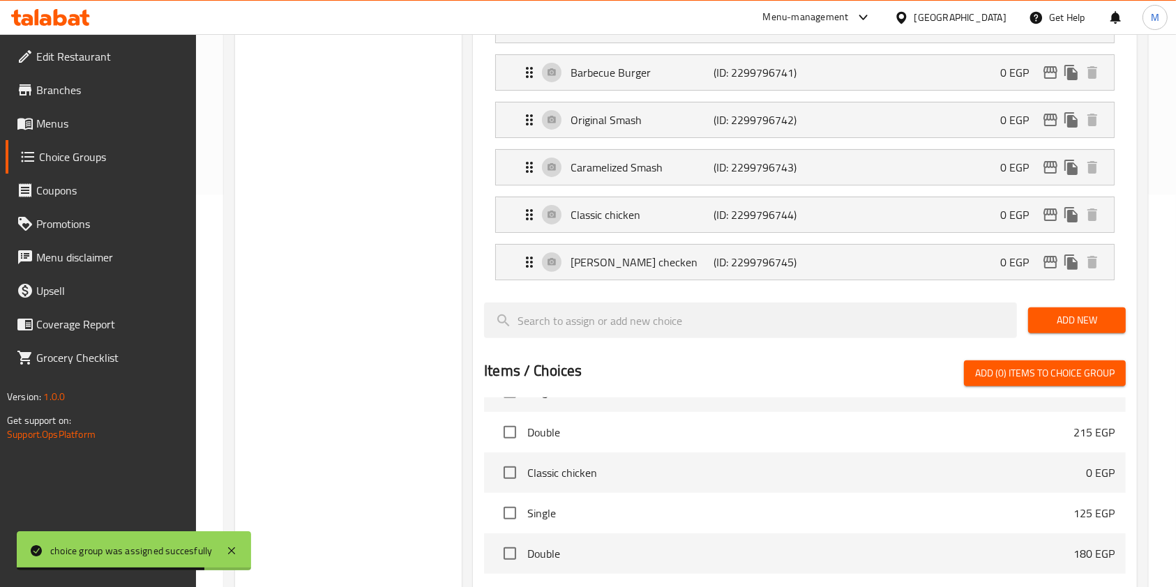
scroll to position [0, 0]
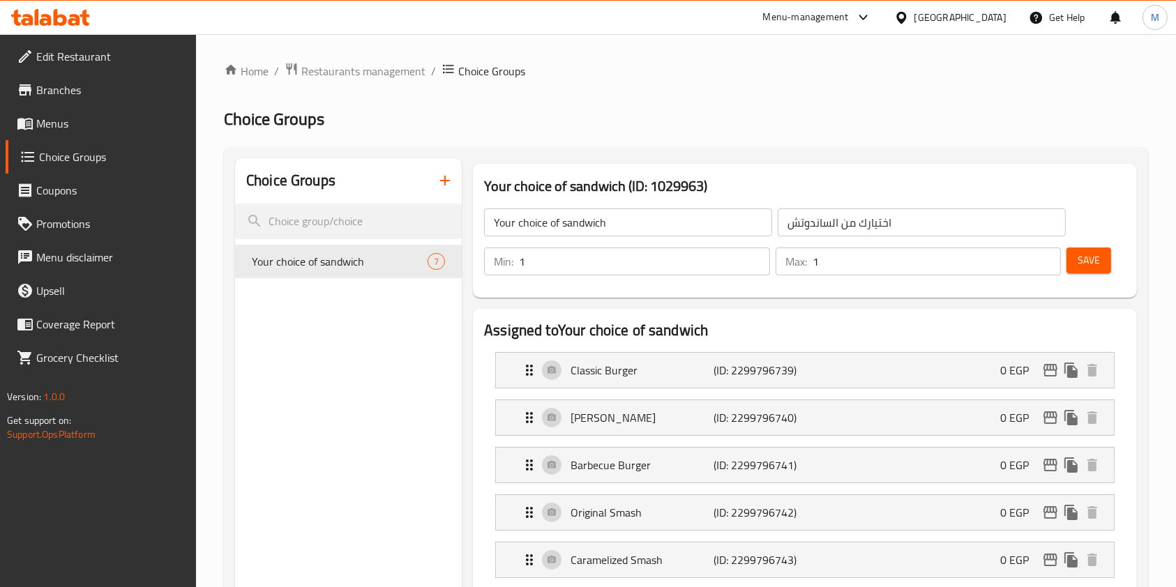
click at [67, 95] on span "Branches" at bounding box center [110, 90] width 149 height 17
